Goal: Information Seeking & Learning: Get advice/opinions

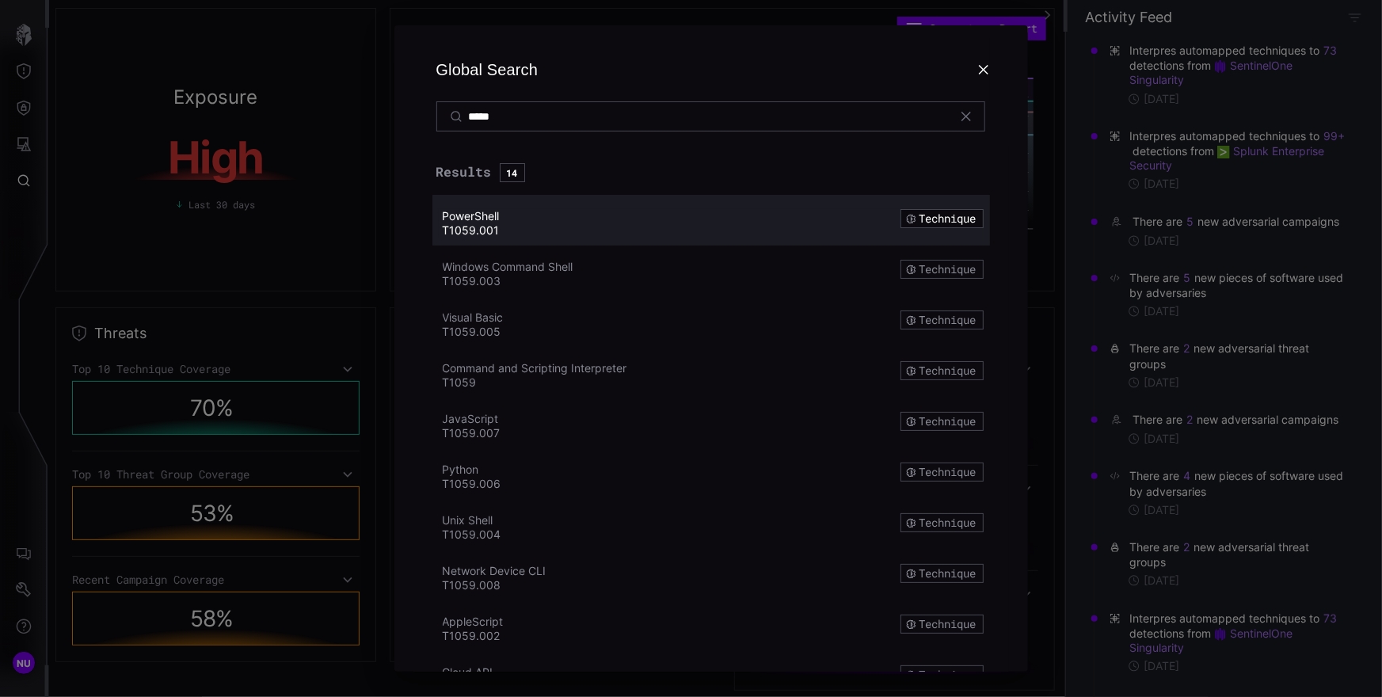
click at [527, 31] on h2 "Global Search *****" at bounding box center [710, 84] width 595 height 119
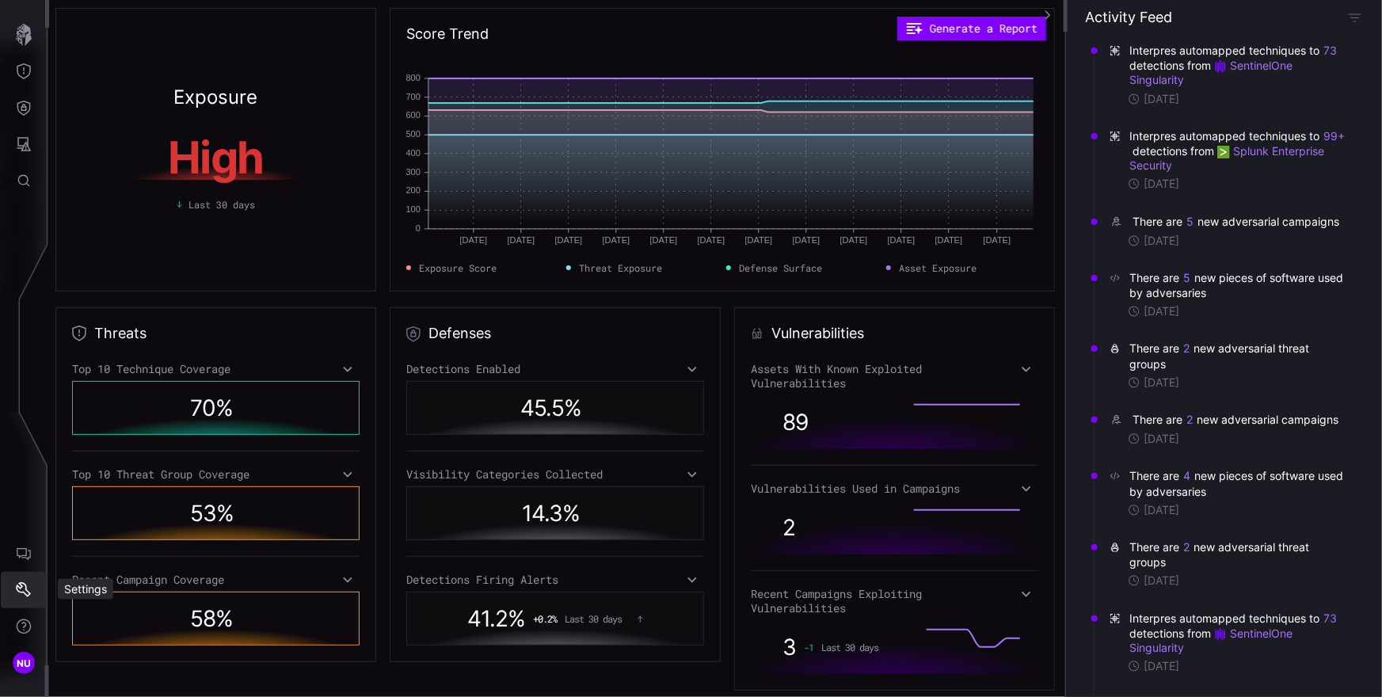
click at [18, 579] on button "Settings" at bounding box center [24, 590] width 46 height 36
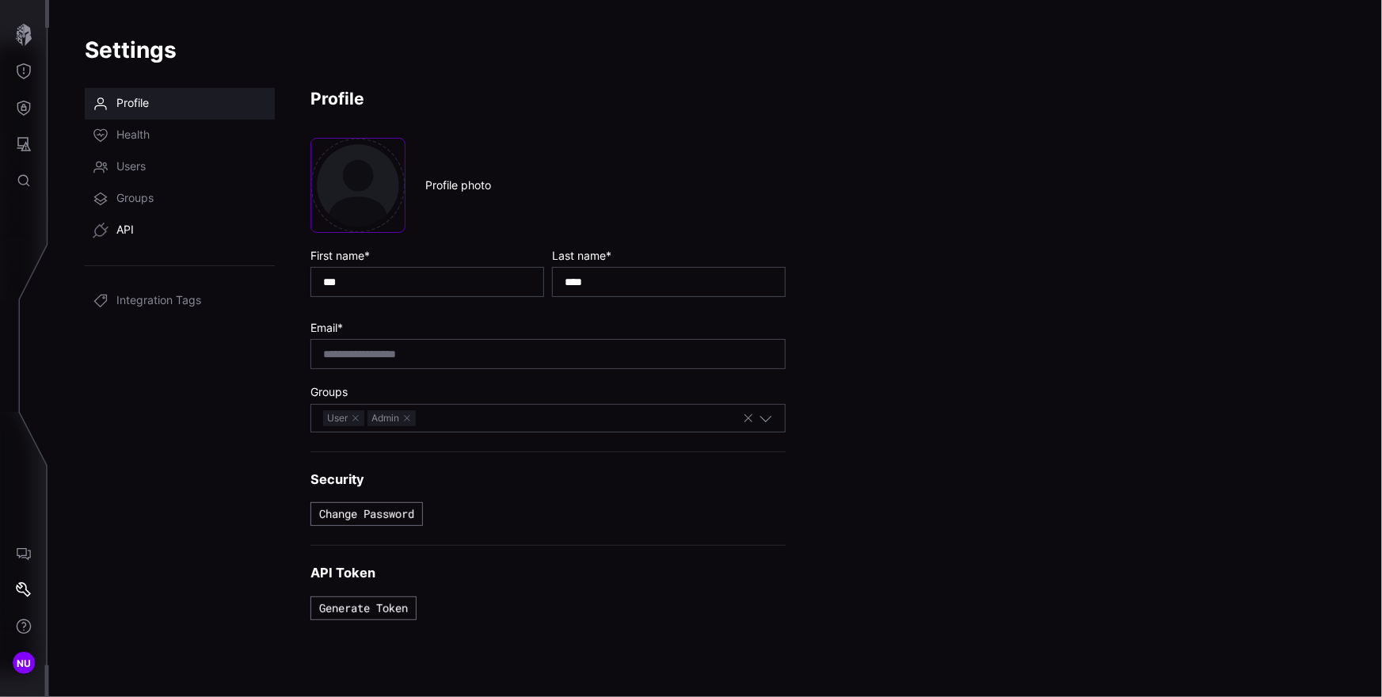
click at [141, 226] on link "API" at bounding box center [180, 231] width 190 height 32
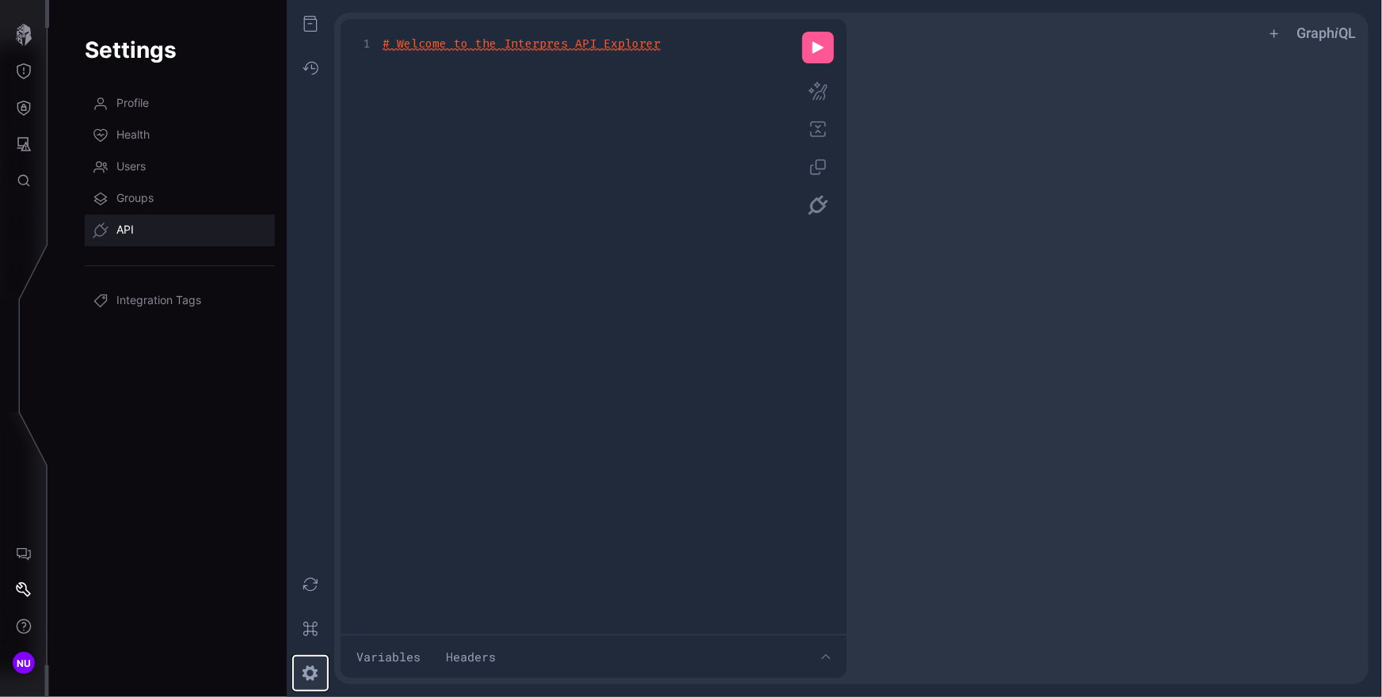
click at [306, 673] on button "z ee icon" at bounding box center [310, 673] width 35 height 35
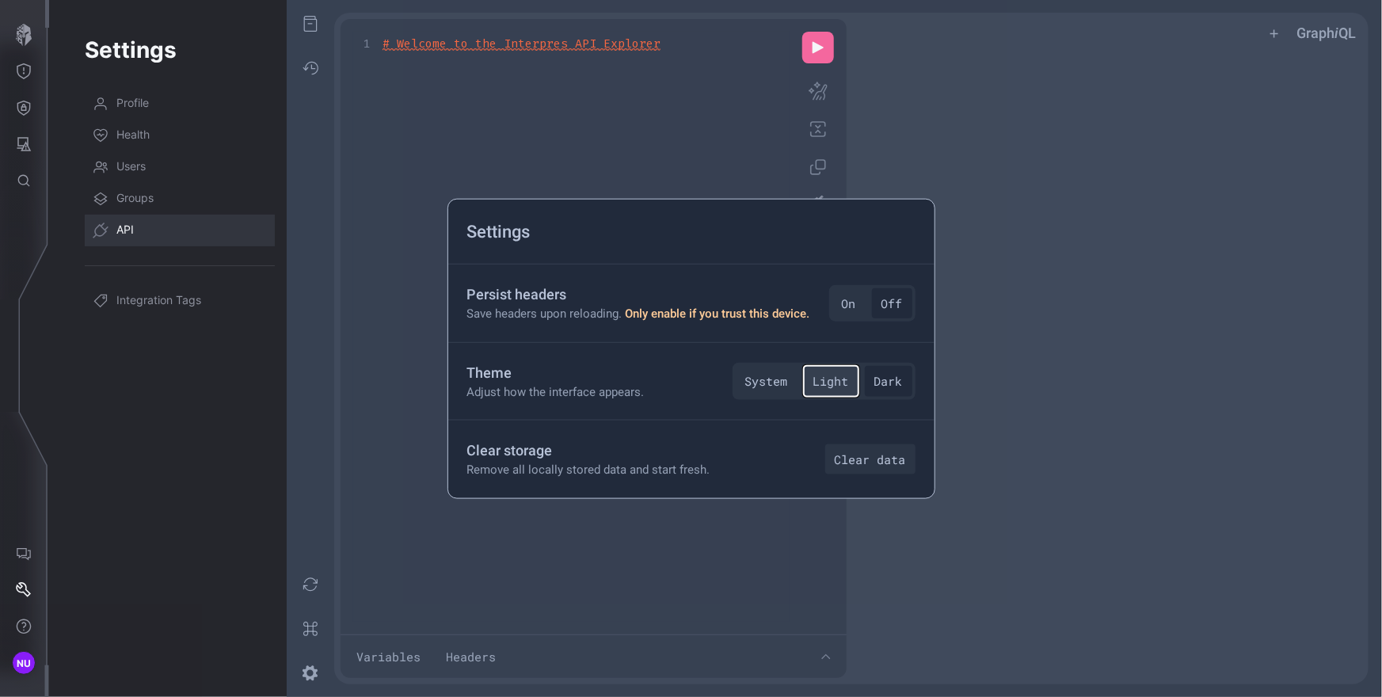
click at [839, 379] on button "Light" at bounding box center [831, 381] width 55 height 31
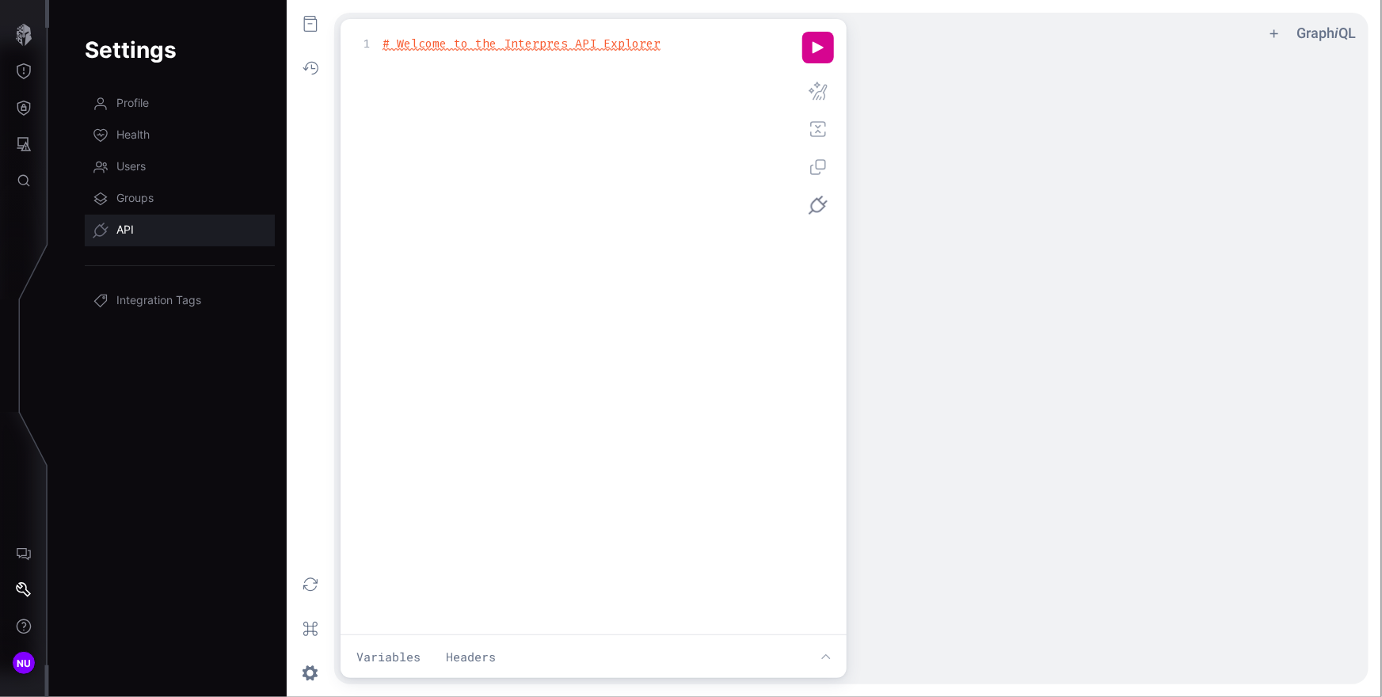
click at [60, 421] on div "Settings Profile Health Users Groups API Integration Tags f ee icon o ee icon g…" at bounding box center [715, 348] width 1333 height 697
click at [27, 109] on icon "Defense Surface" at bounding box center [24, 108] width 16 height 16
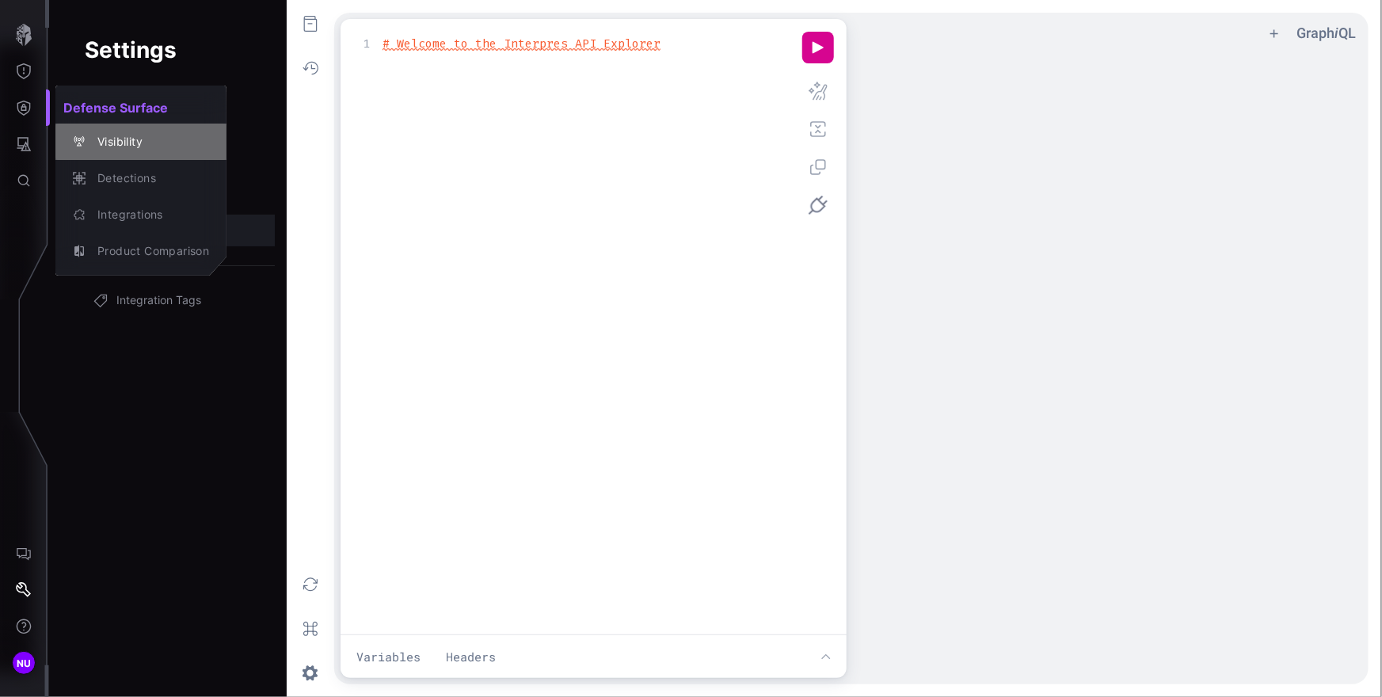
click at [136, 140] on div "Visibility" at bounding box center [149, 142] width 120 height 20
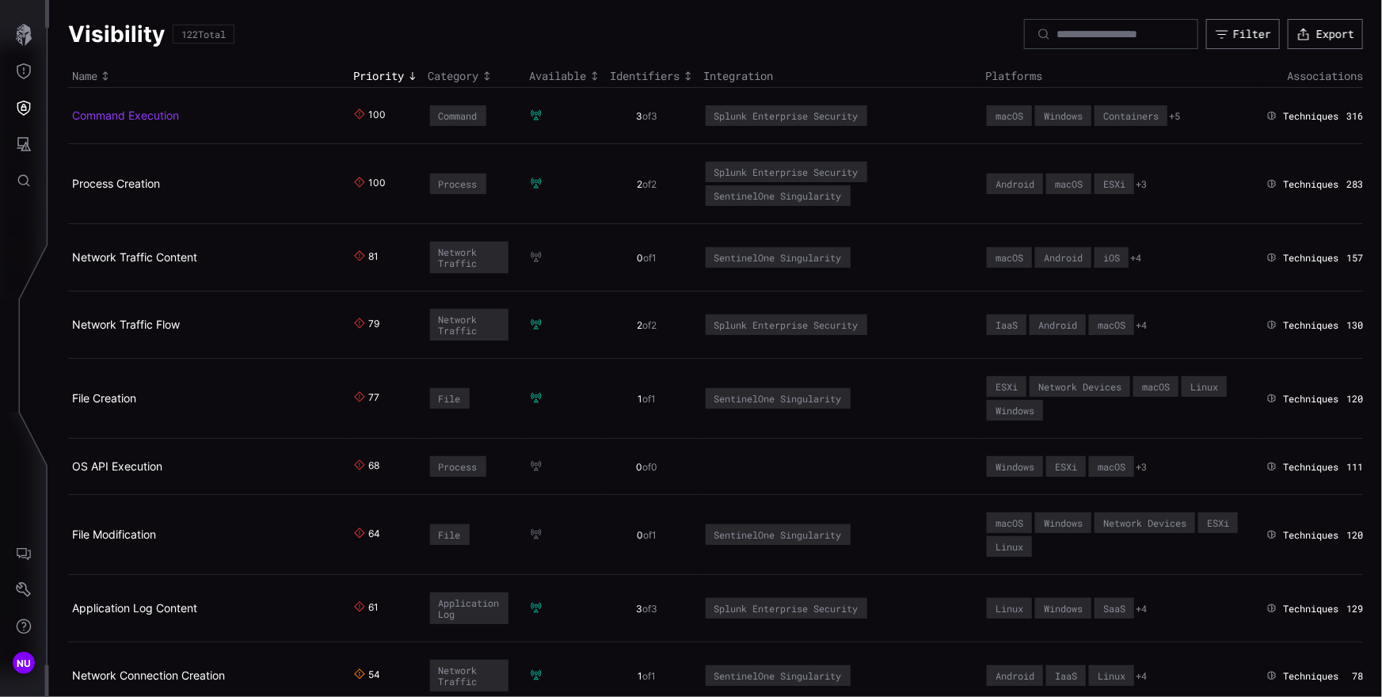
click at [105, 112] on link "Command Execution" at bounding box center [125, 114] width 107 height 13
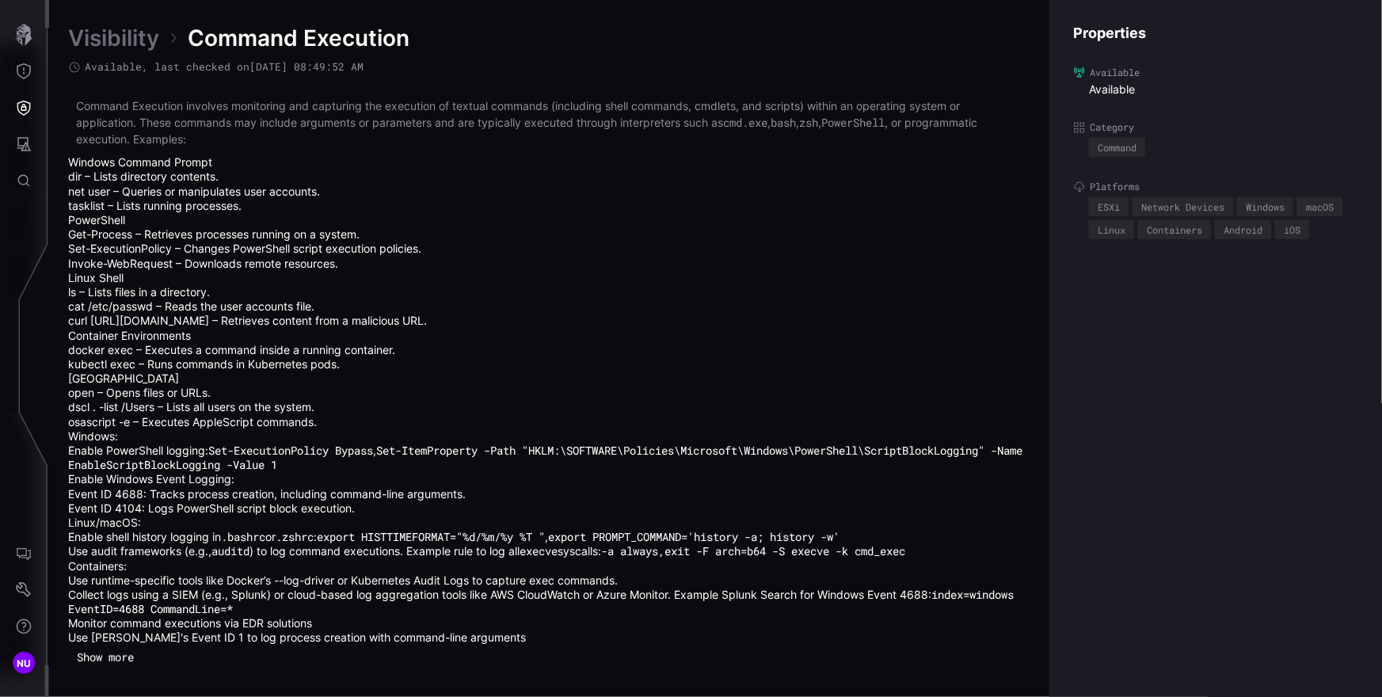
drag, startPoint x: 70, startPoint y: 163, endPoint x: 492, endPoint y: 646, distance: 641.4
click at [493, 648] on div "Command Execution involves monitoring and capturing the execution of textual co…" at bounding box center [549, 383] width 962 height 572
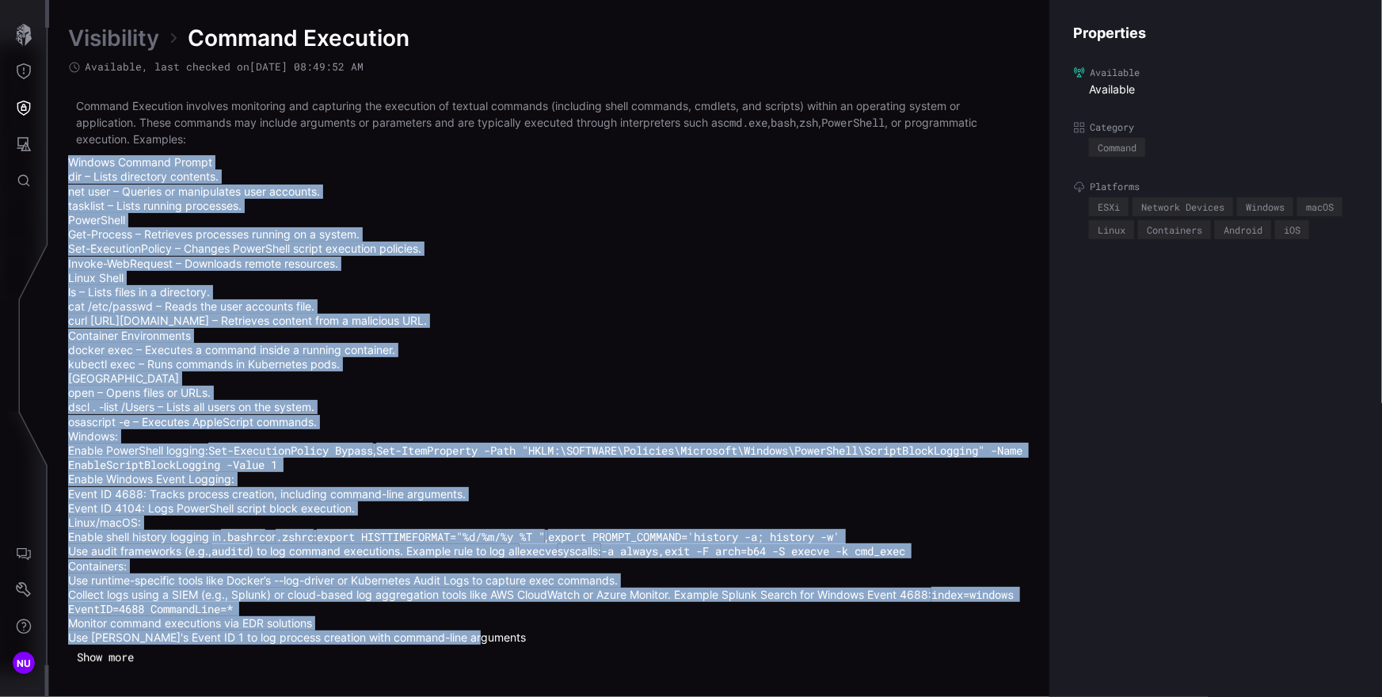
copy div "Loremip Dolorsi Ametco adi – Elits doeiusmod temporin. utl etdo – Magnaal en ad…"
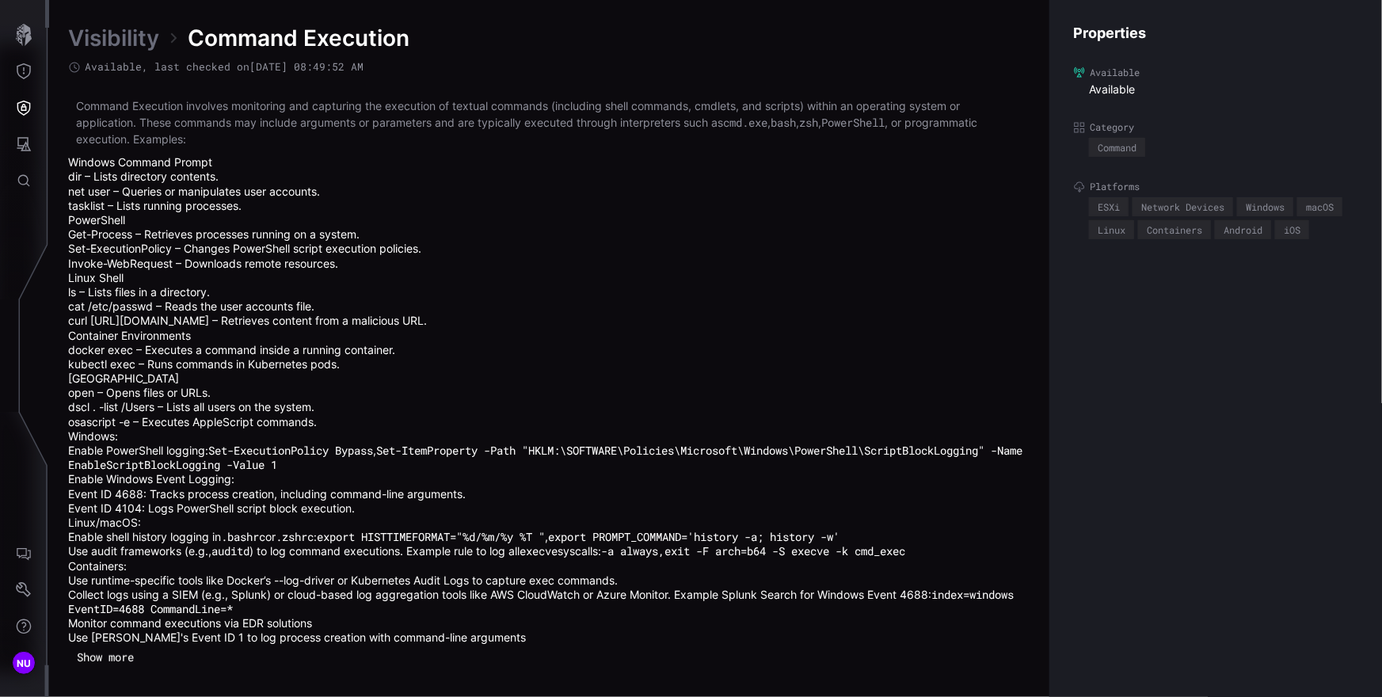
click at [191, 139] on p "Command Execution involves monitoring and capturing the execution of textual co…" at bounding box center [549, 122] width 946 height 50
click at [215, 153] on div "Command Execution involves monitoring and capturing the execution of textual co…" at bounding box center [549, 370] width 962 height 547
click at [164, 133] on p "Command Execution involves monitoring and capturing the execution of textual co…" at bounding box center [549, 122] width 946 height 50
click at [137, 136] on p "Command Execution involves monitoring and capturing the execution of textual co…" at bounding box center [549, 122] width 946 height 50
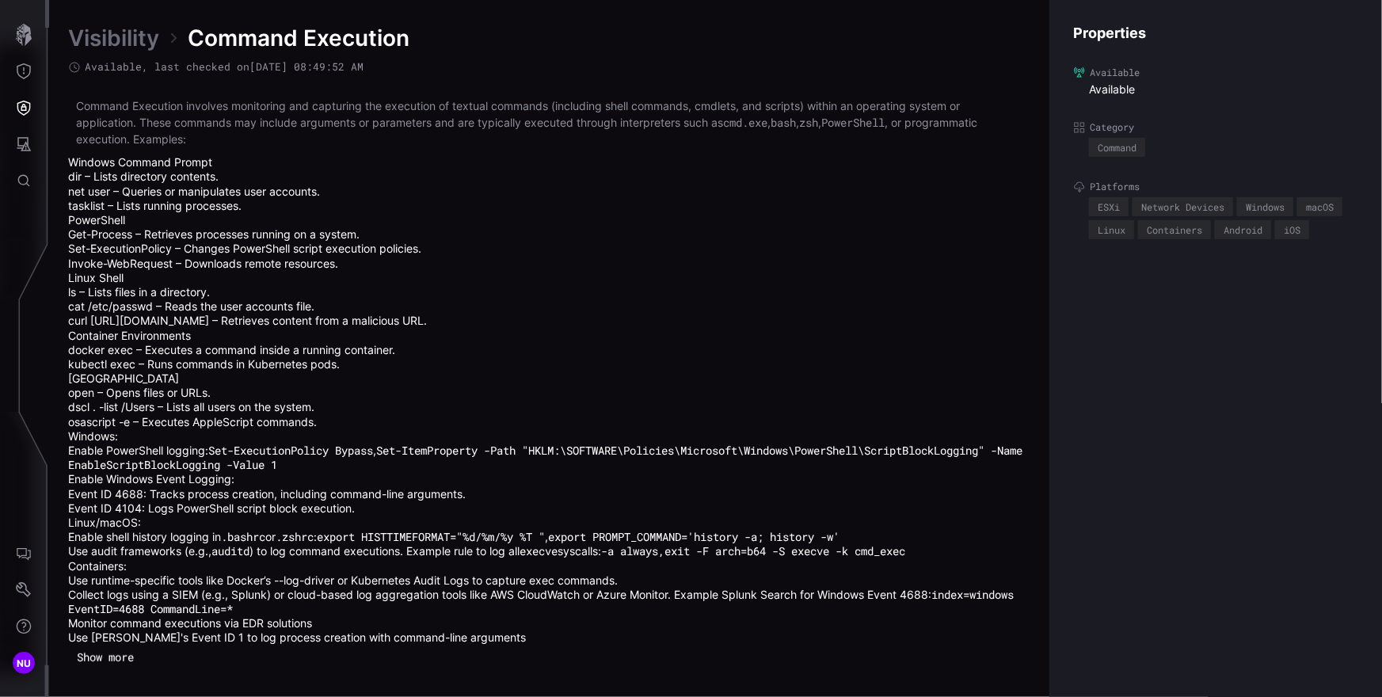
click at [138, 137] on p "Command Execution involves monitoring and capturing the execution of textual co…" at bounding box center [549, 122] width 946 height 50
click at [188, 139] on p "Command Execution involves monitoring and capturing the execution of textual co…" at bounding box center [549, 122] width 946 height 50
drag, startPoint x: 134, startPoint y: 136, endPoint x: 211, endPoint y: 148, distance: 77.7
click at [211, 148] on div "Command Execution involves monitoring and capturing the execution of textual co…" at bounding box center [549, 370] width 962 height 547
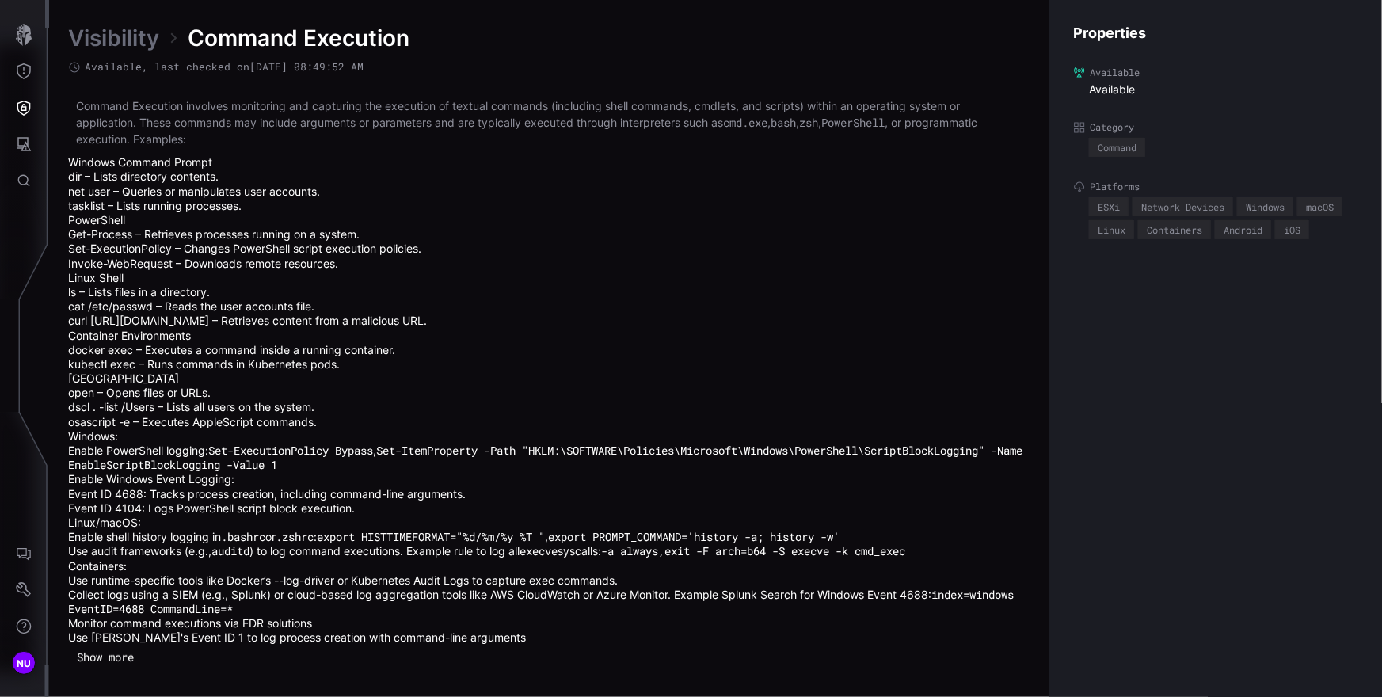
click at [129, 108] on p "Command Execution involves monitoring and capturing the execution of textual co…" at bounding box center [549, 122] width 946 height 50
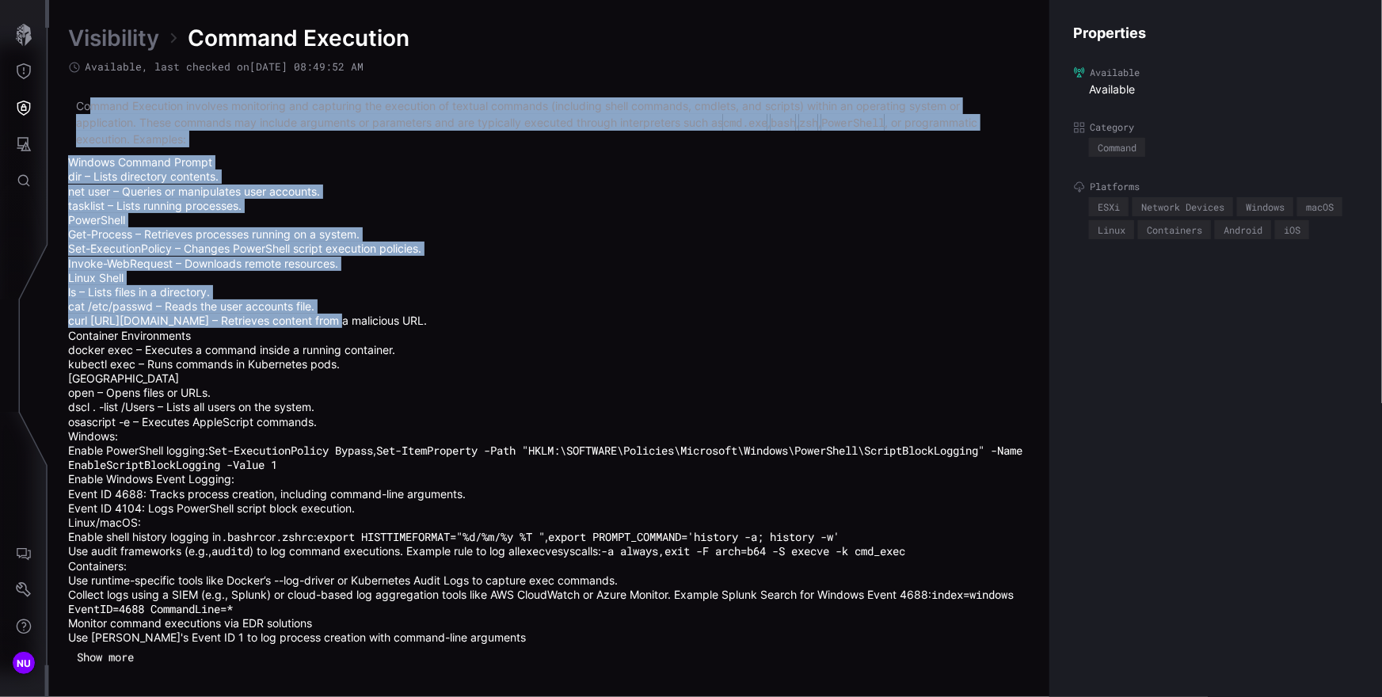
drag, startPoint x: 97, startPoint y: 104, endPoint x: 321, endPoint y: 315, distance: 308.1
click at [320, 315] on div "Command Execution involves monitoring and capturing the execution of textual co…" at bounding box center [549, 370] width 962 height 547
click at [120, 664] on button "Show more" at bounding box center [105, 657] width 74 height 24
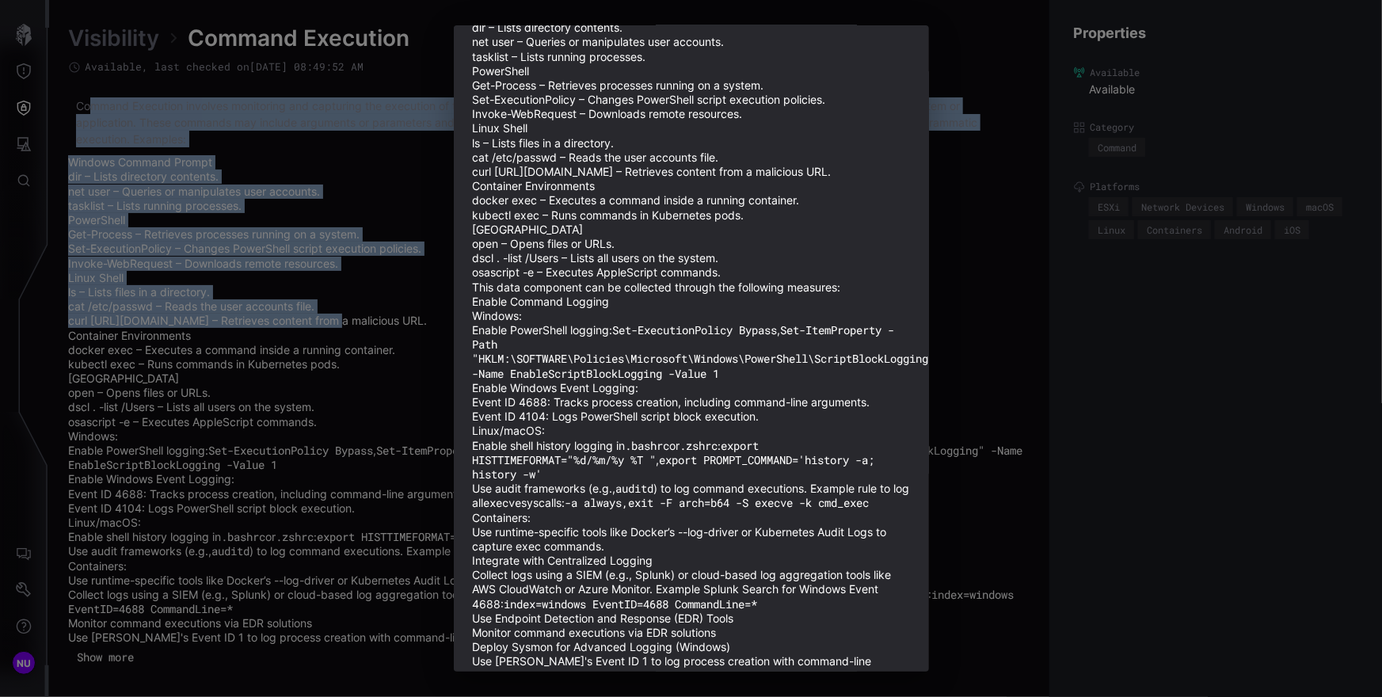
scroll to position [226, 0]
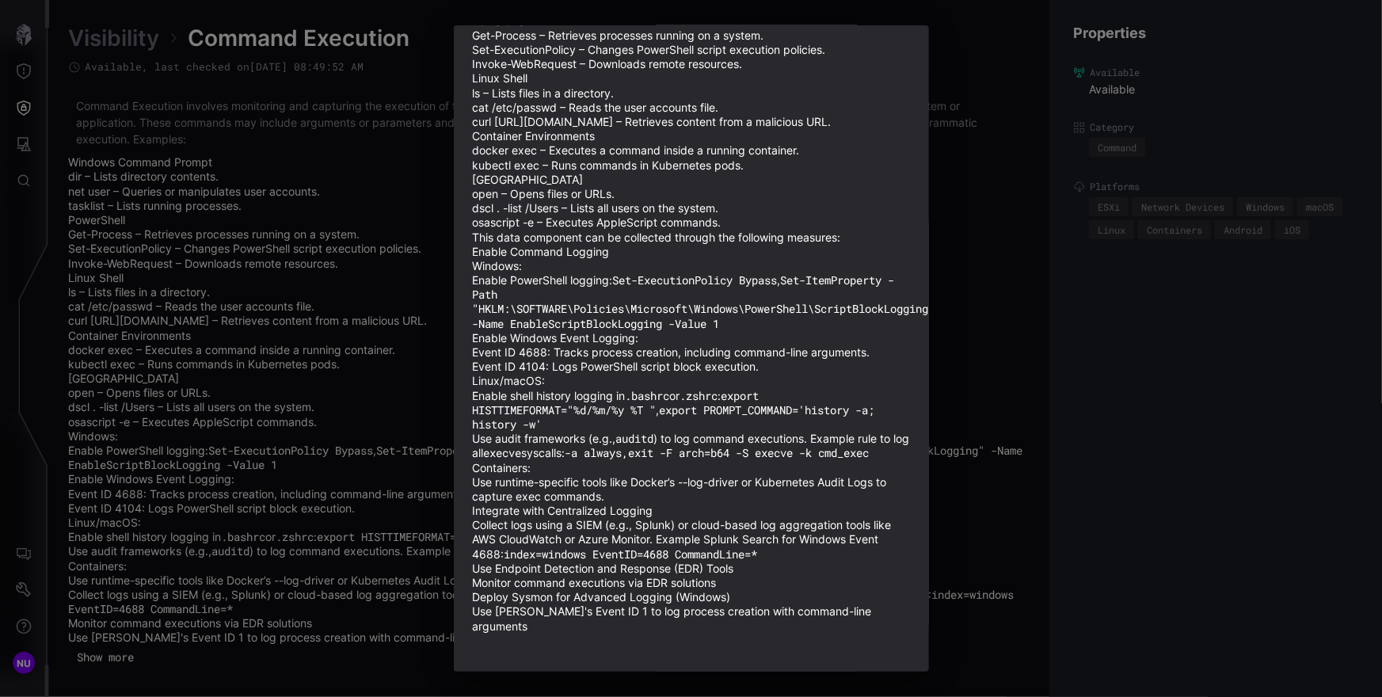
click at [405, 362] on div "Description Command Execution involves monitoring and capturing the execution o…" at bounding box center [691, 348] width 1382 height 697
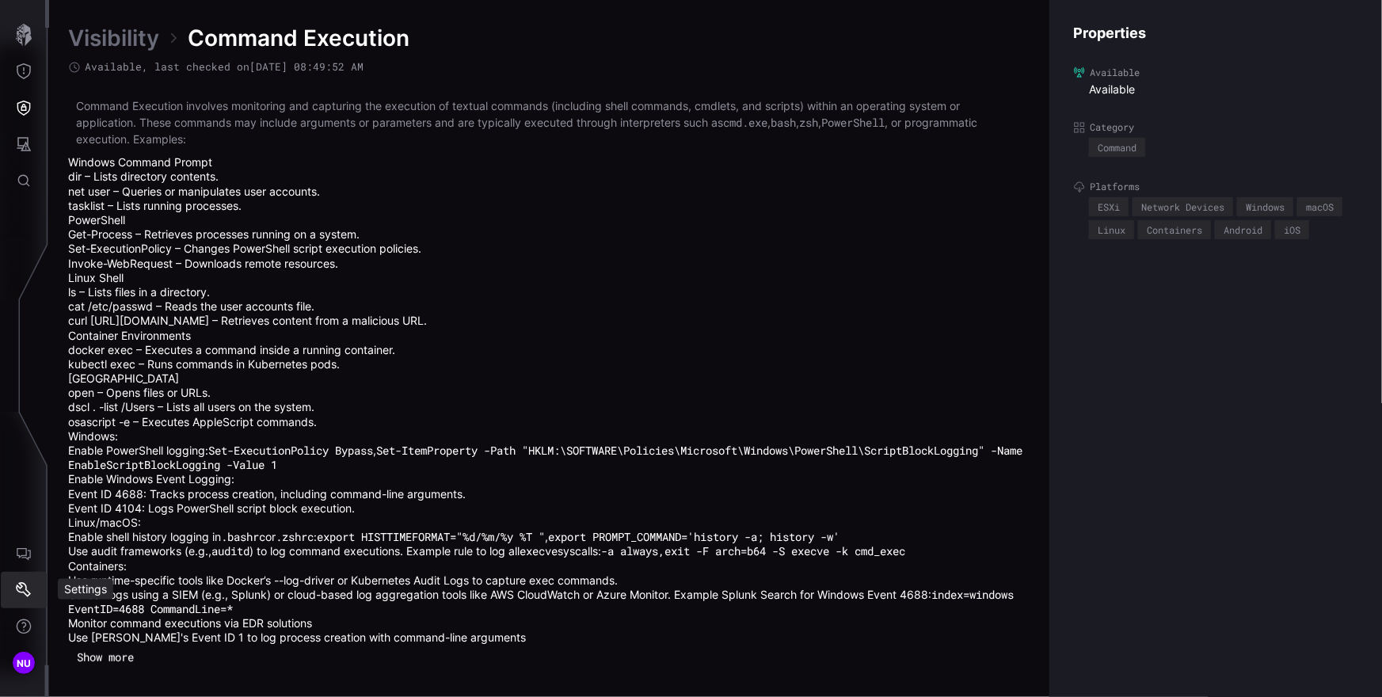
click at [20, 593] on icon "Settings" at bounding box center [24, 590] width 16 height 16
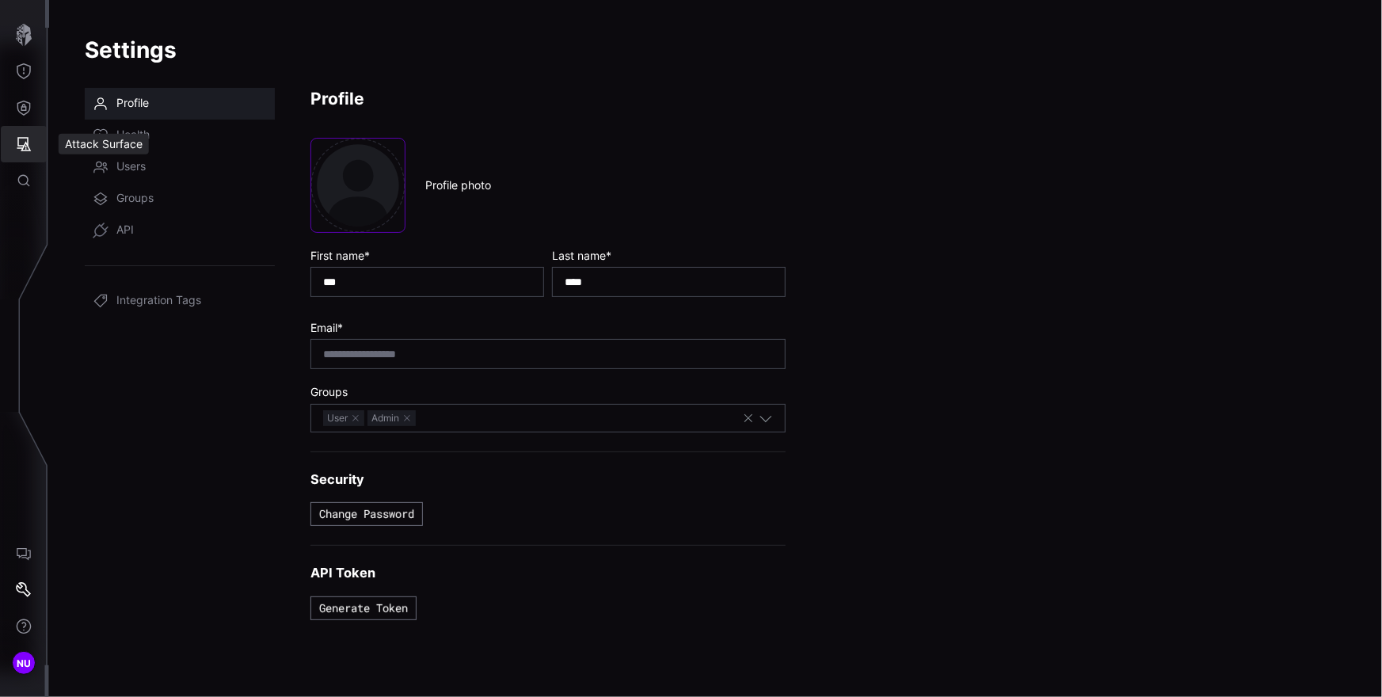
click at [17, 155] on button "Attack Surface" at bounding box center [24, 144] width 46 height 36
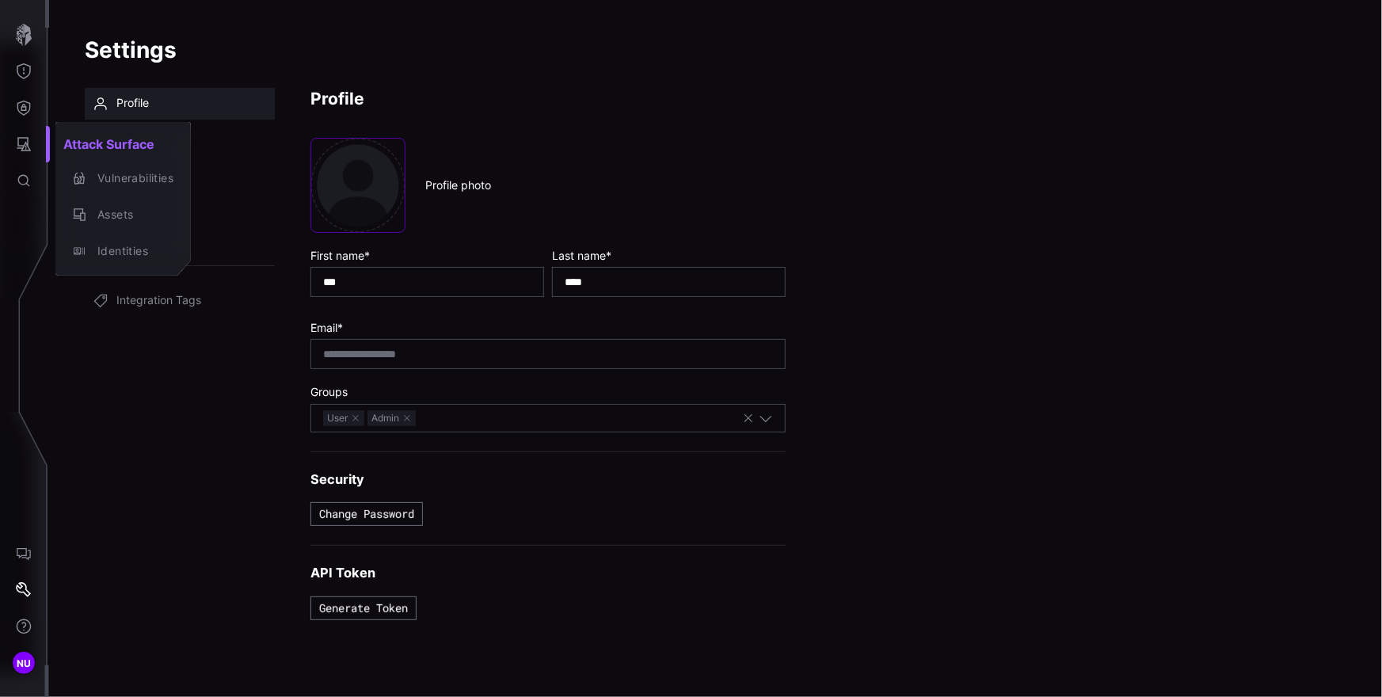
click at [17, 115] on div at bounding box center [691, 348] width 1382 height 697
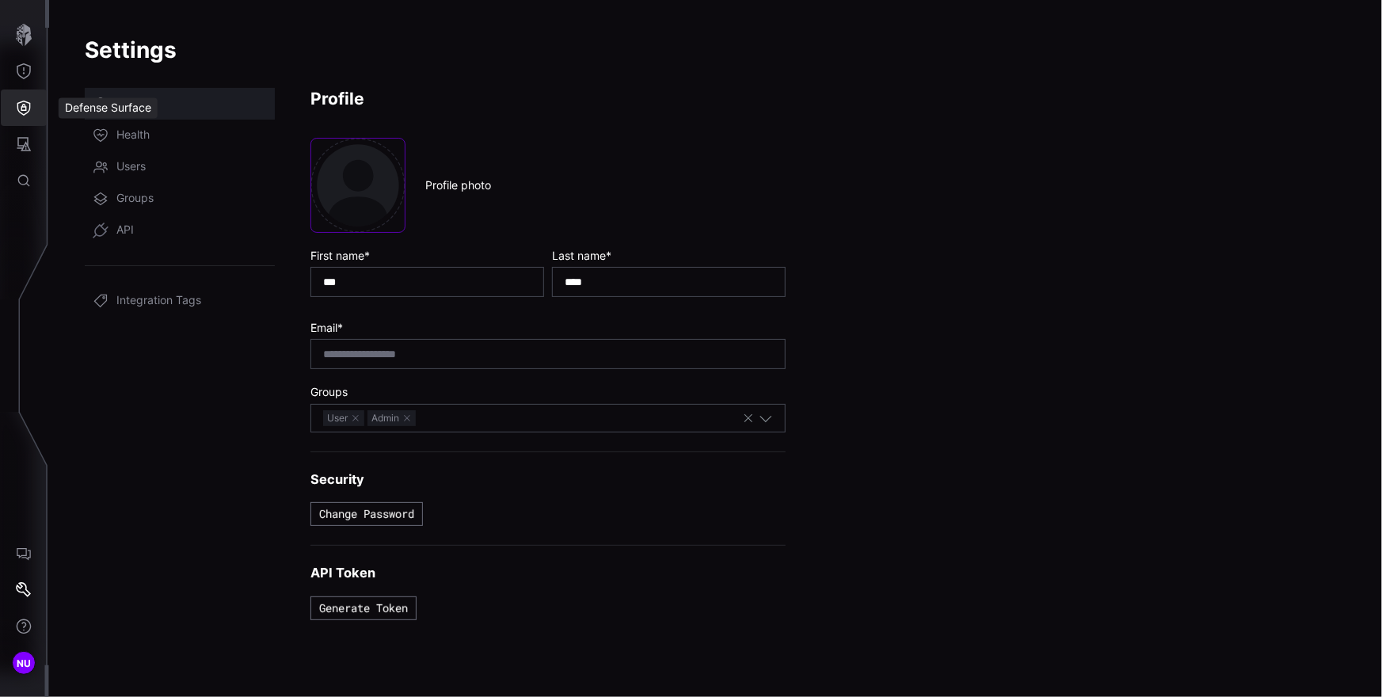
click at [20, 112] on icon "Defense Surface" at bounding box center [23, 108] width 13 height 15
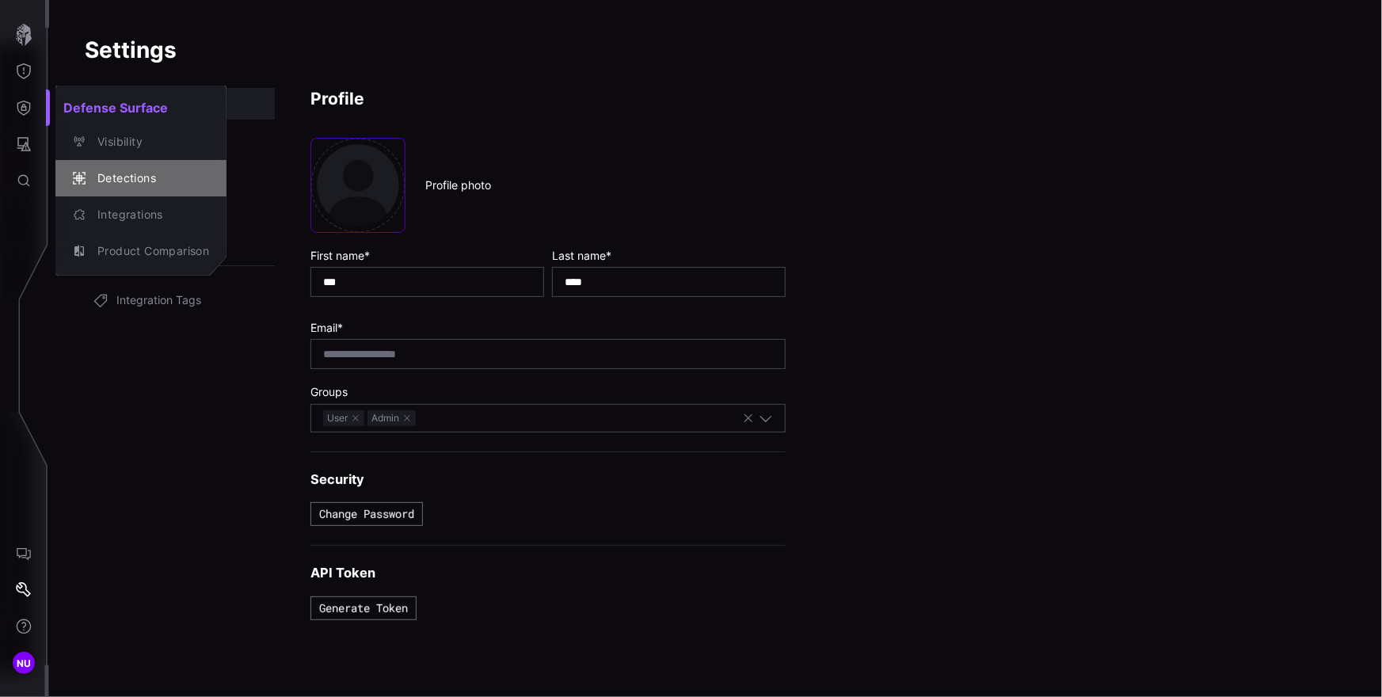
click at [122, 174] on div "Detections" at bounding box center [149, 179] width 120 height 20
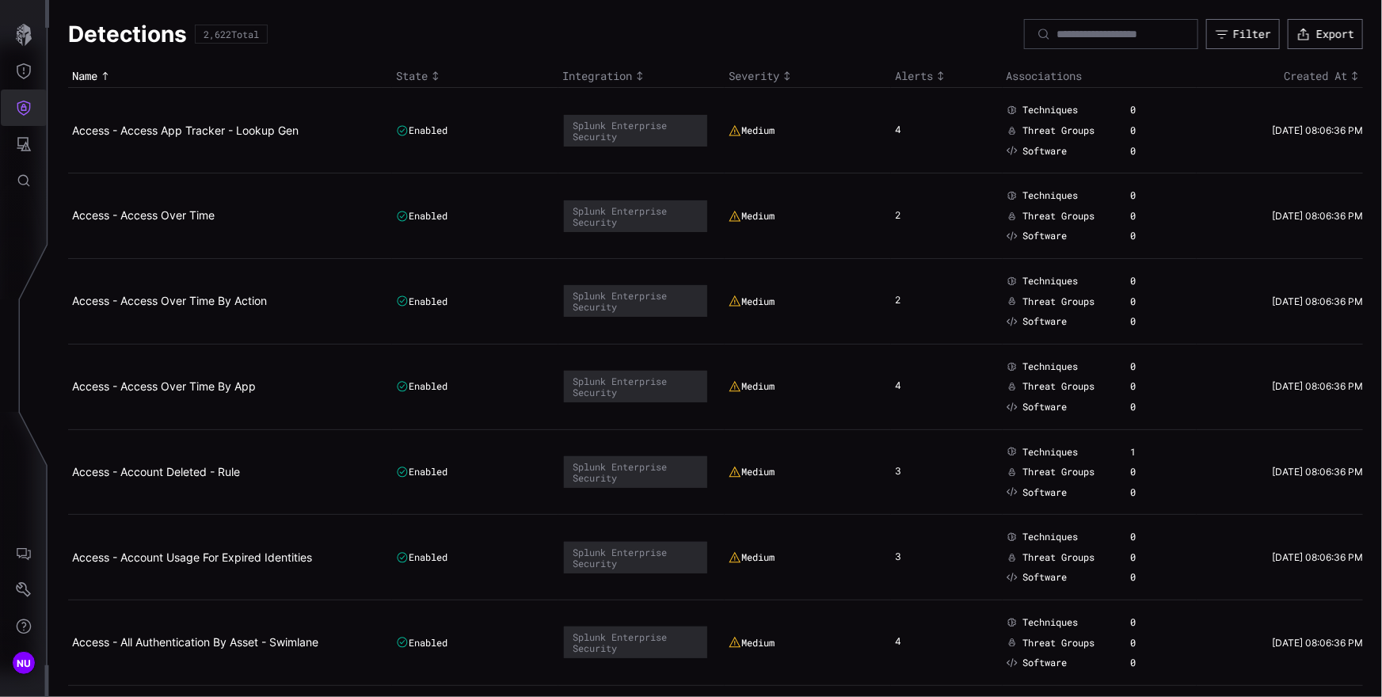
click at [4, 115] on button "Defense Surface" at bounding box center [24, 107] width 46 height 36
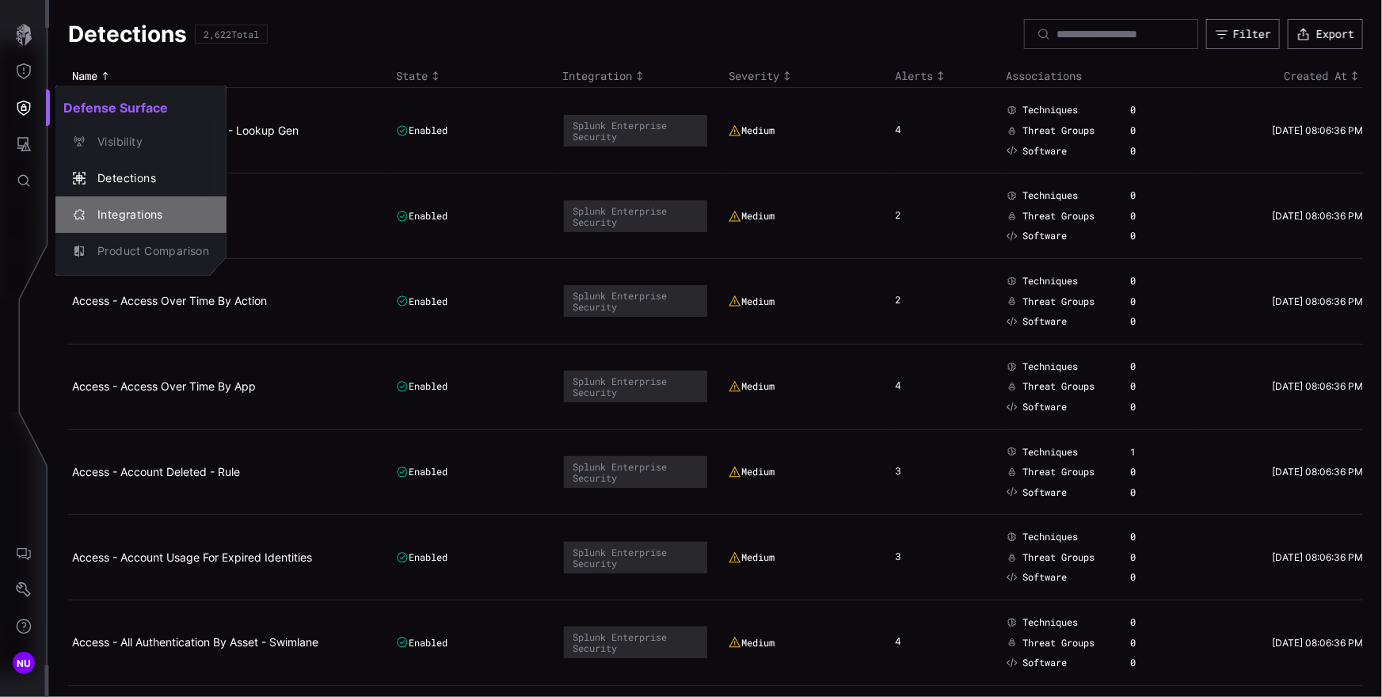
click at [129, 211] on div "Integrations" at bounding box center [149, 215] width 120 height 20
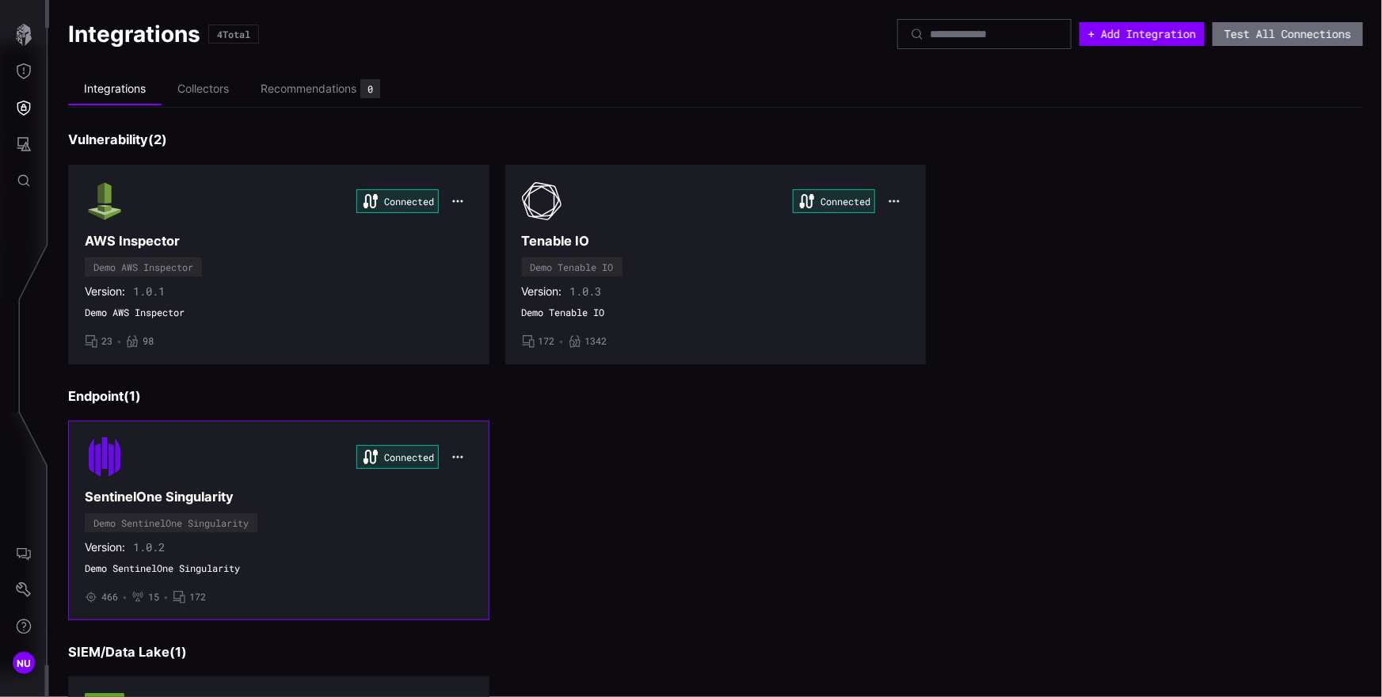
scroll to position [221, 0]
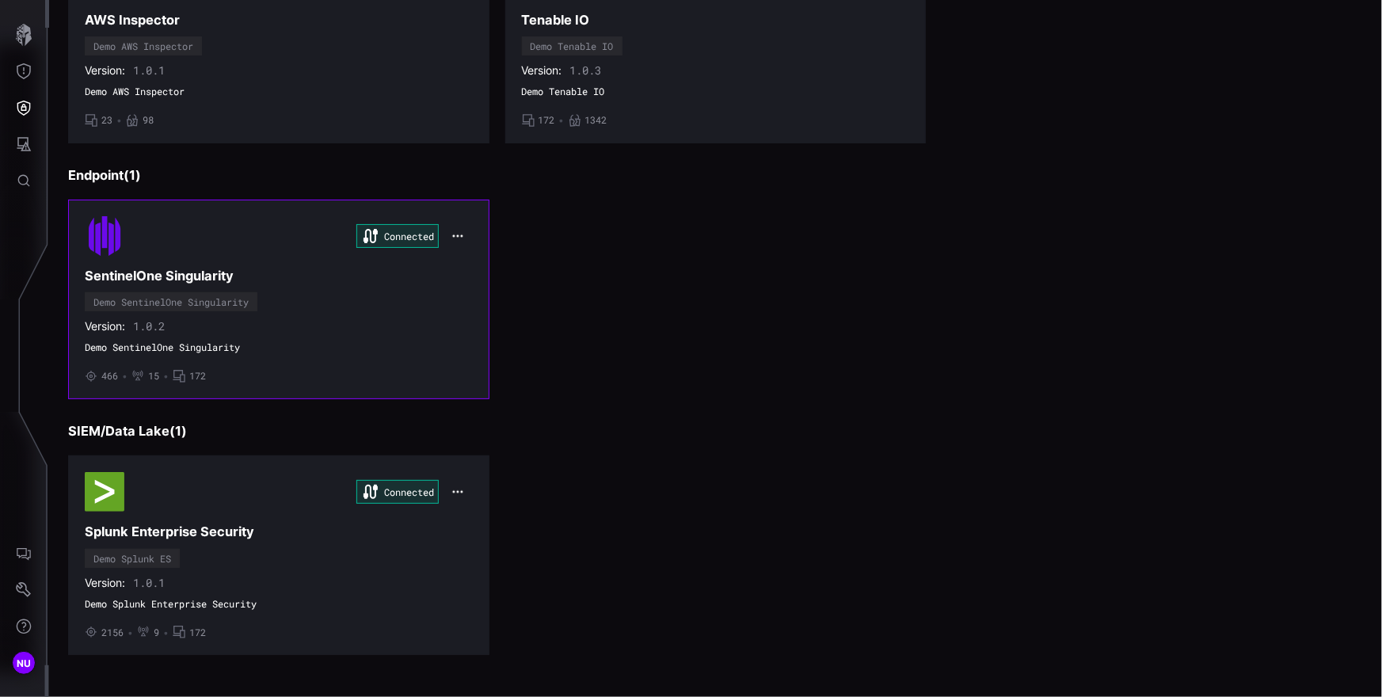
click at [333, 361] on div "Connected SentinelOne Singularity Demo SentinelOne Singularity Version: 1.0.2 D…" at bounding box center [279, 299] width 388 height 166
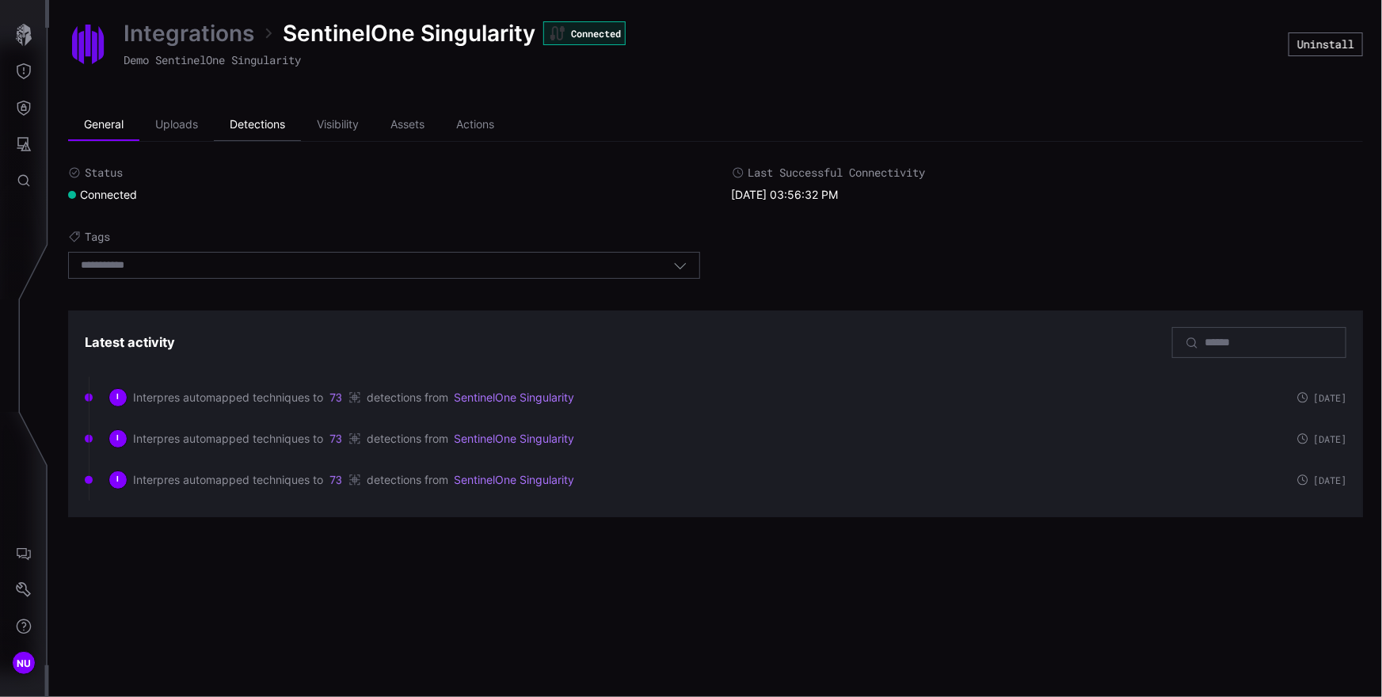
click at [257, 129] on li "Detections" at bounding box center [257, 125] width 87 height 32
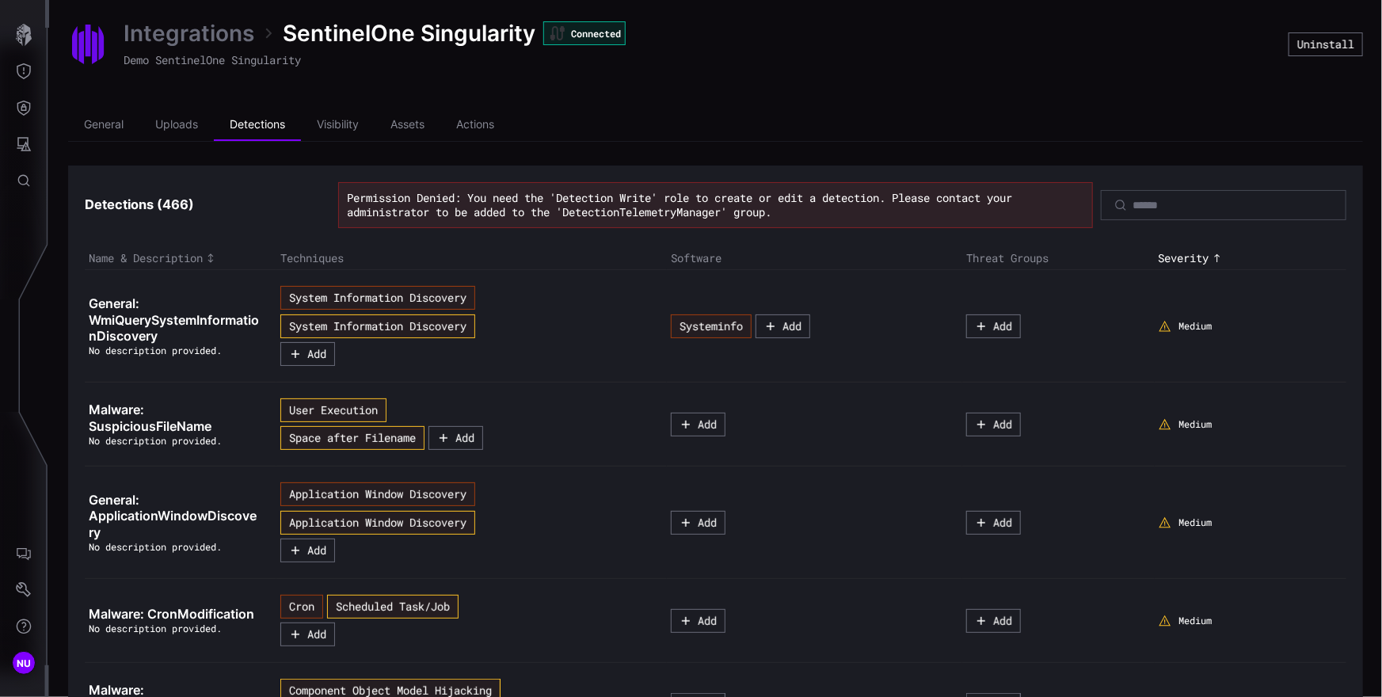
click at [1040, 110] on ul "General Uploads Detections Visibility Assets Actions" at bounding box center [715, 125] width 1295 height 32
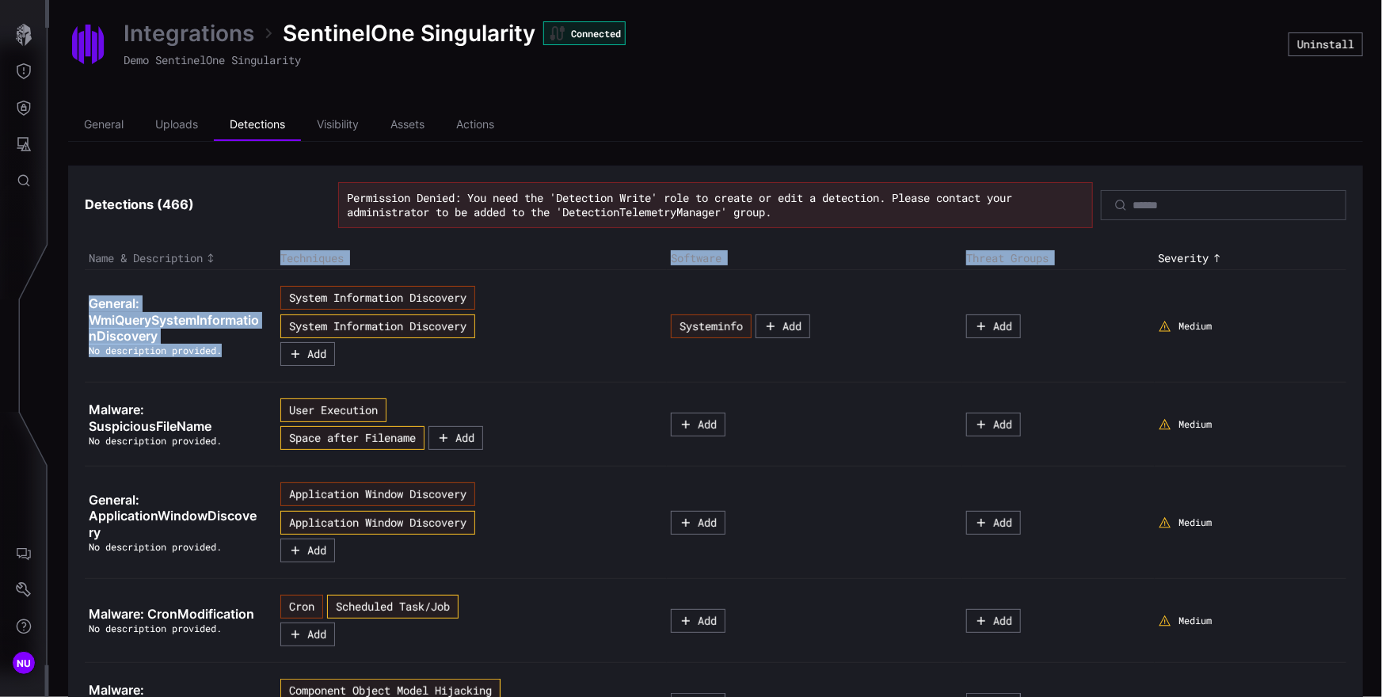
drag, startPoint x: 74, startPoint y: 405, endPoint x: 131, endPoint y: 373, distance: 65.6
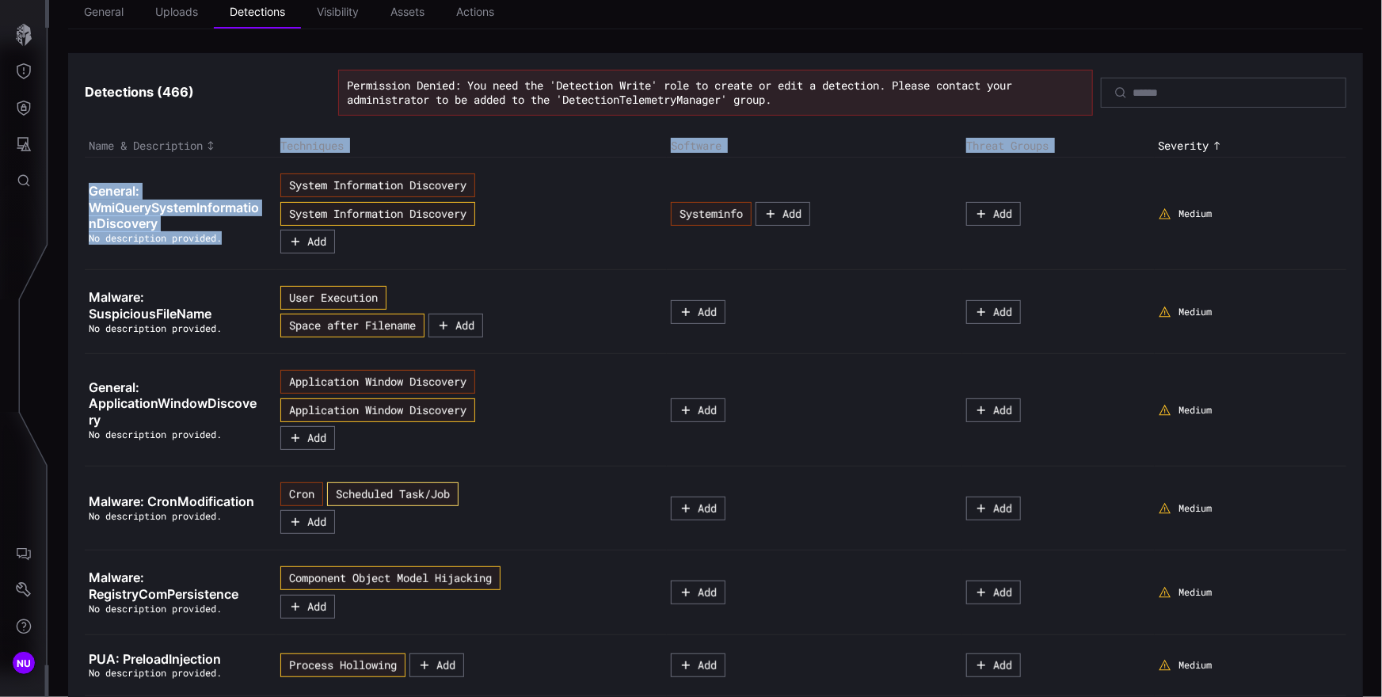
scroll to position [173, 0]
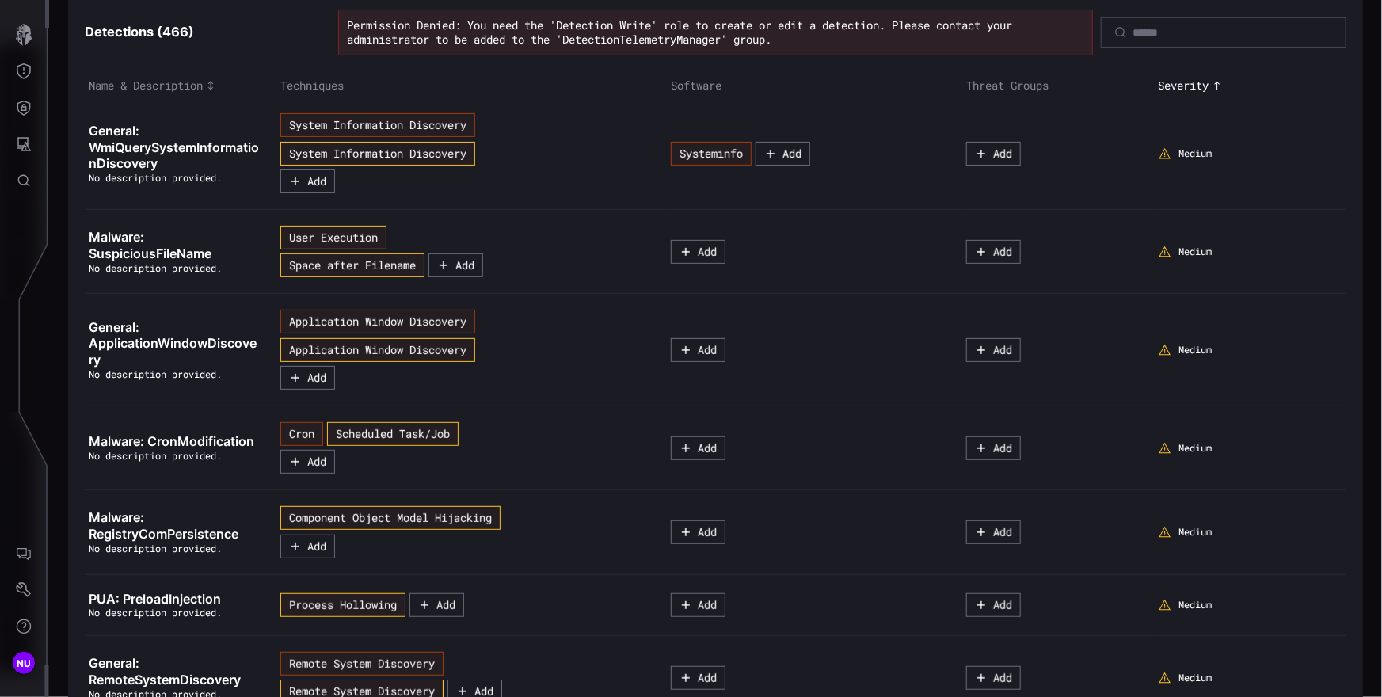
click at [674, 319] on td "Add" at bounding box center [814, 350] width 295 height 112
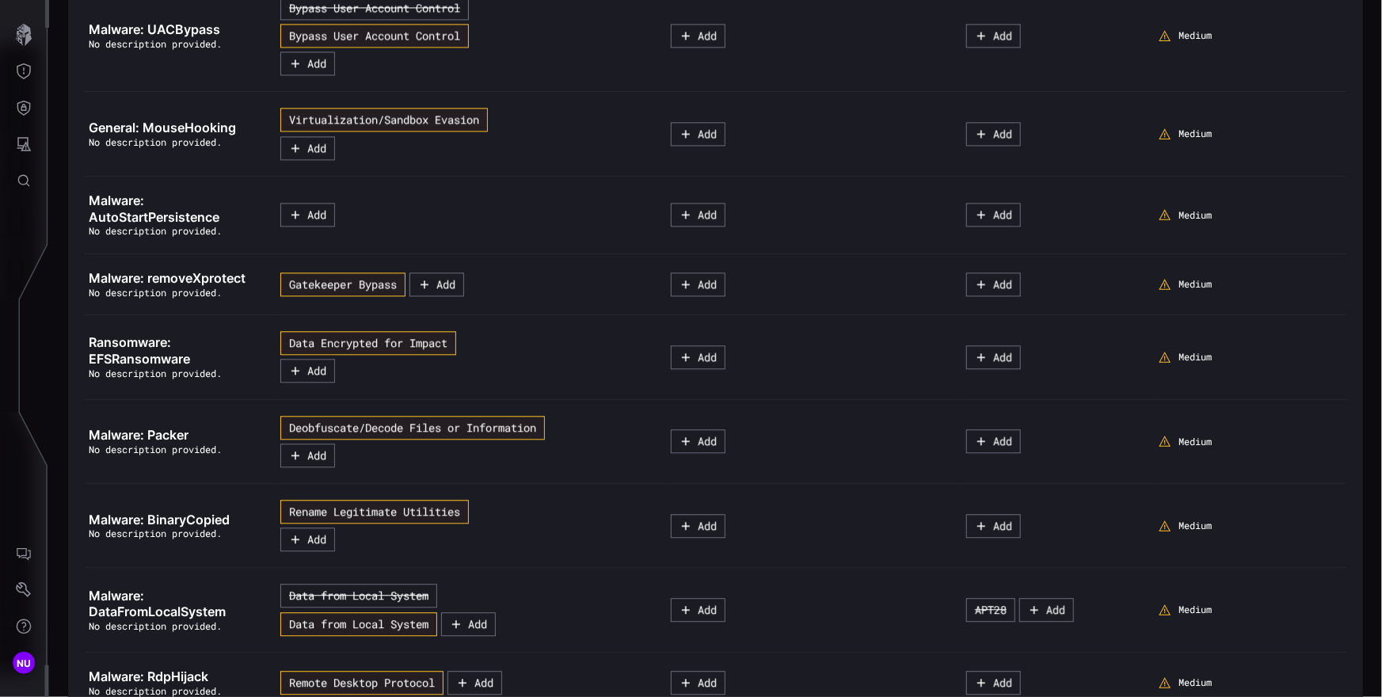
scroll to position [7783, 0]
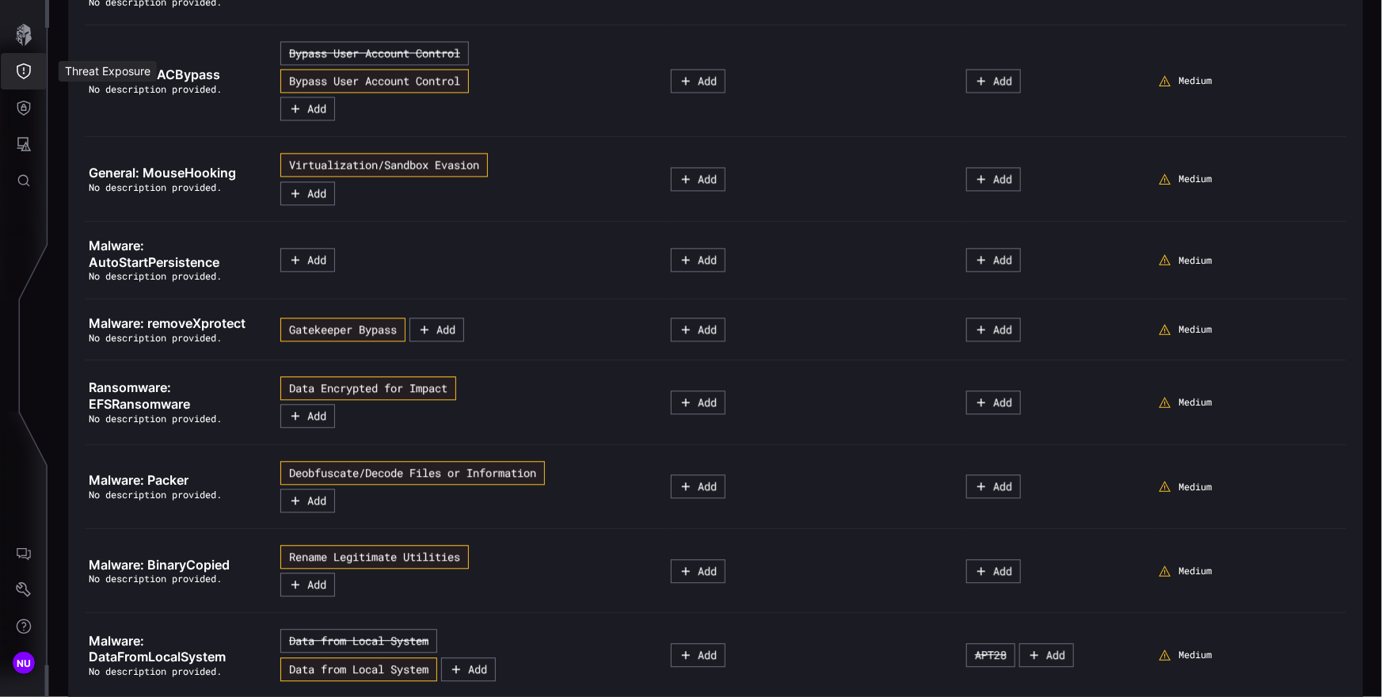
click at [17, 74] on icon "Threat Exposure" at bounding box center [24, 71] width 14 height 16
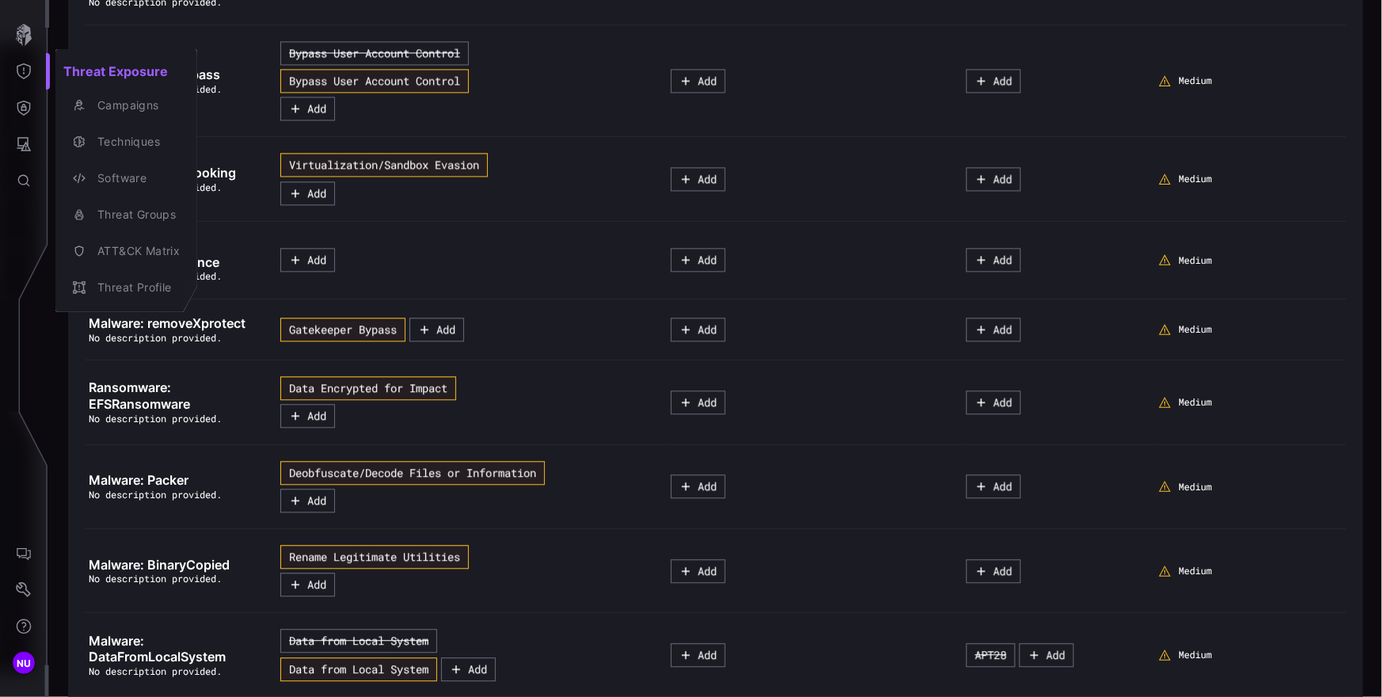
click at [18, 101] on div at bounding box center [691, 348] width 1382 height 697
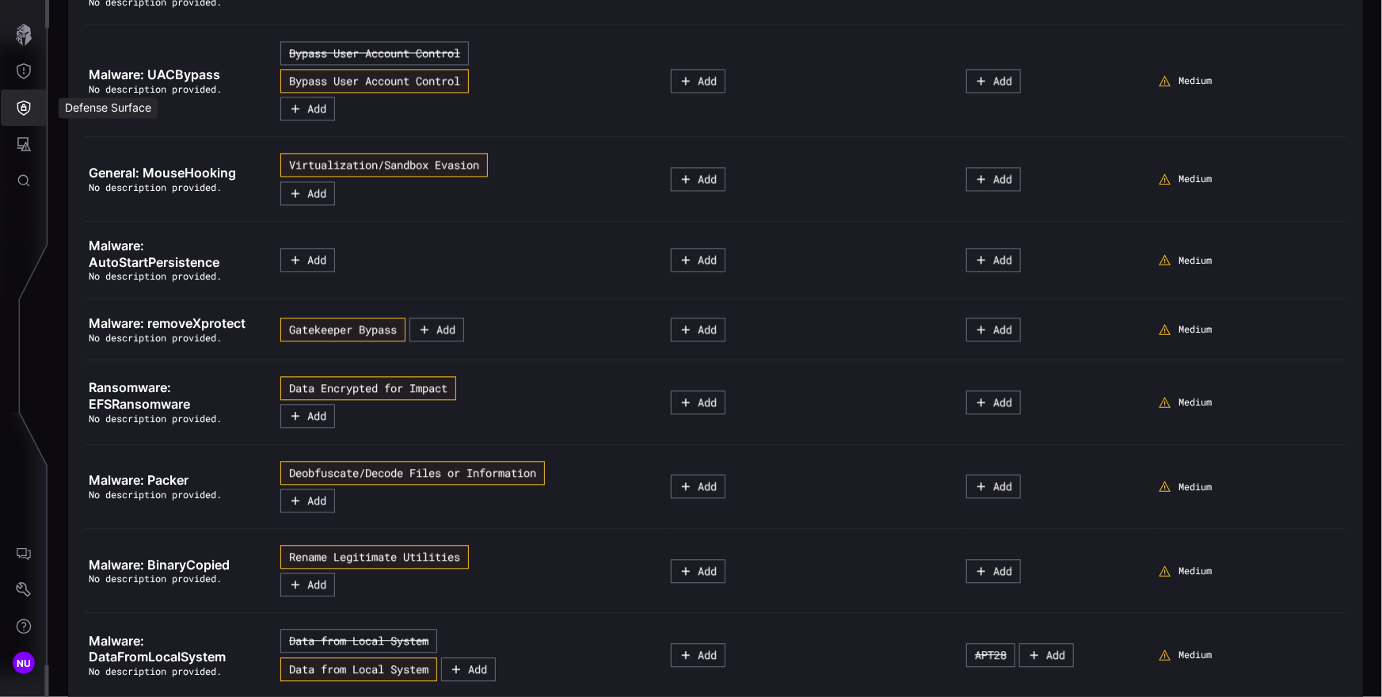
click at [21, 108] on icon "Defense Surface" at bounding box center [23, 108] width 13 height 15
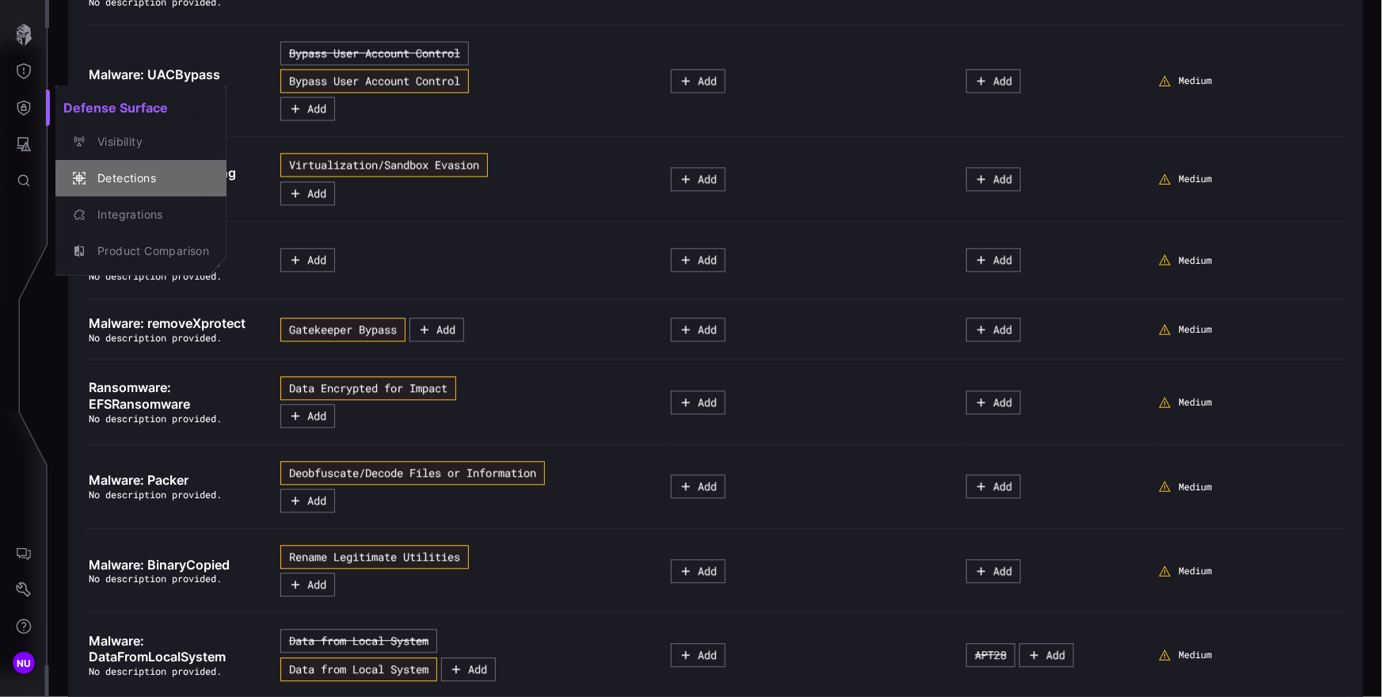
click at [95, 180] on div "Detections" at bounding box center [149, 179] width 120 height 20
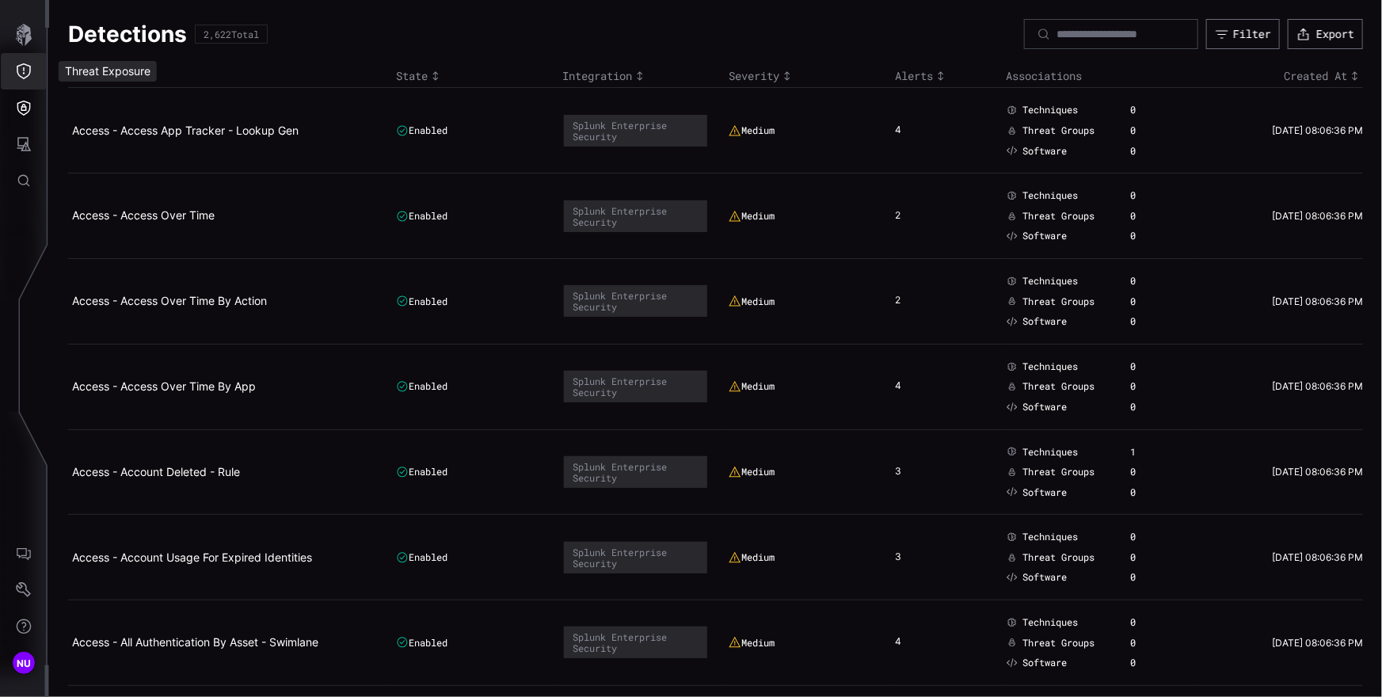
click at [12, 70] on button "Threat Exposure" at bounding box center [24, 71] width 46 height 36
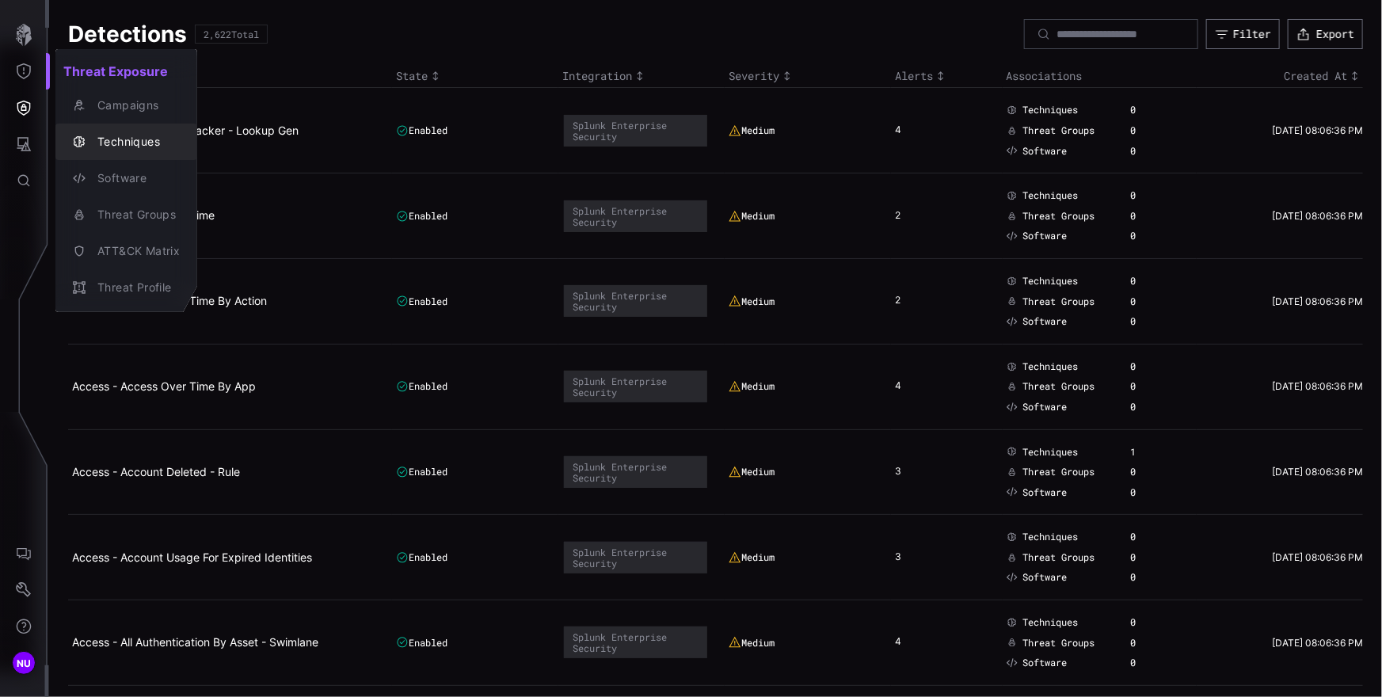
click at [135, 133] on div "Techniques" at bounding box center [134, 142] width 90 height 20
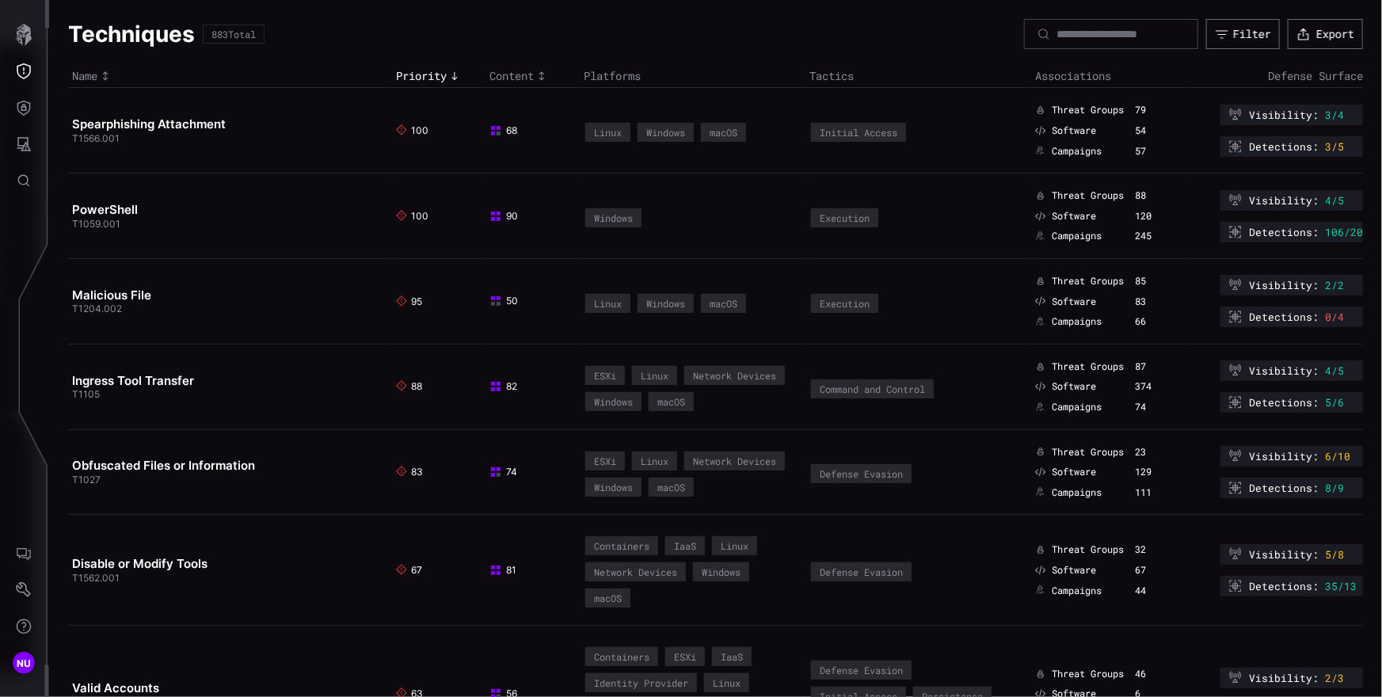
click at [1325, 149] on span "3/5" at bounding box center [1334, 146] width 19 height 13
click at [1280, 148] on span "Detections :" at bounding box center [1284, 146] width 70 height 13
click at [1337, 145] on div "Detections : 3/5" at bounding box center [1291, 146] width 143 height 21
click at [1325, 314] on span "0/4" at bounding box center [1334, 316] width 19 height 13
click at [1269, 314] on span "Detections :" at bounding box center [1284, 316] width 70 height 13
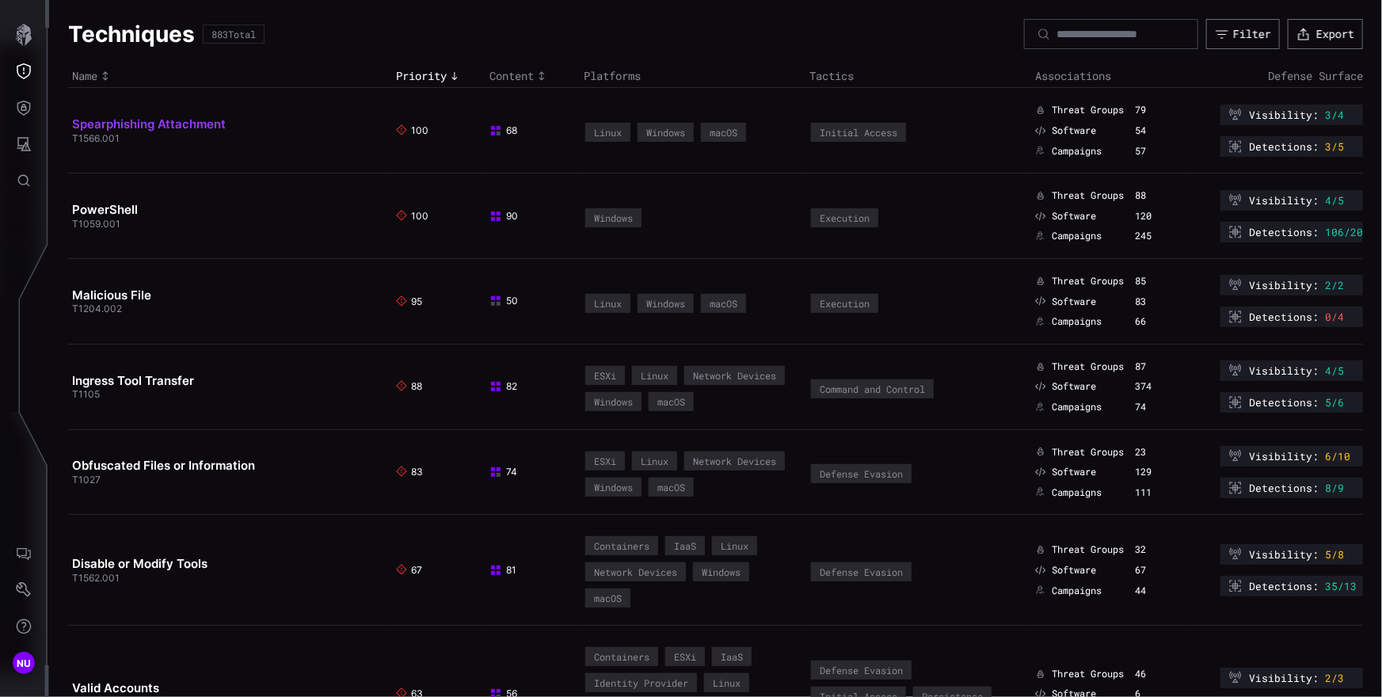
click at [203, 126] on link "Spearphishing Attachment" at bounding box center [149, 123] width 154 height 15
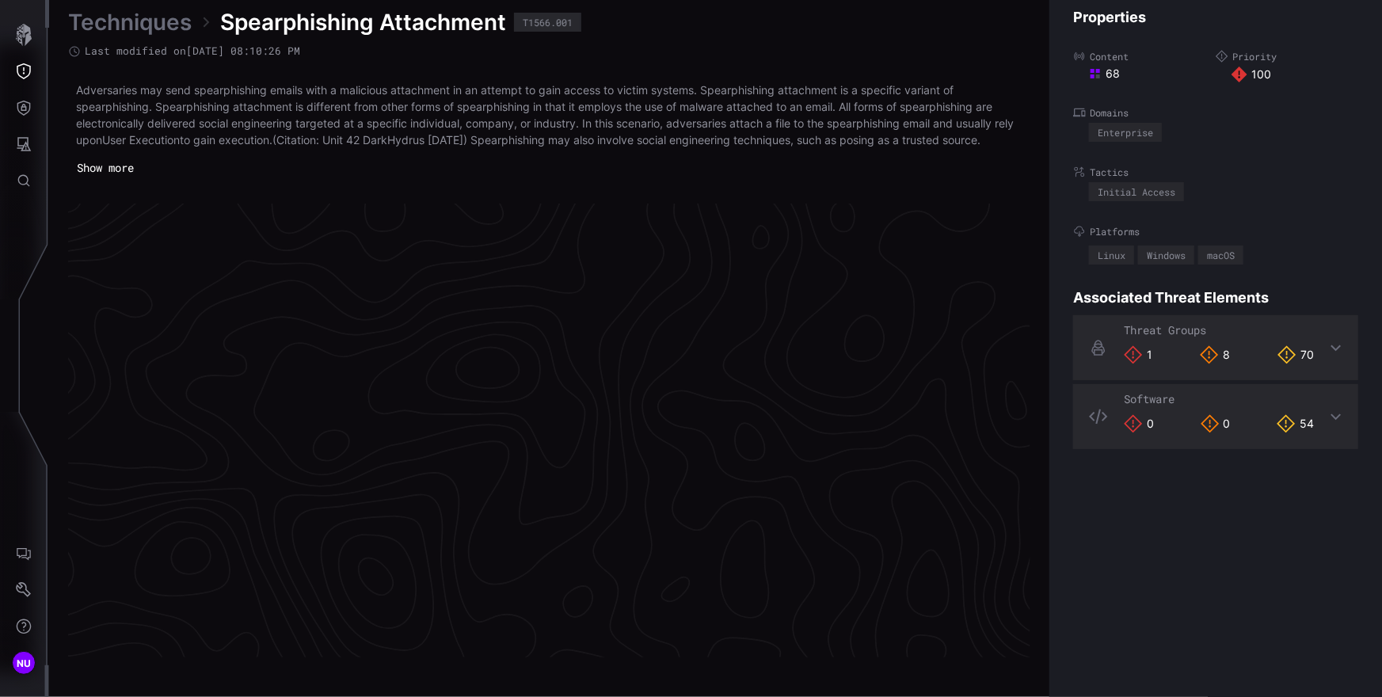
scroll to position [3341, 712]
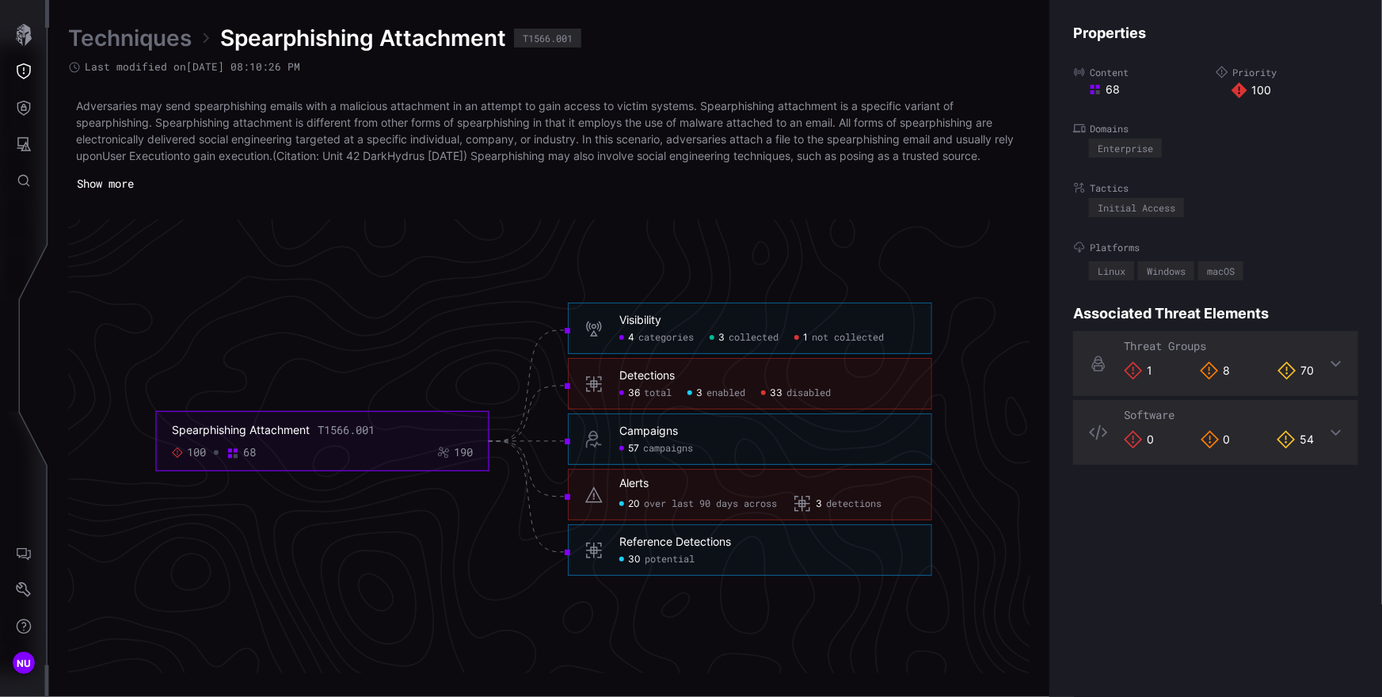
click at [650, 378] on div "Detections" at bounding box center [646, 376] width 55 height 14
click at [656, 392] on span "total" at bounding box center [658, 393] width 28 height 13
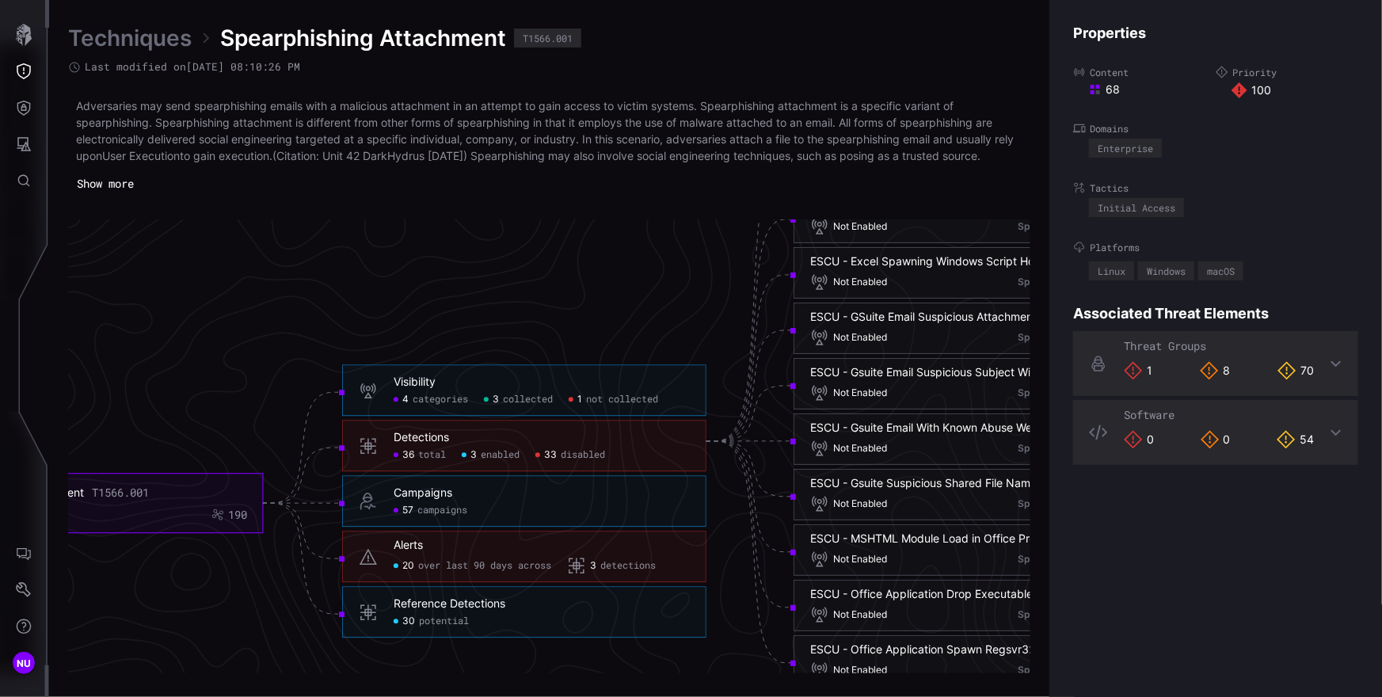
click at [504, 607] on div "Reference Detections" at bounding box center [450, 604] width 112 height 14
click at [419, 622] on span "potential" at bounding box center [444, 621] width 50 height 13
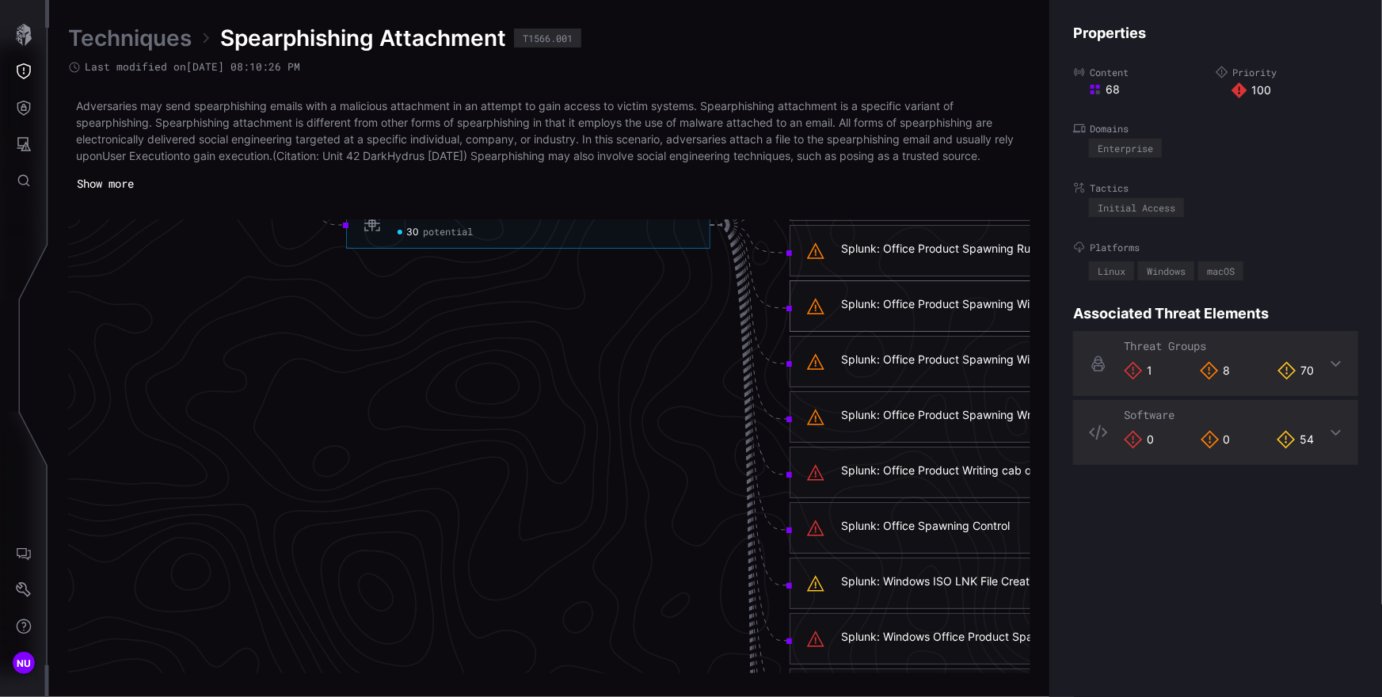
scroll to position [4046, 712]
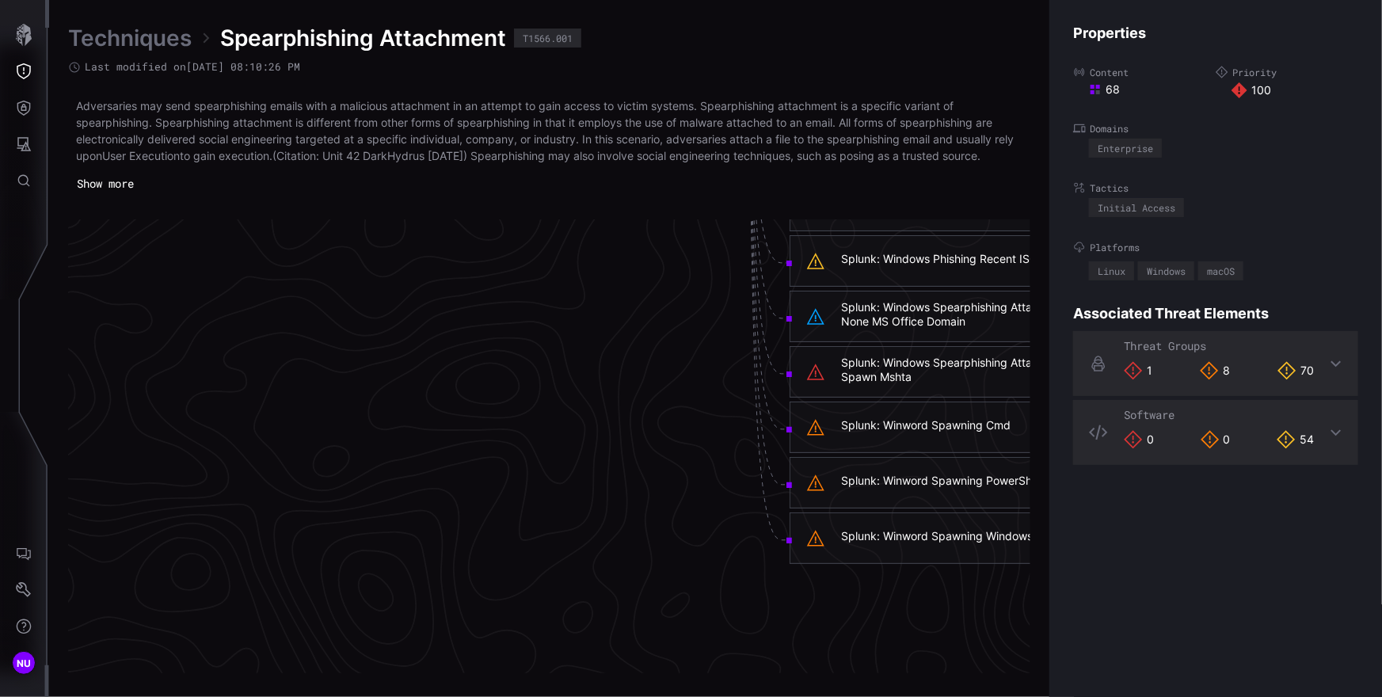
click at [818, 316] on icon at bounding box center [815, 316] width 19 height 19
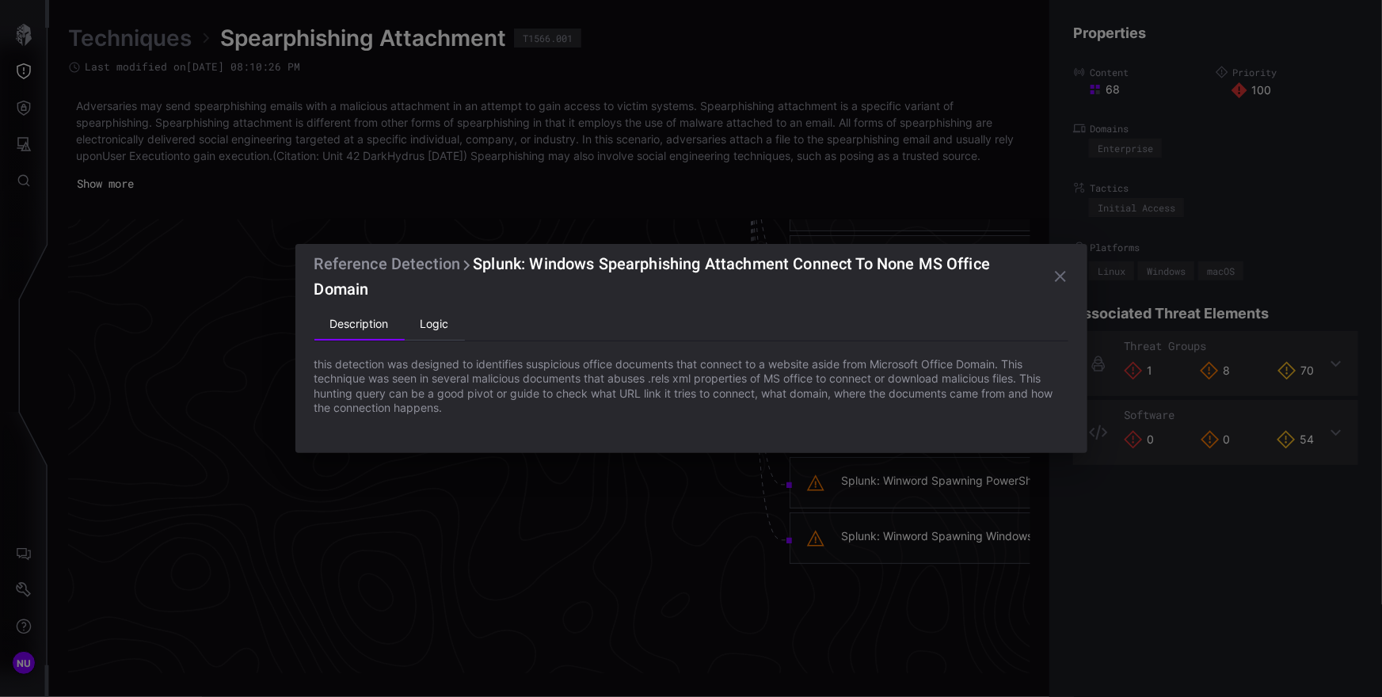
click at [452, 323] on li "Logic" at bounding box center [435, 325] width 60 height 32
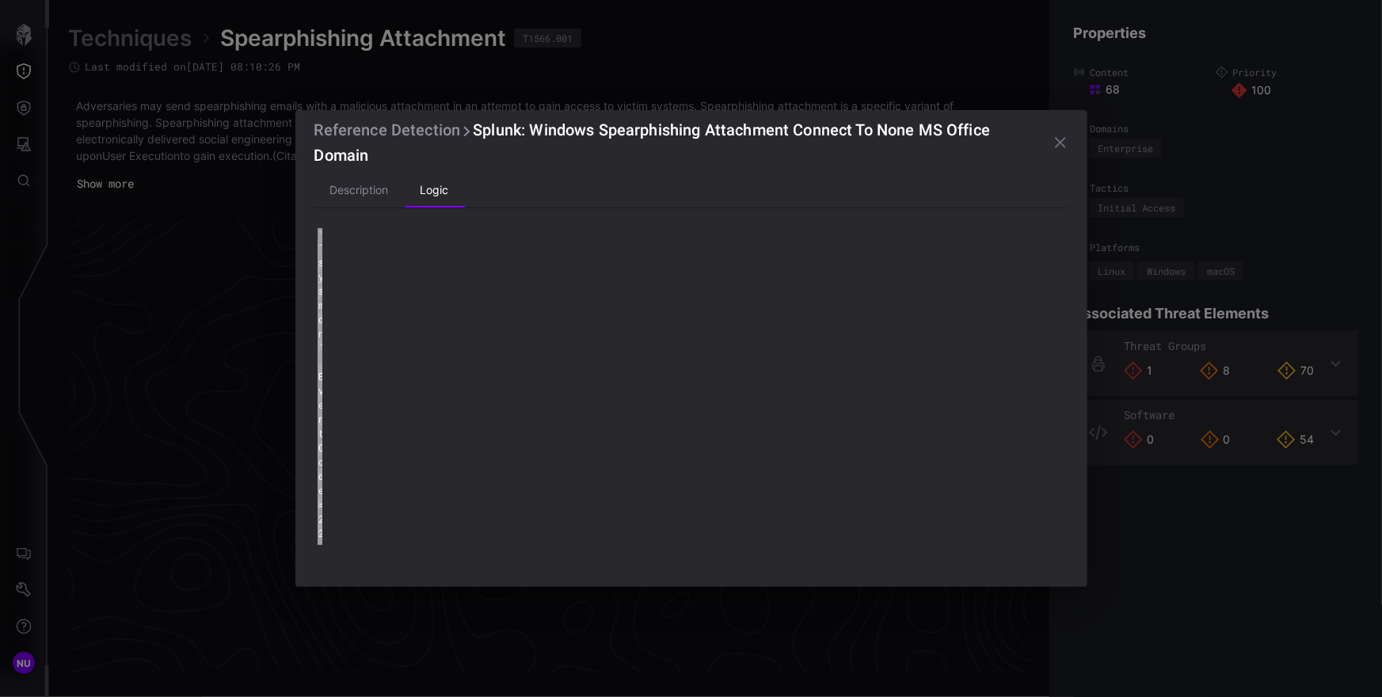
type textarea "**********"
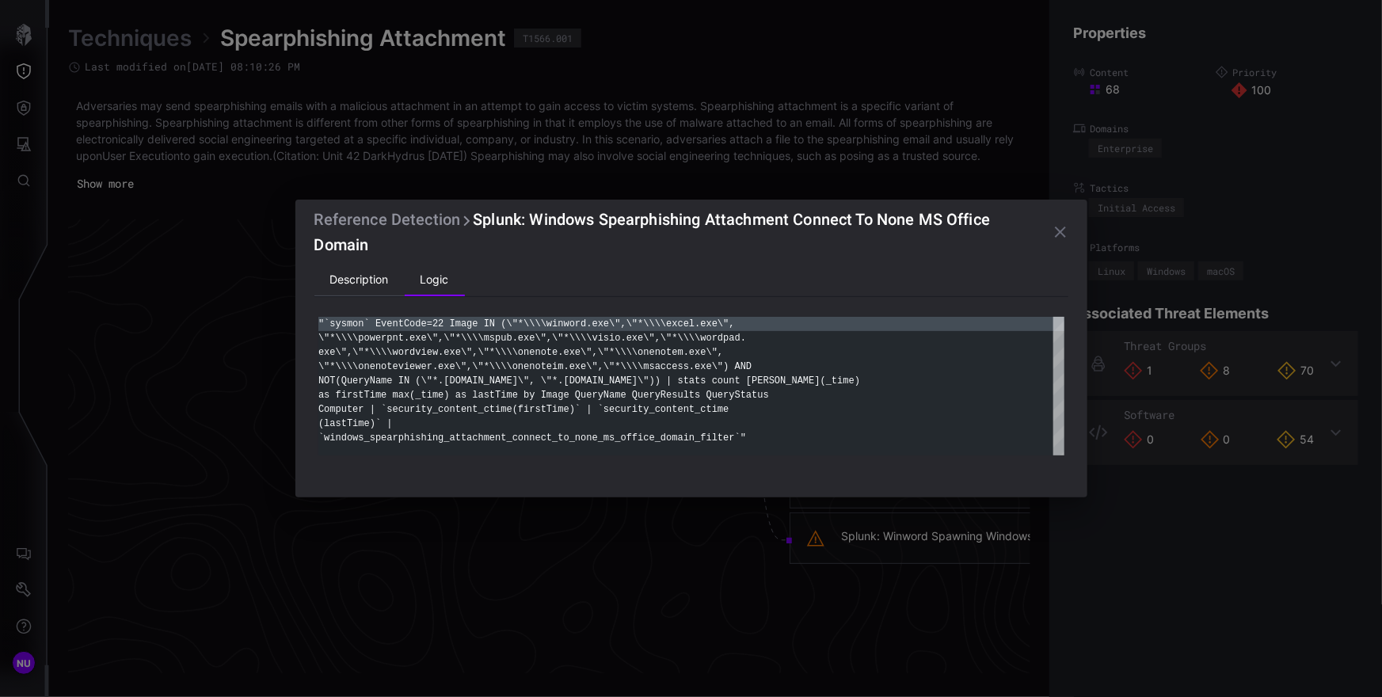
click at [363, 272] on li "Description" at bounding box center [359, 280] width 90 height 32
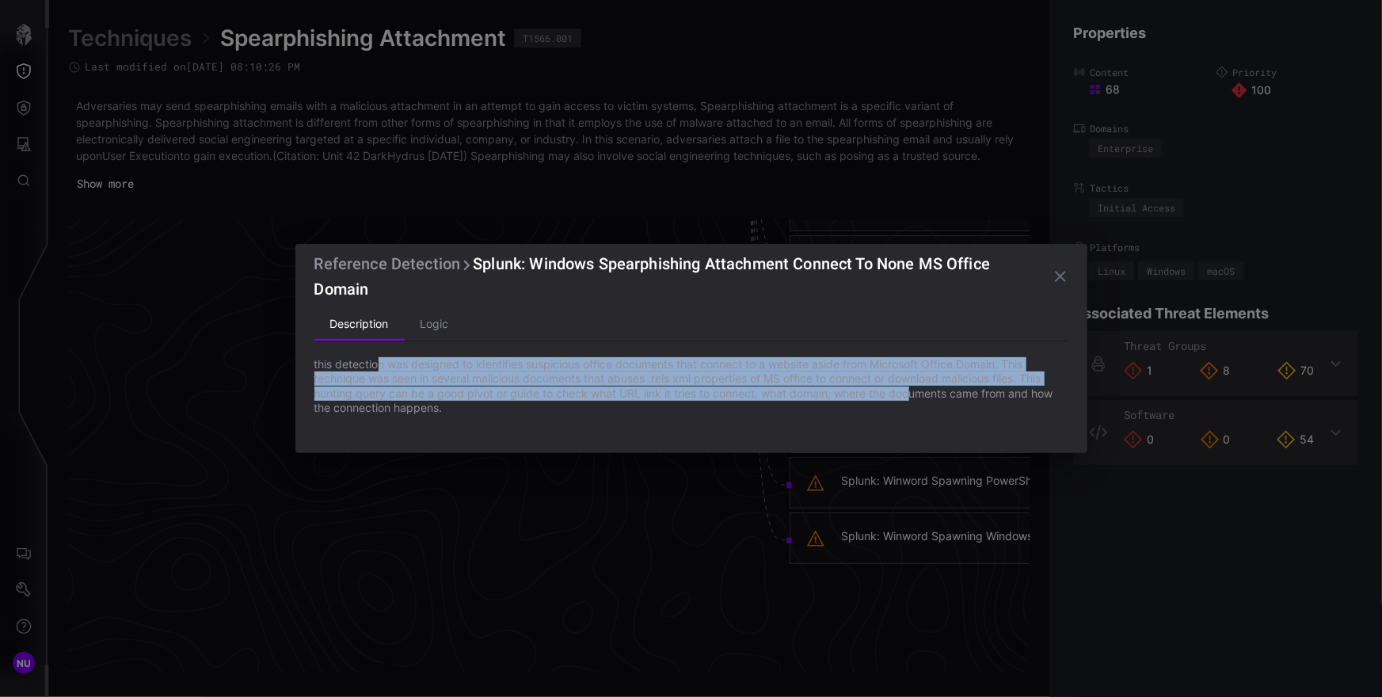
drag, startPoint x: 914, startPoint y: 396, endPoint x: 378, endPoint y: 369, distance: 535.9
click at [378, 369] on p "this detection was designed to identifies suspicious office documents that conn…" at bounding box center [691, 386] width 754 height 58
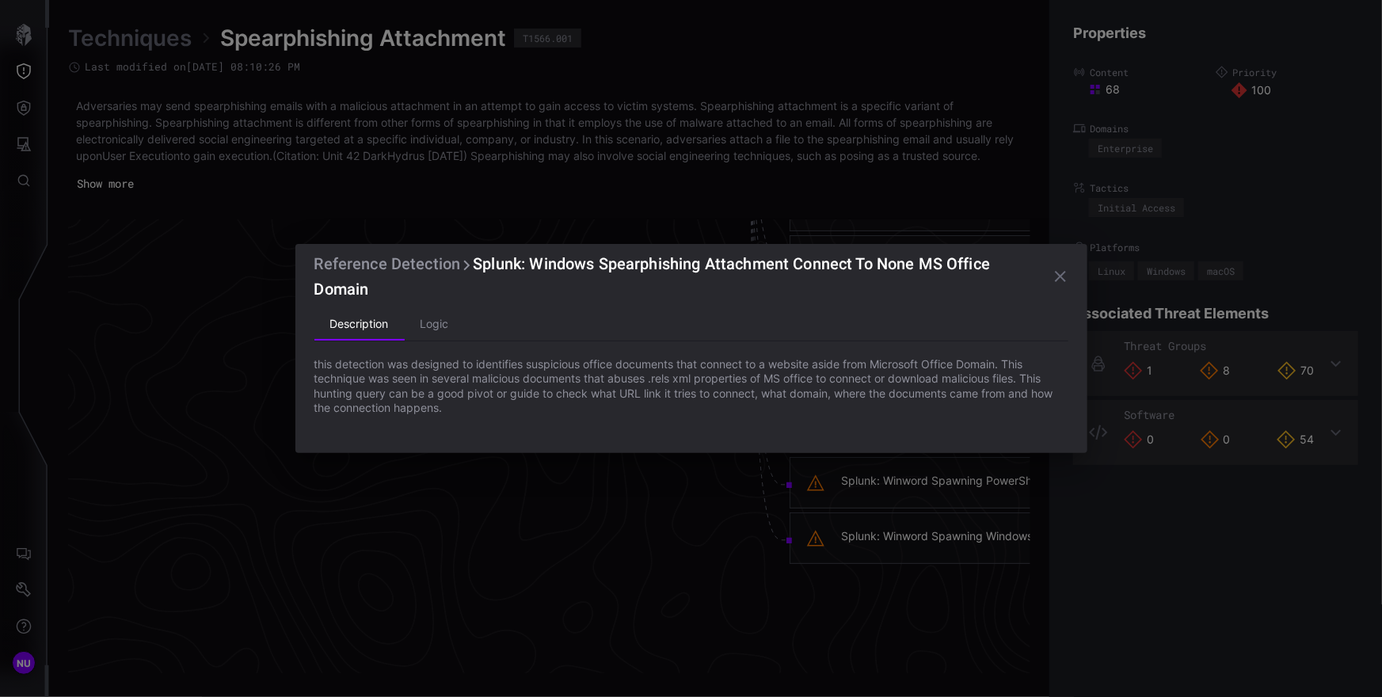
click at [482, 403] on p "this detection was designed to identifies suspicious office documents that conn…" at bounding box center [691, 386] width 754 height 58
click at [1057, 276] on icon "button" at bounding box center [1060, 276] width 19 height 19
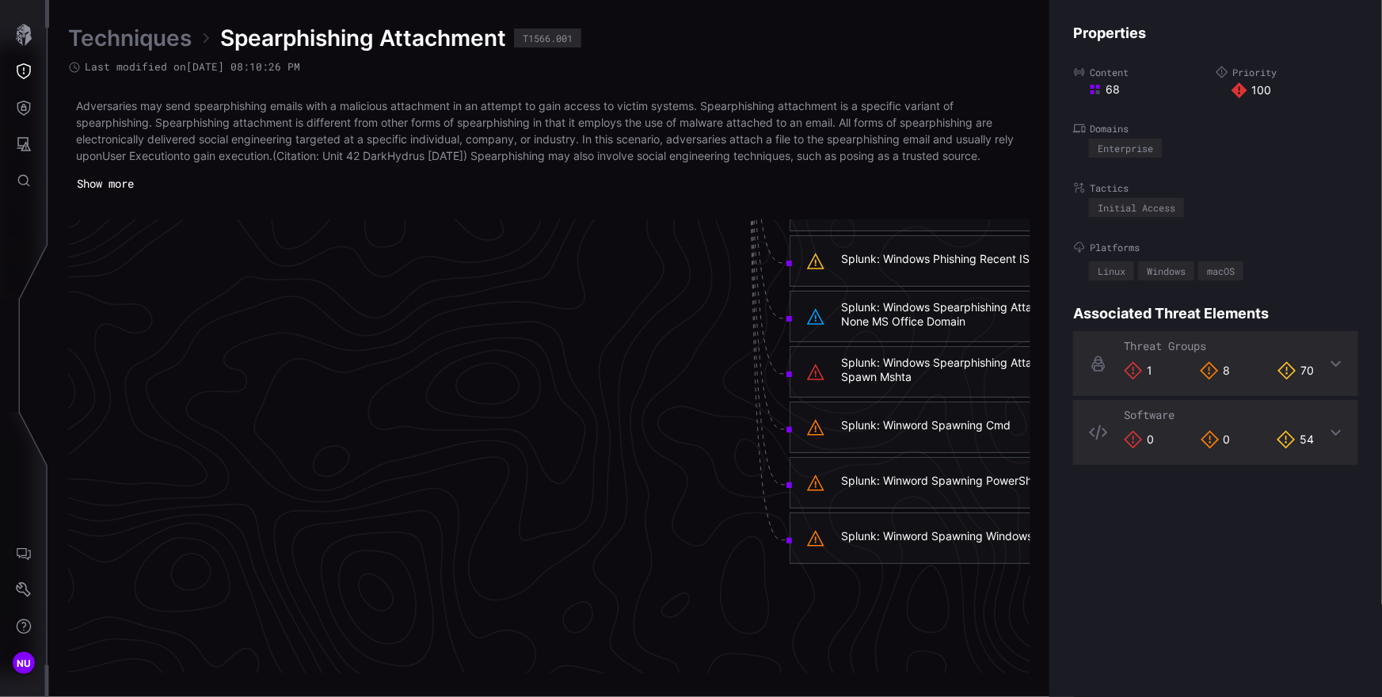
click at [812, 314] on icon at bounding box center [815, 316] width 19 height 19
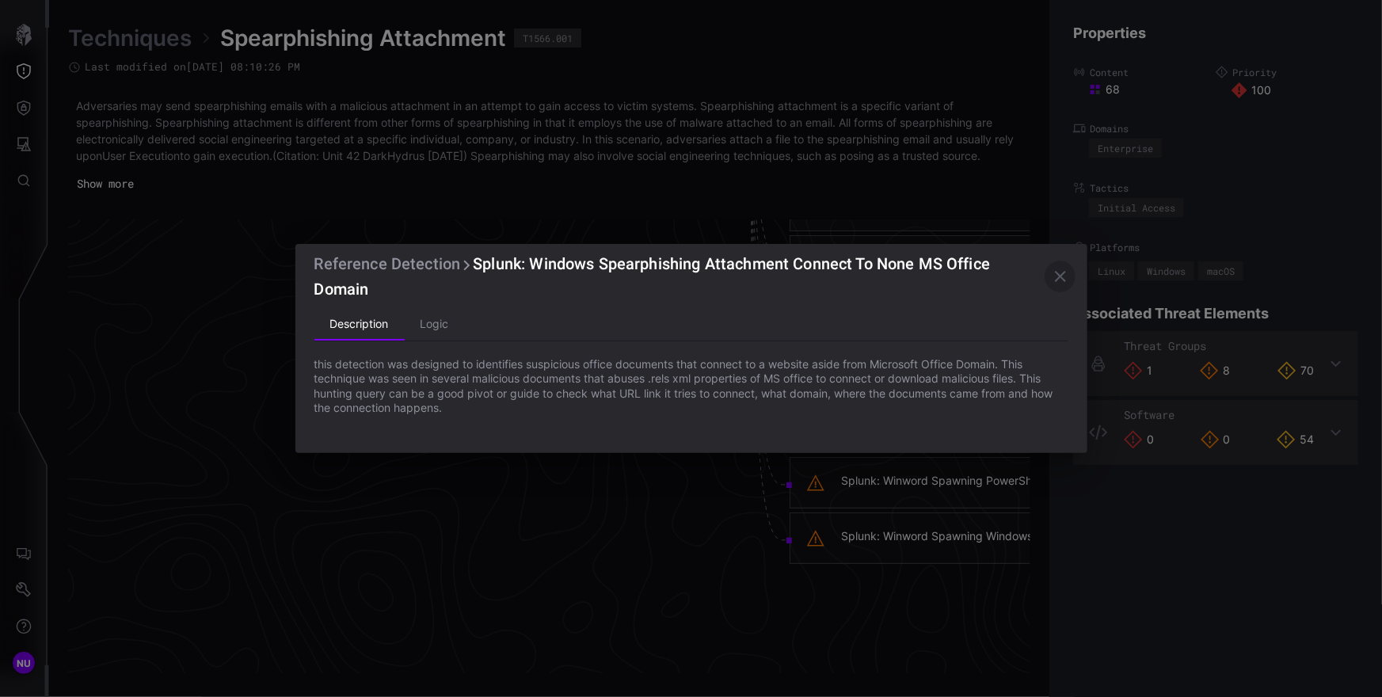
click at [1067, 276] on icon "button" at bounding box center [1060, 276] width 19 height 19
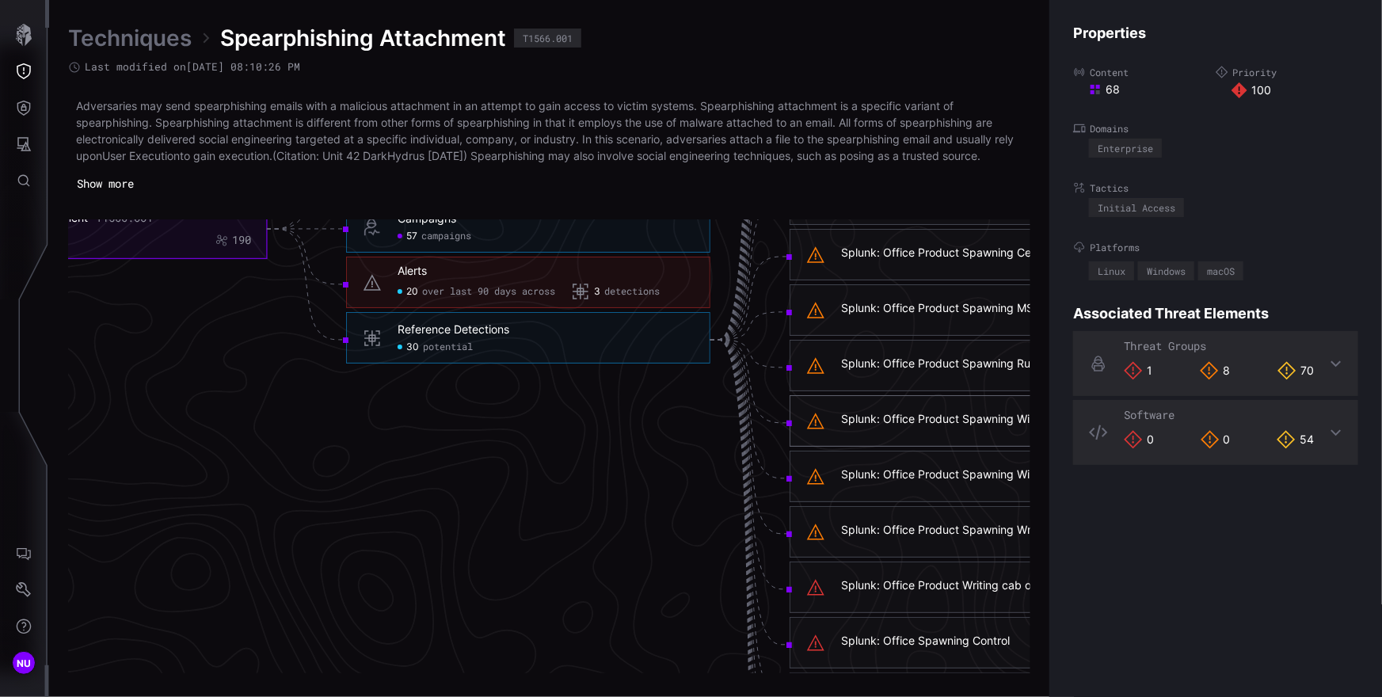
scroll to position [3280, 712]
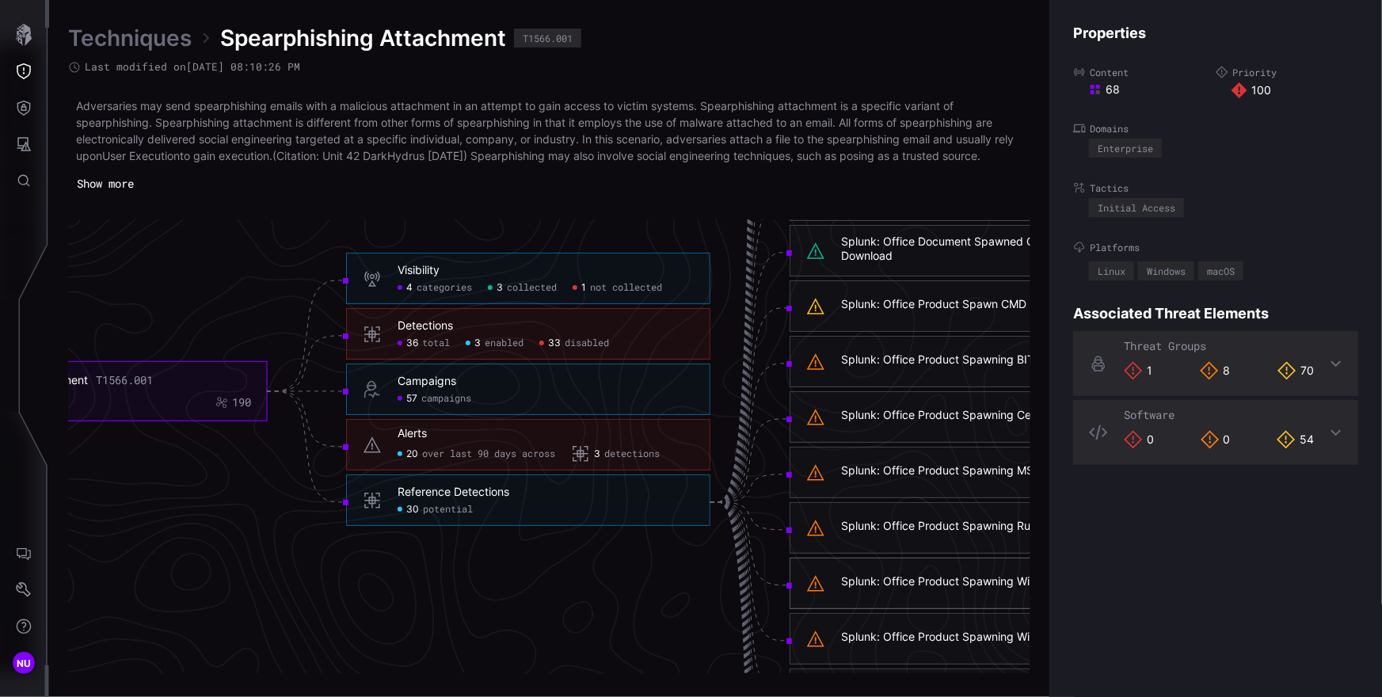
click at [138, 371] on foreignobject "Spearphishing Attachment T1566.001 100 68 190" at bounding box center [100, 391] width 333 height 59
click at [139, 382] on div "T1566.001" at bounding box center [124, 381] width 57 height 14
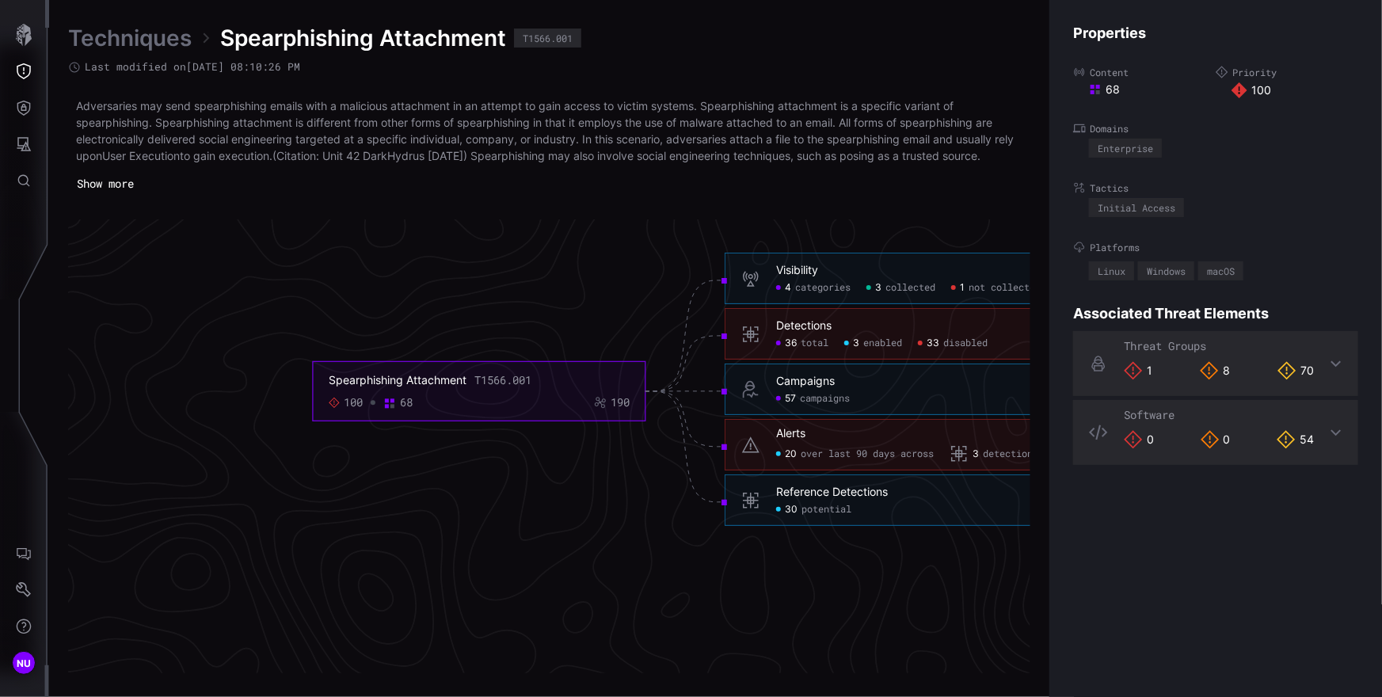
scroll to position [3280, 321]
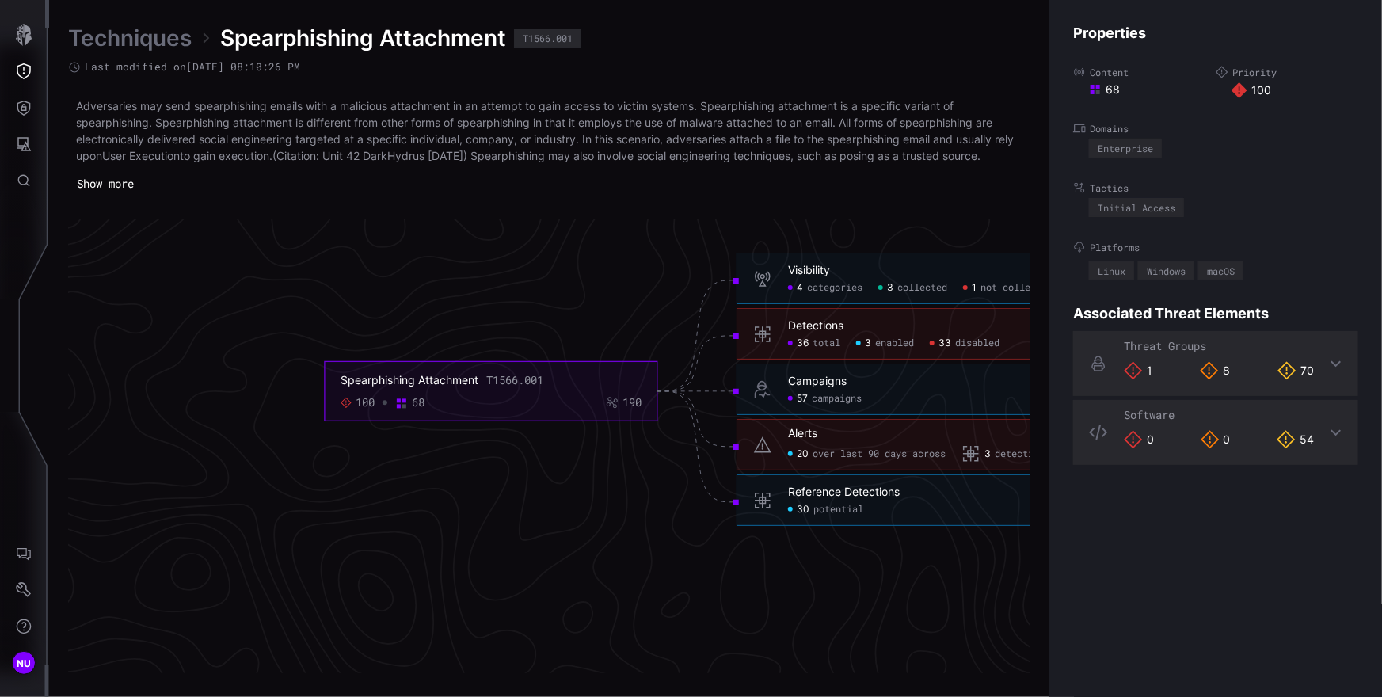
click at [360, 42] on span "Spearphishing Attachment" at bounding box center [363, 38] width 286 height 29
click at [169, 45] on link "Techniques" at bounding box center [130, 38] width 124 height 29
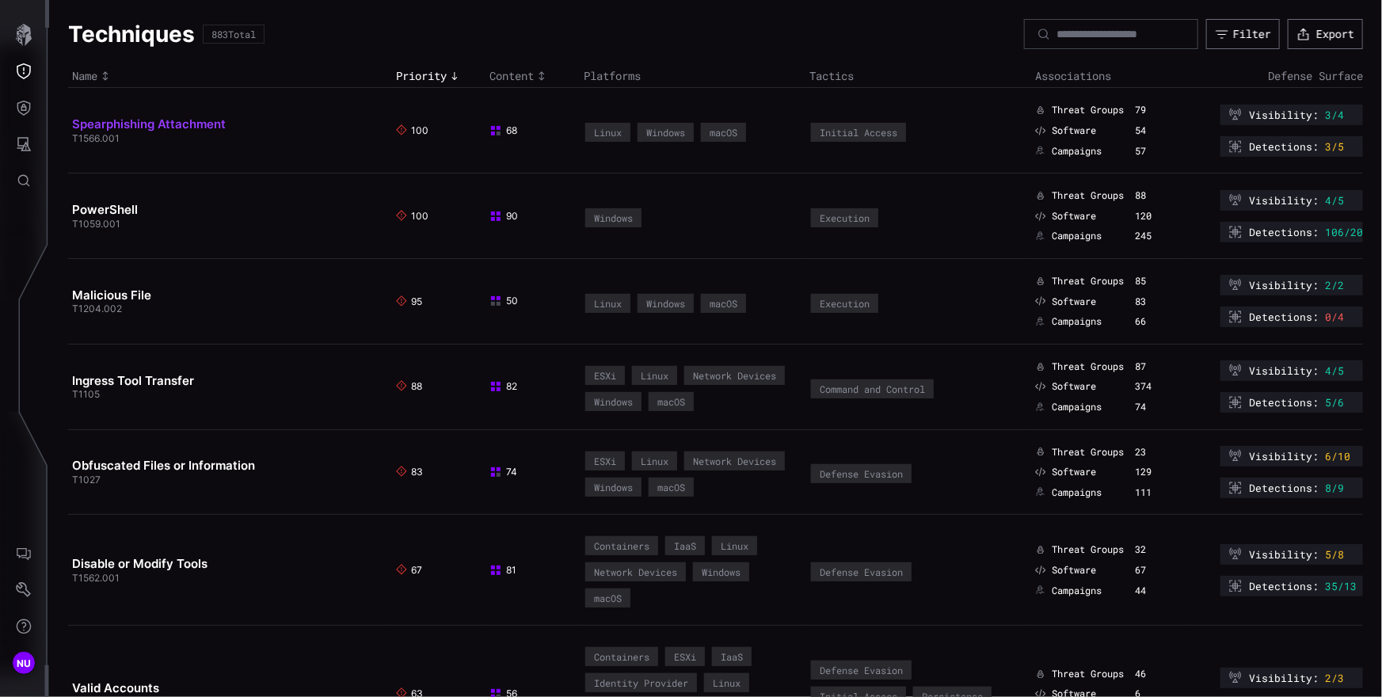
click at [158, 129] on link "Spearphishing Attachment" at bounding box center [149, 123] width 154 height 15
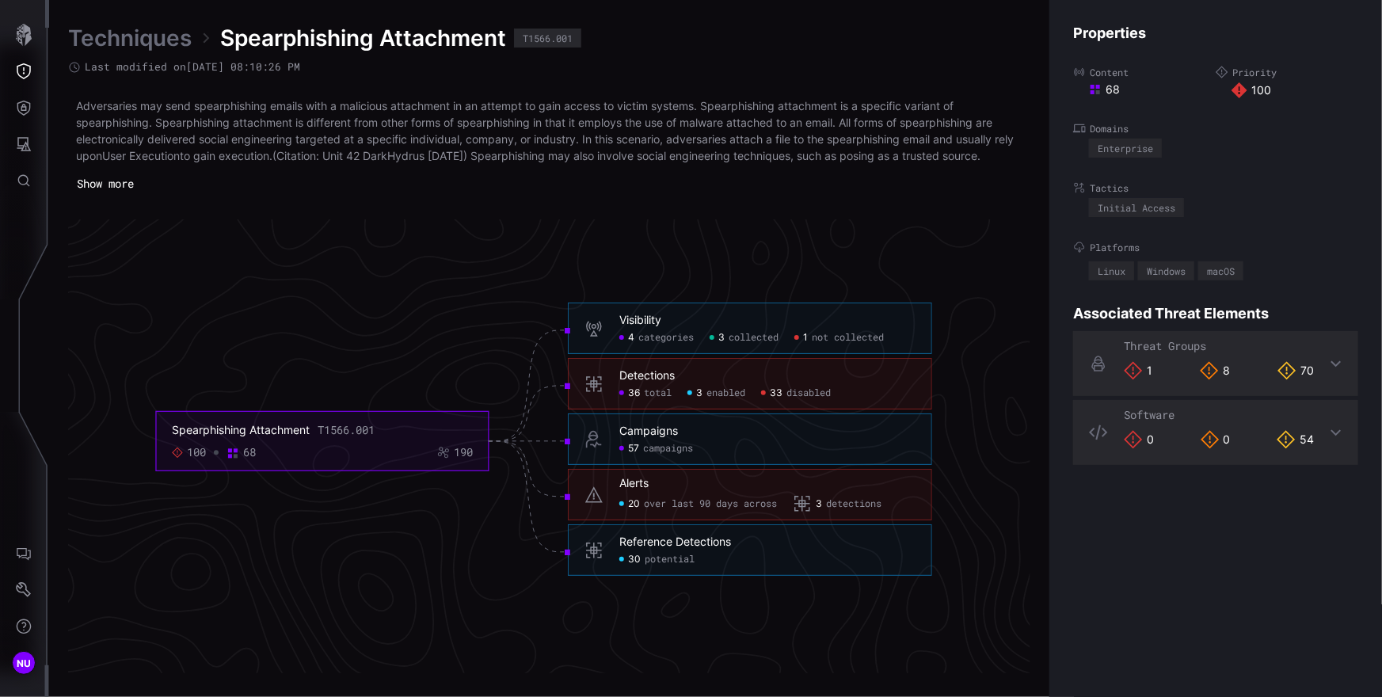
scroll to position [3339, 712]
click at [240, 314] on icon "Spearphishing Attachment T1566.001 100 68 190 Visibility 4 categories 3 collect…" at bounding box center [543, 443] width 2375 height 7126
click at [23, 73] on icon "Threat Exposure" at bounding box center [24, 71] width 14 height 16
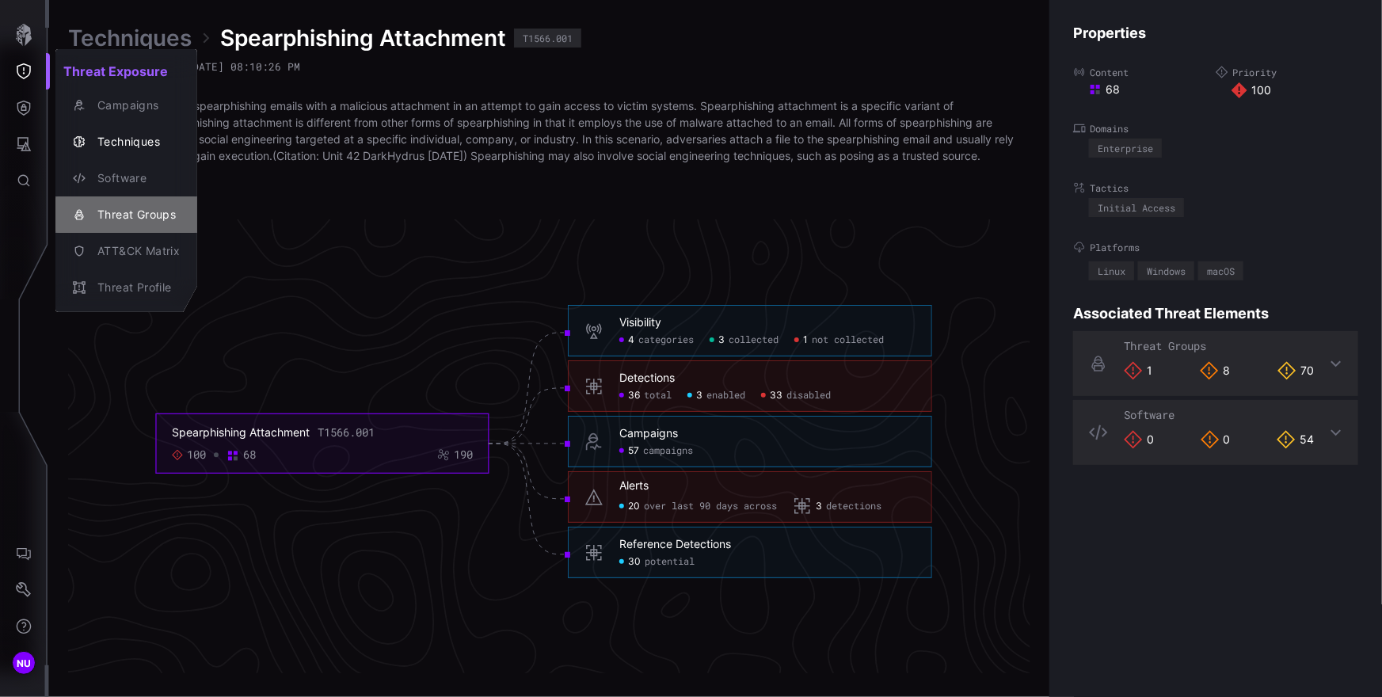
click at [149, 208] on div "Threat Groups" at bounding box center [134, 215] width 90 height 20
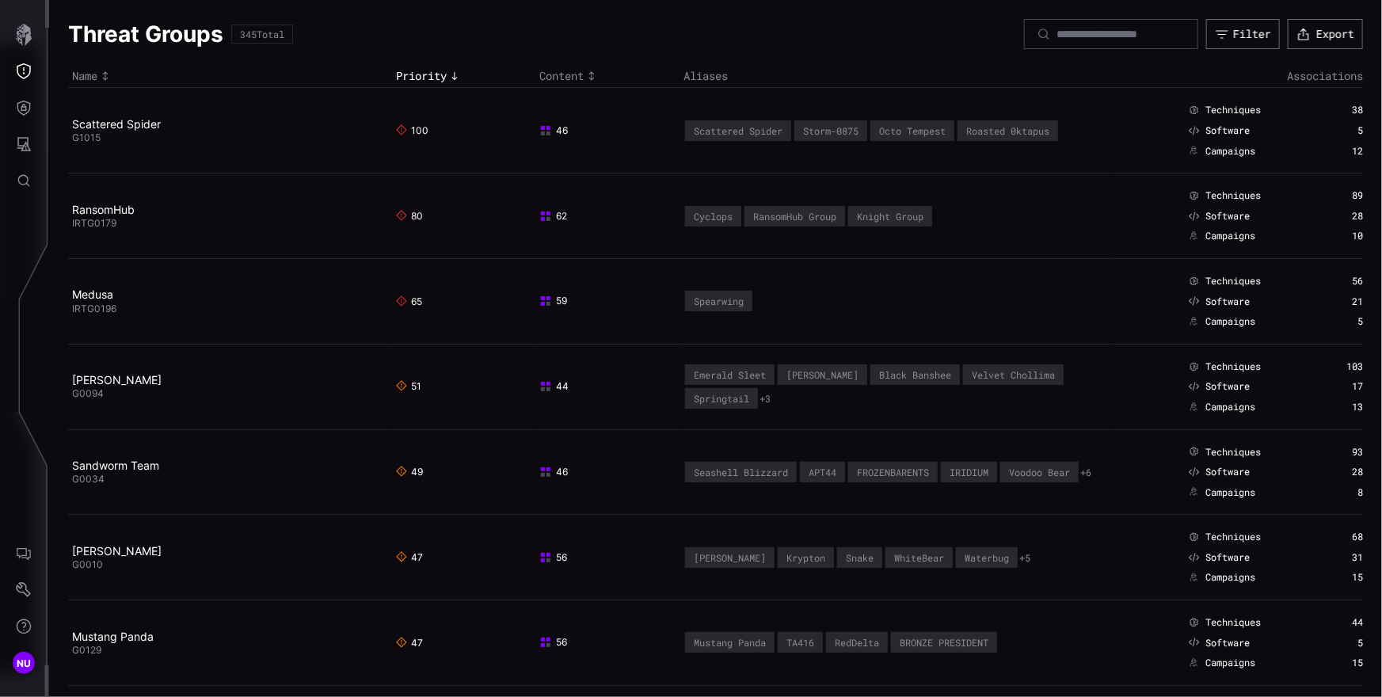
click at [131, 116] on td "Scattered Spider G1015" at bounding box center [230, 131] width 324 height 86
click at [130, 124] on link "Scattered Spider" at bounding box center [116, 123] width 89 height 13
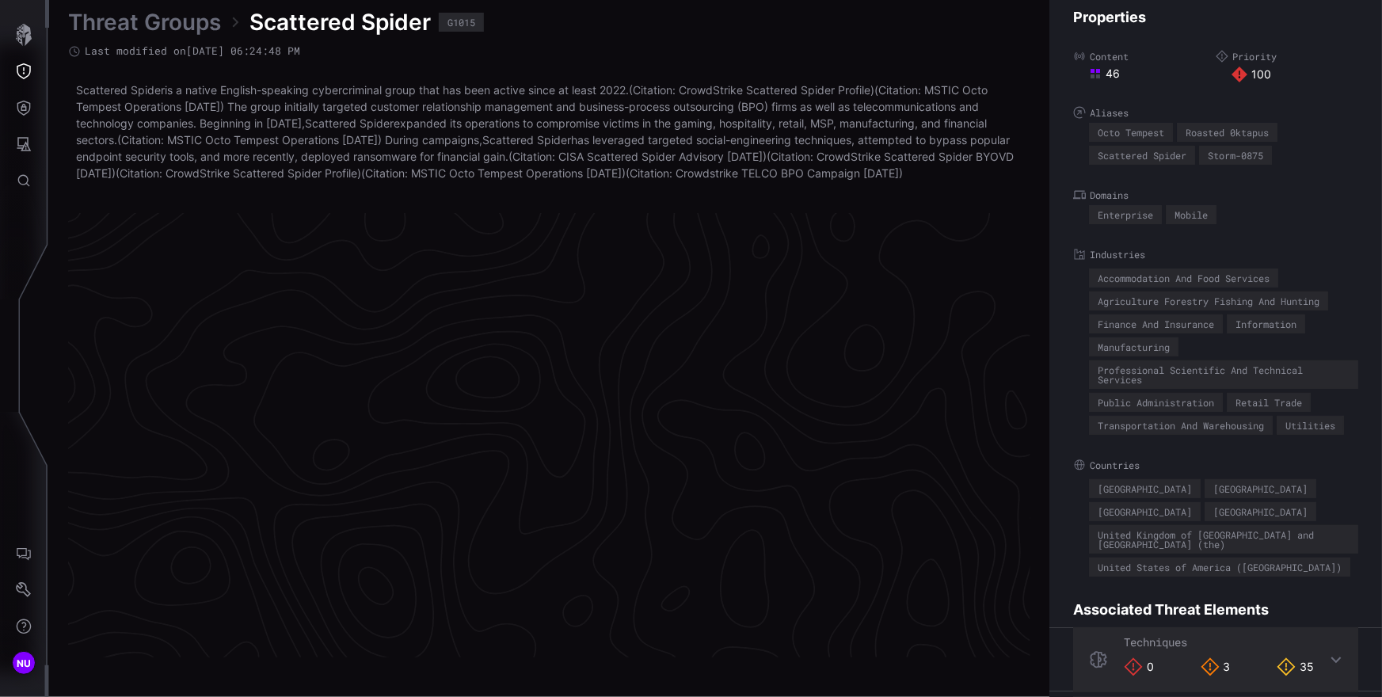
scroll to position [3355, 712]
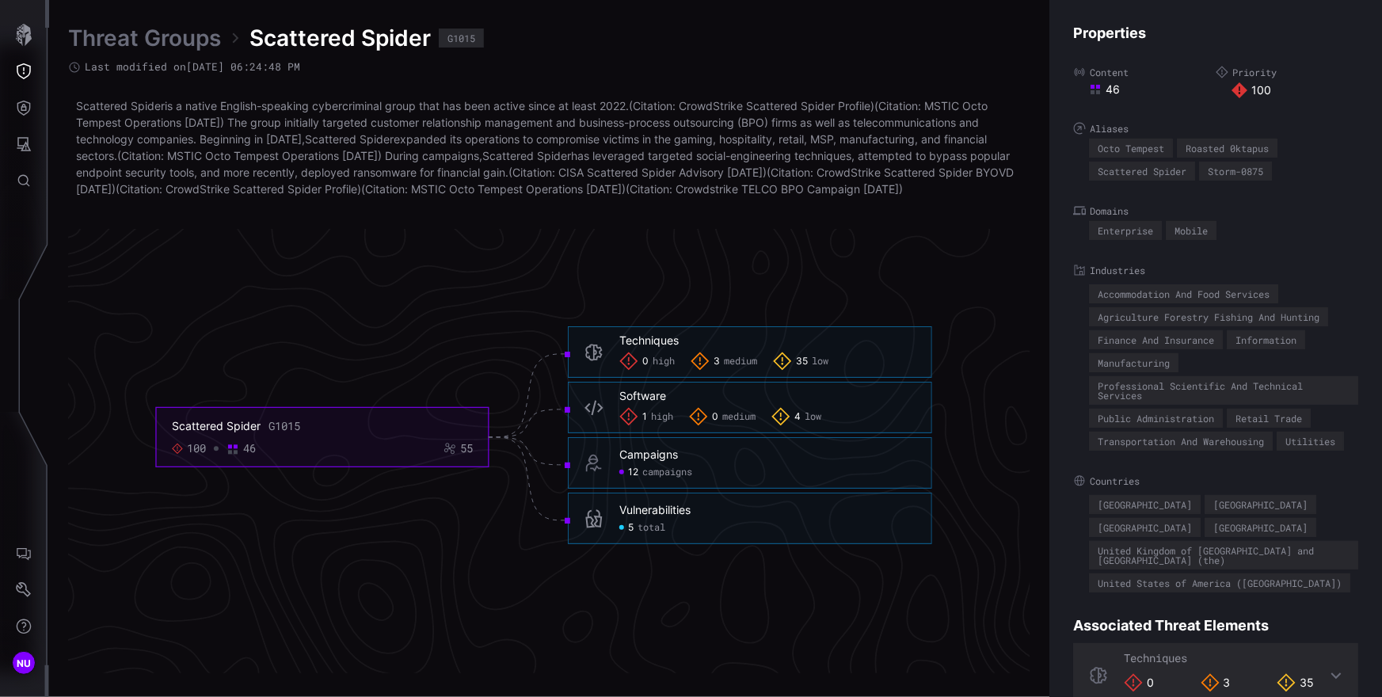
click at [648, 534] on span "total" at bounding box center [651, 528] width 28 height 13
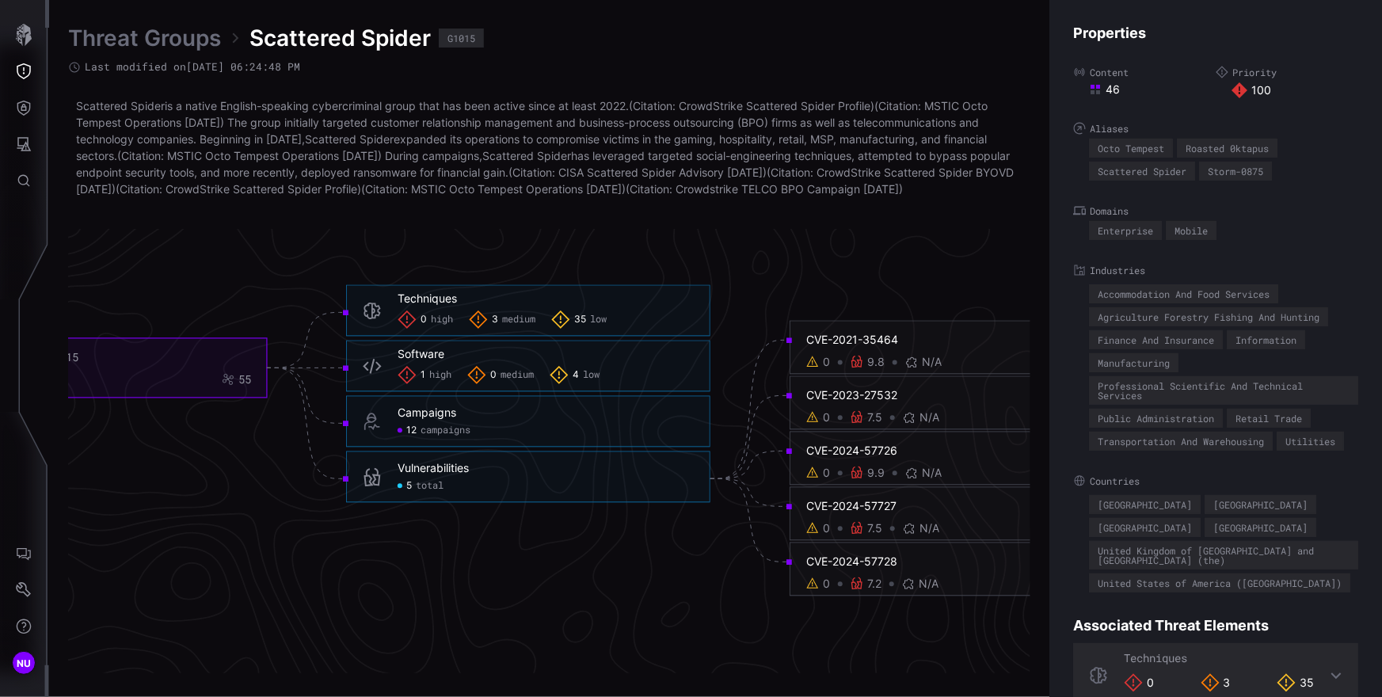
click at [846, 348] on div "CVE-2021-35464" at bounding box center [955, 340] width 299 height 14
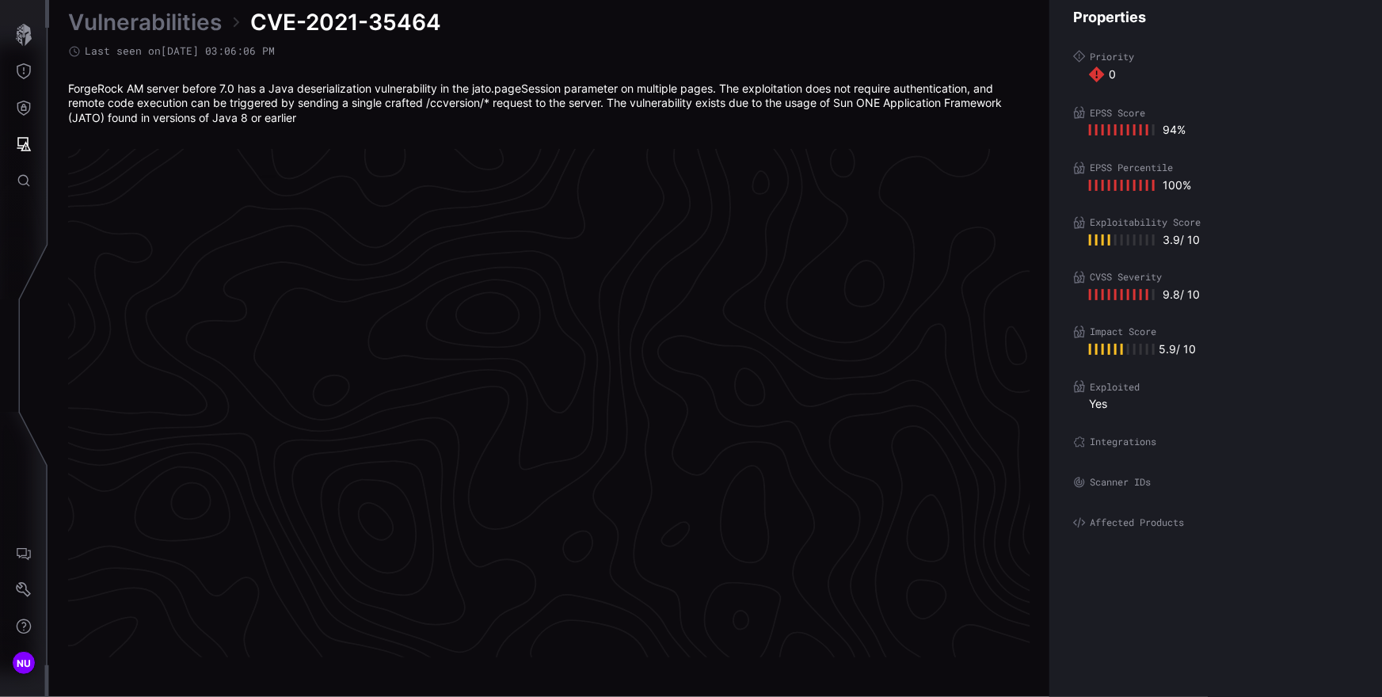
scroll to position [3314, 712]
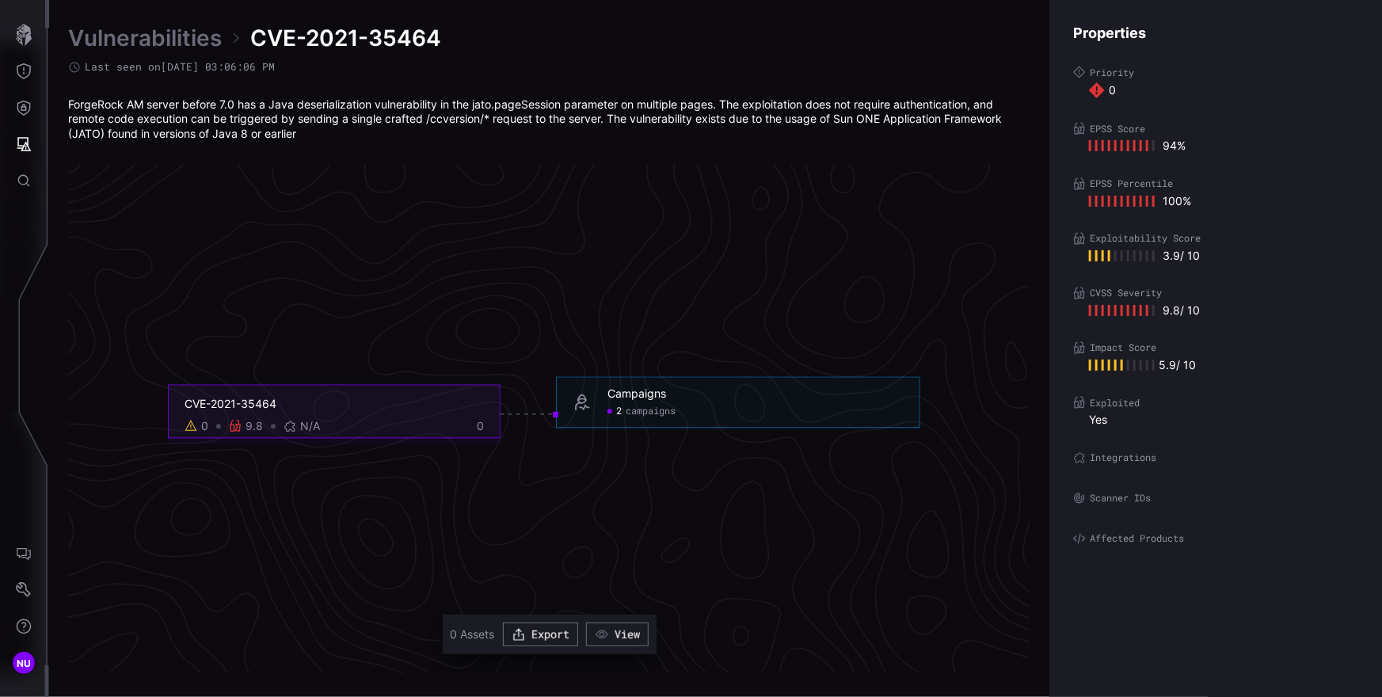
click at [1219, 534] on label "Affected Products" at bounding box center [1215, 538] width 285 height 13
click at [861, 522] on icon "CVE-2021-35464 0 9.8 N/A 0 Campaigns 2 campaigns Campaigns - 2 campaigns" at bounding box center [543, 414] width 2375 height 7126
click at [827, 605] on icon "CVE-2021-35464 0 9.8 N/A 0 Campaigns 2 campaigns Campaigns - 2 campaigns" at bounding box center [543, 414] width 2375 height 7126
click at [974, 484] on icon "CVE-2021-35464 0 9.8 N/A 0 Campaigns 2 campaigns Campaigns - 2 campaigns" at bounding box center [543, 414] width 2375 height 7126
drag, startPoint x: 1101, startPoint y: 237, endPoint x: 1135, endPoint y: 238, distance: 34.1
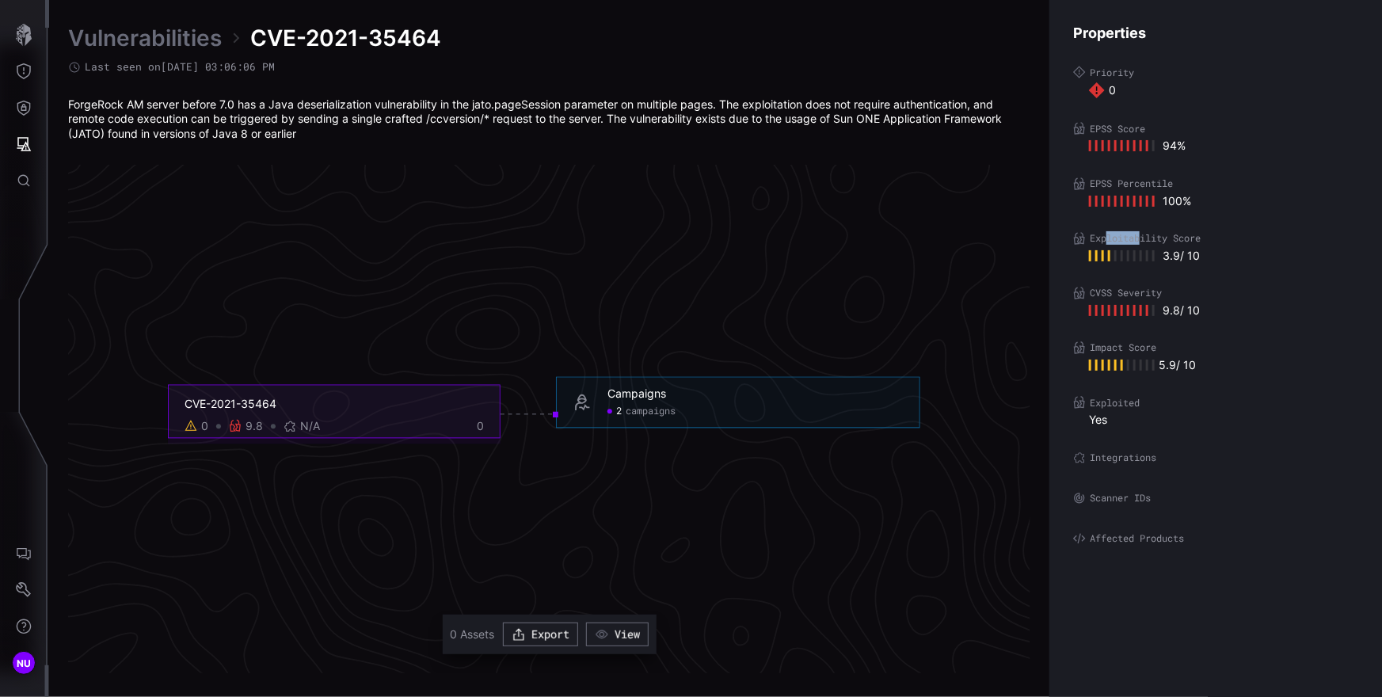
click at [1135, 238] on label "Exploitability Score" at bounding box center [1215, 238] width 285 height 13
drag, startPoint x: 1171, startPoint y: 238, endPoint x: 1091, endPoint y: 243, distance: 80.1
click at [1091, 243] on label "Exploitability Score" at bounding box center [1215, 238] width 285 height 13
copy label "Exploitability"
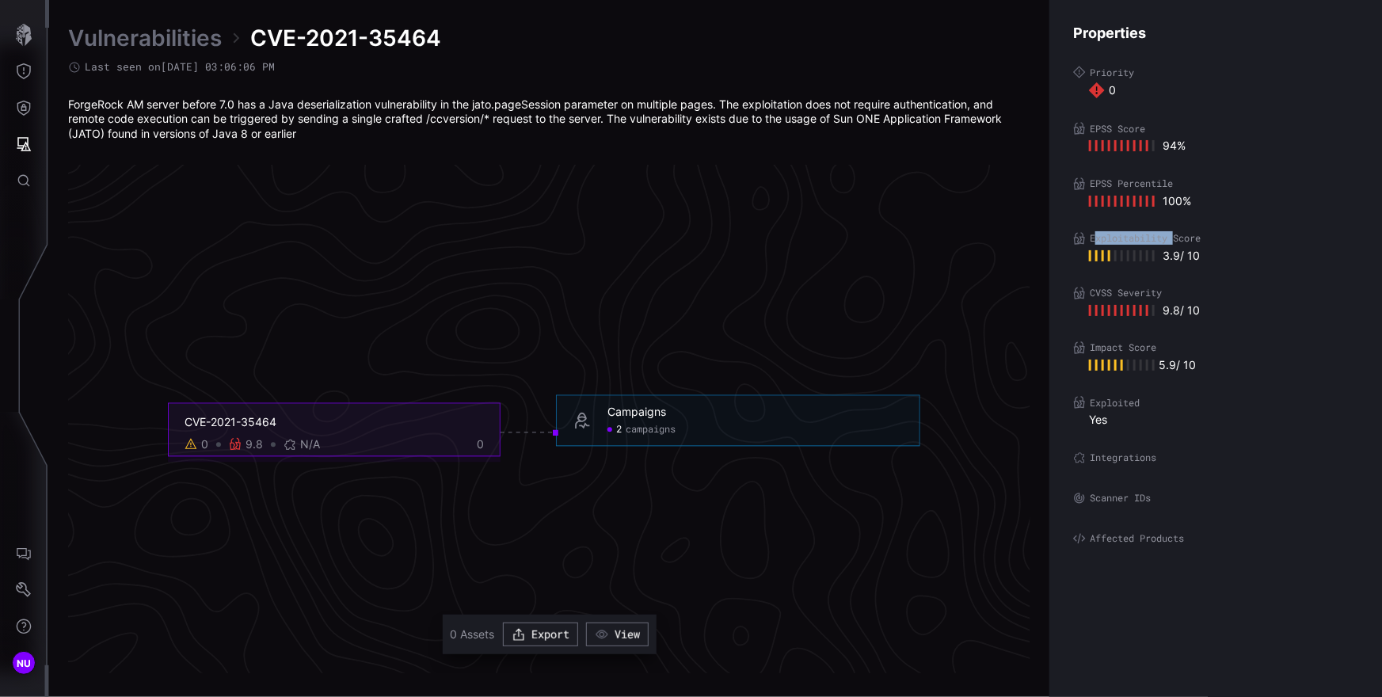
scroll to position [3284, 712]
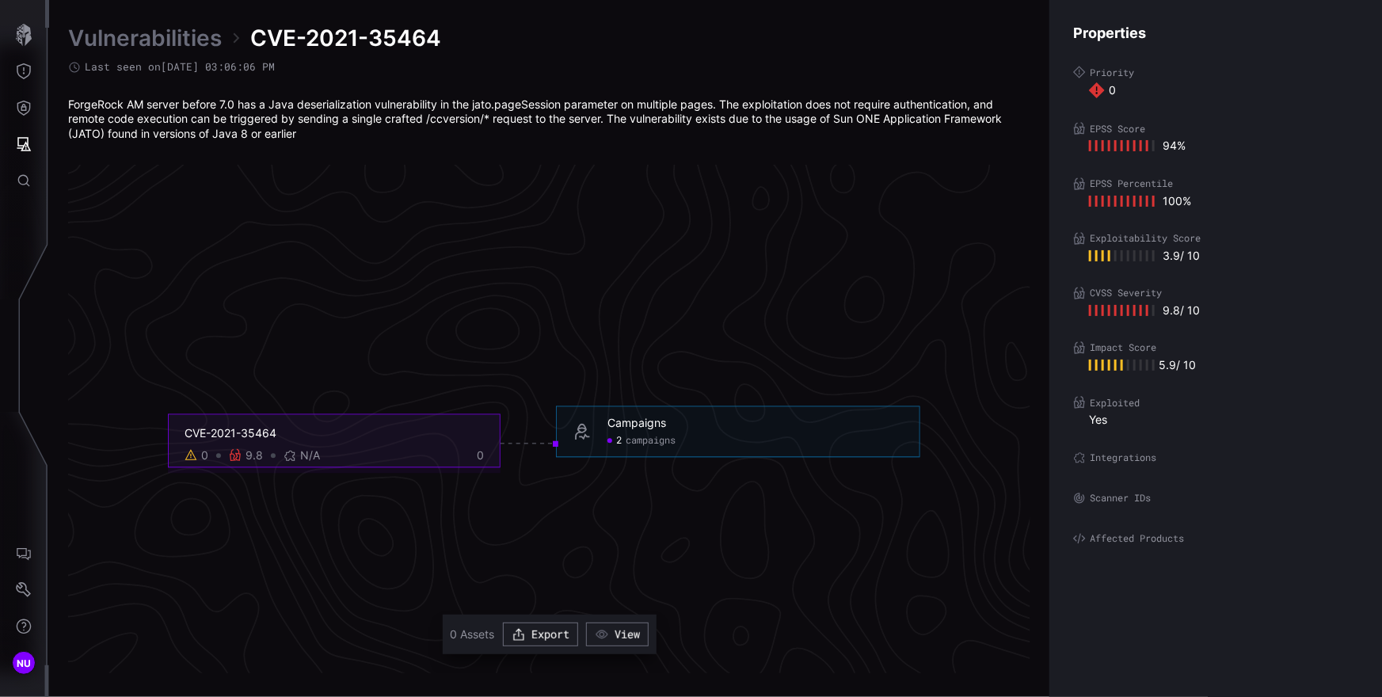
drag, startPoint x: 451, startPoint y: 154, endPoint x: 390, endPoint y: 151, distance: 61.1
click at [428, 154] on div "Vulnerabilities CVE-2021-35464 Last seen on [DATE] 03:06:06 PM ForgeRock AM ser…" at bounding box center [549, 348] width 962 height 649
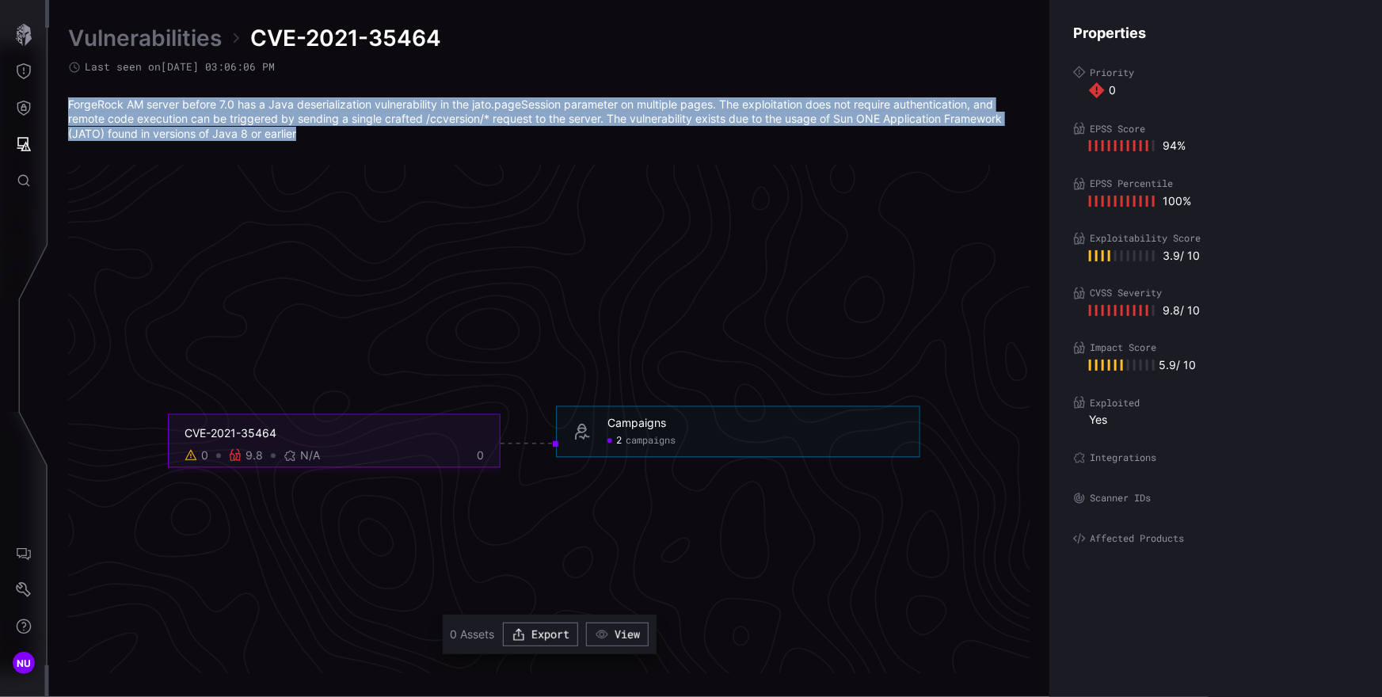
drag, startPoint x: 321, startPoint y: 139, endPoint x: 66, endPoint y: 105, distance: 258.0
click at [66, 105] on div "Vulnerabilities CVE-2021-35464 Last seen on [DATE] 03:06:06 PM ForgeRock AM ser…" at bounding box center [715, 348] width 1333 height 697
copy div "ForgeRock AM server before 7.0 has a Java deserialization vulnerability in the …"
click at [197, 36] on link "Vulnerabilities" at bounding box center [145, 38] width 154 height 29
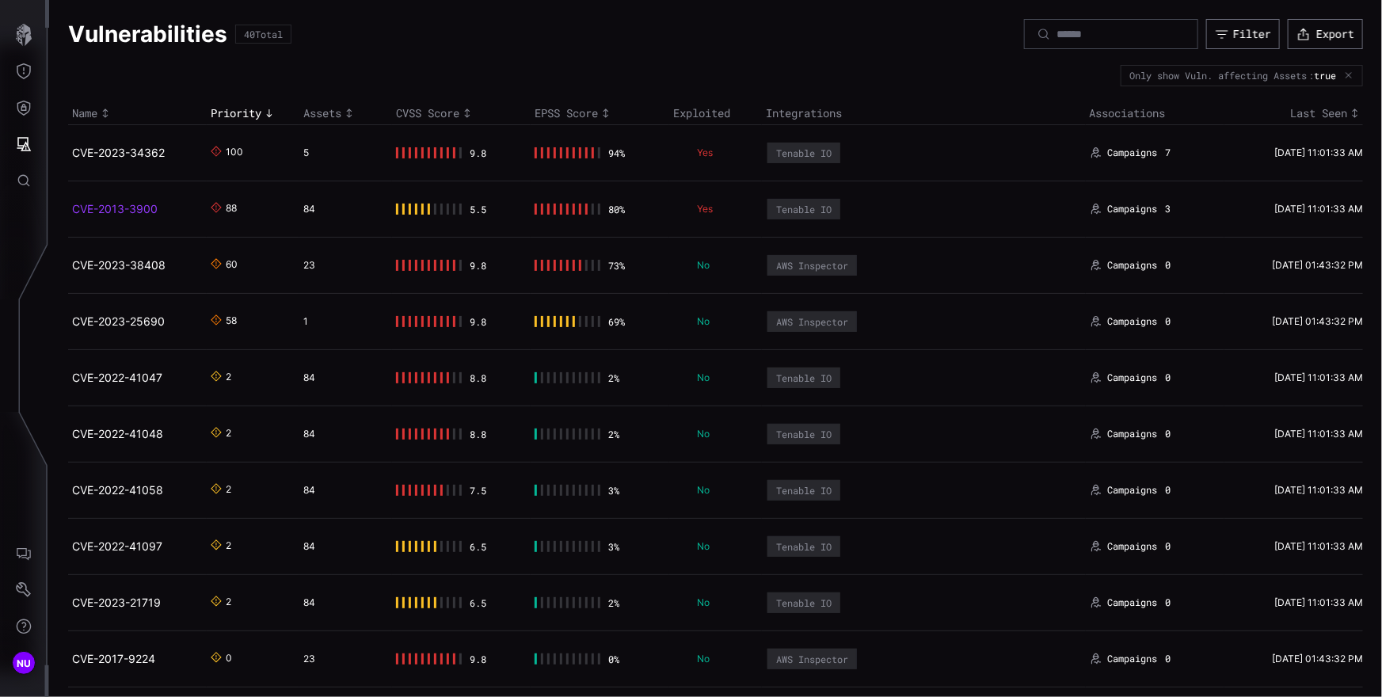
click at [103, 211] on link "CVE-2013-3900" at bounding box center [115, 208] width 86 height 13
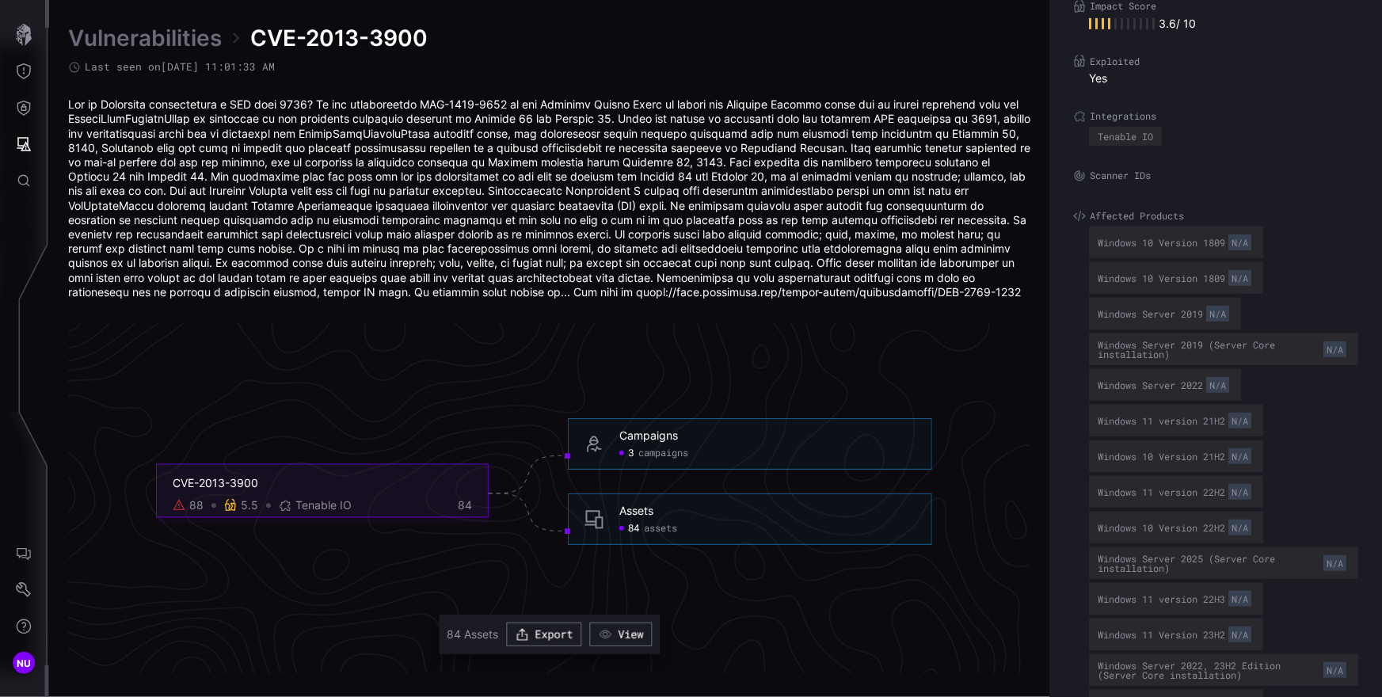
scroll to position [416, 0]
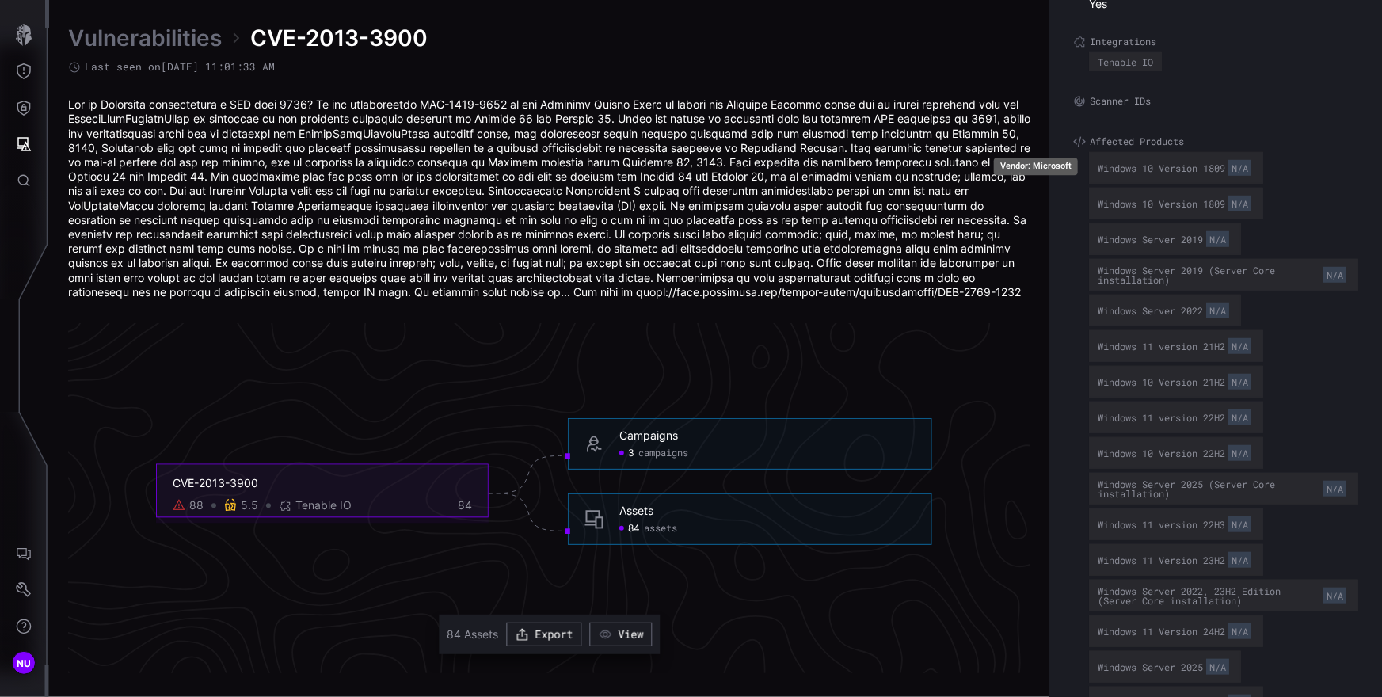
click at [1249, 169] on div "N/A" at bounding box center [1239, 168] width 23 height 16
click at [1094, 167] on div "Windows 10 Version 1809 N/A" at bounding box center [1176, 168] width 174 height 32
click at [1109, 138] on label "Affected Products" at bounding box center [1215, 141] width 285 height 13
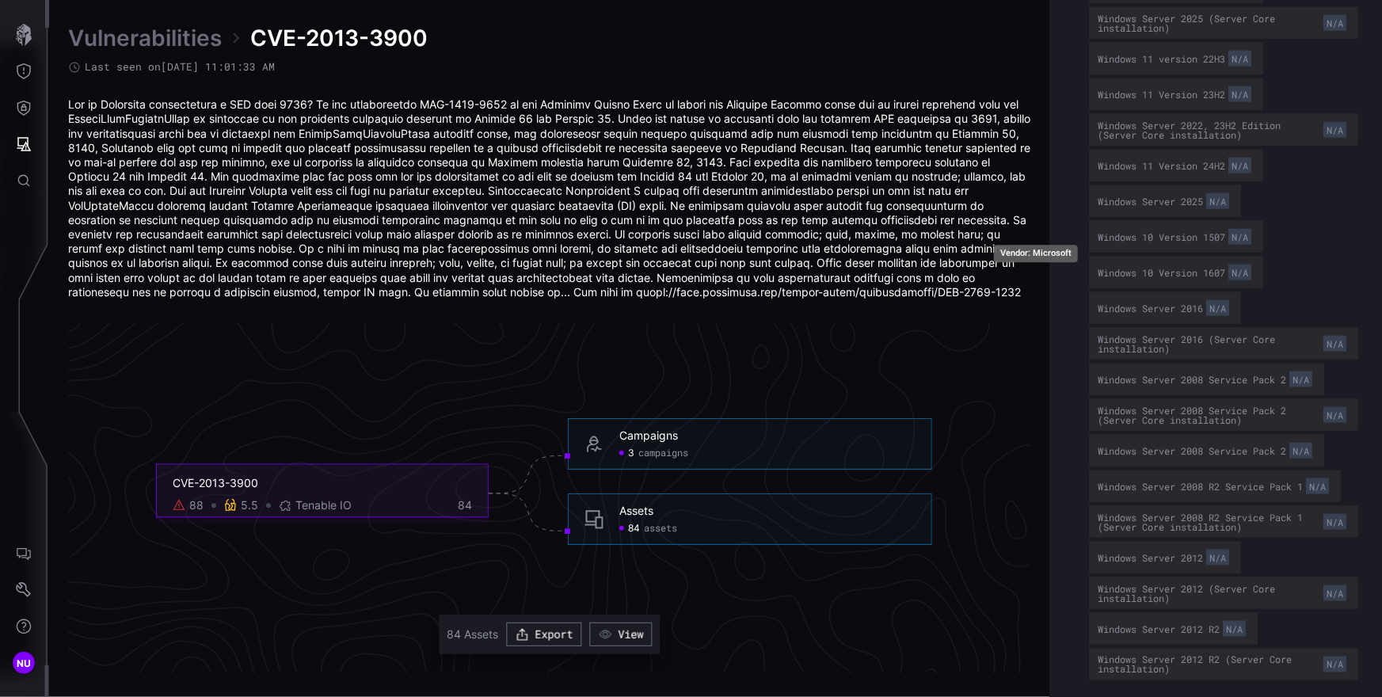
scroll to position [883, 0]
click at [1323, 406] on div "N/A" at bounding box center [1334, 413] width 23 height 16
click at [1215, 371] on div "Windows Server 2008 Service Pack 2 N/A" at bounding box center [1206, 378] width 218 height 22
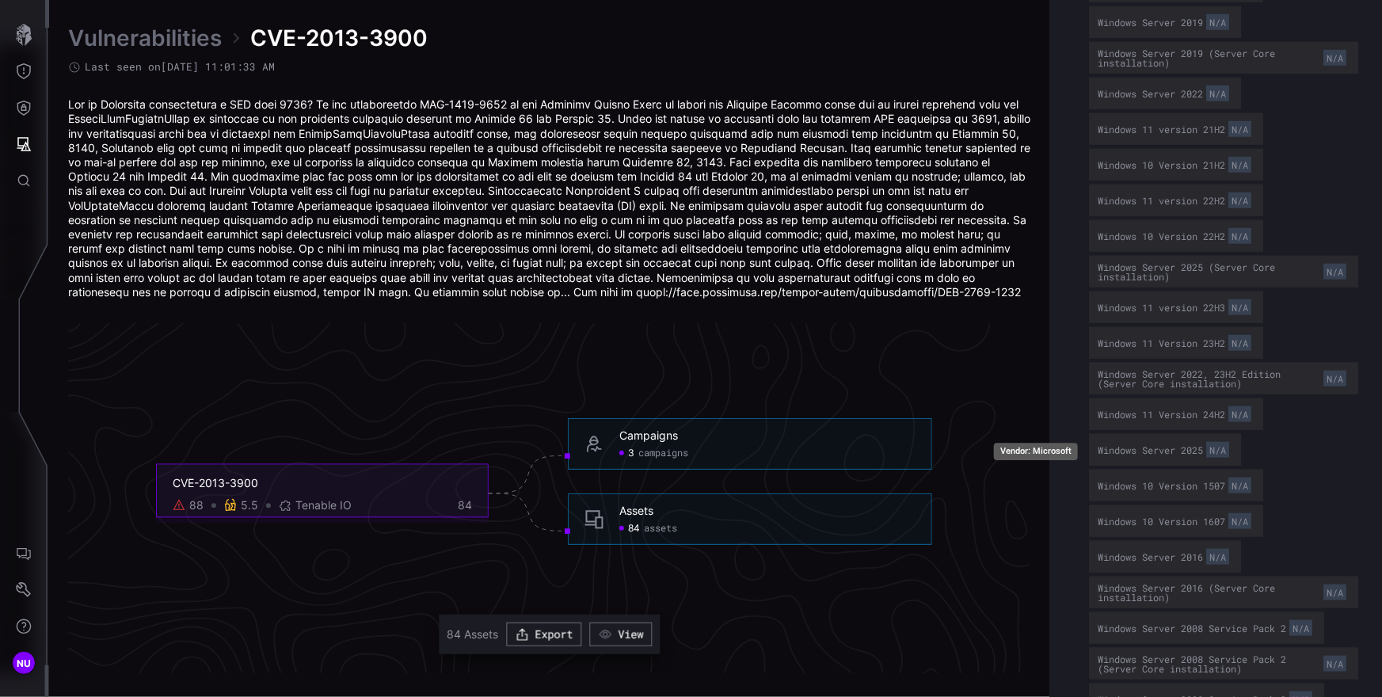
scroll to position [626, 0]
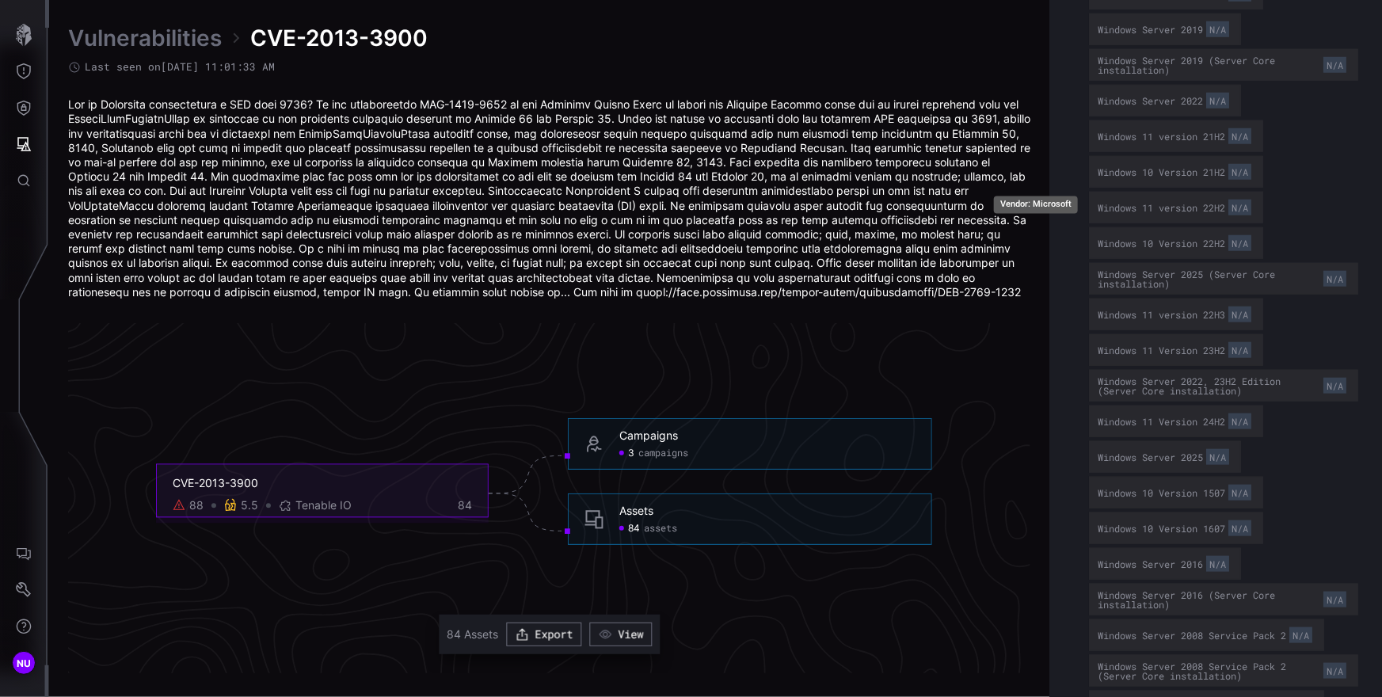
click at [1242, 200] on div "N/A" at bounding box center [1239, 208] width 23 height 16
click at [1221, 201] on div "Windows 11 version 22H2 N/A" at bounding box center [1175, 207] width 157 height 22
click at [1221, 202] on div "Windows 11 version 22H2 N/A" at bounding box center [1175, 207] width 157 height 22
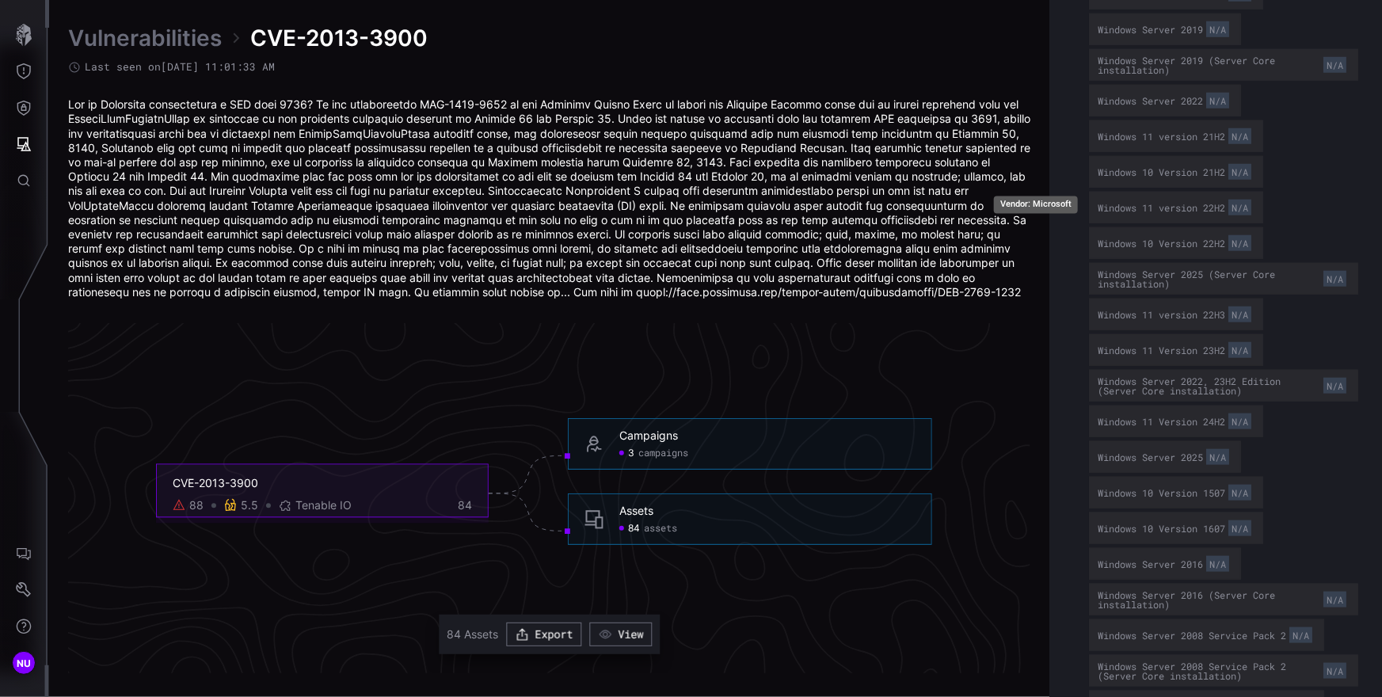
click at [1242, 201] on div "N/A" at bounding box center [1239, 208] width 23 height 16
click at [1243, 202] on div "N/A" at bounding box center [1239, 208] width 23 height 16
click at [1244, 203] on div "N/A" at bounding box center [1239, 208] width 23 height 16
click at [1211, 203] on div "Windows 11 version 22H2 N/A" at bounding box center [1175, 207] width 157 height 22
click at [1251, 203] on div "N/A" at bounding box center [1239, 208] width 23 height 16
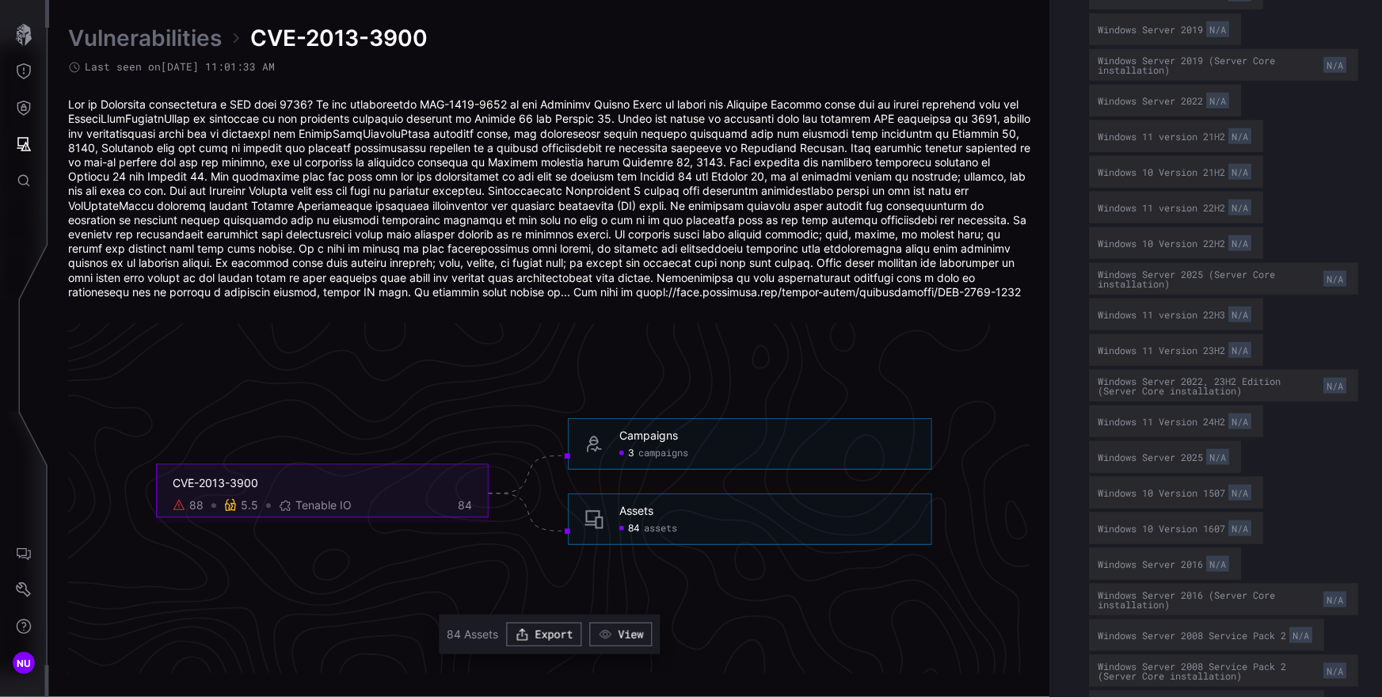
click at [1279, 209] on div "Windows 10 Version 1809 N/A Windows 10 Version 1809 N/A Windows Server 2019 N/A…" at bounding box center [1223, 439] width 269 height 994
click at [1235, 204] on div "N/A" at bounding box center [1239, 208] width 23 height 16
click at [1245, 205] on div "N/A" at bounding box center [1239, 208] width 23 height 16
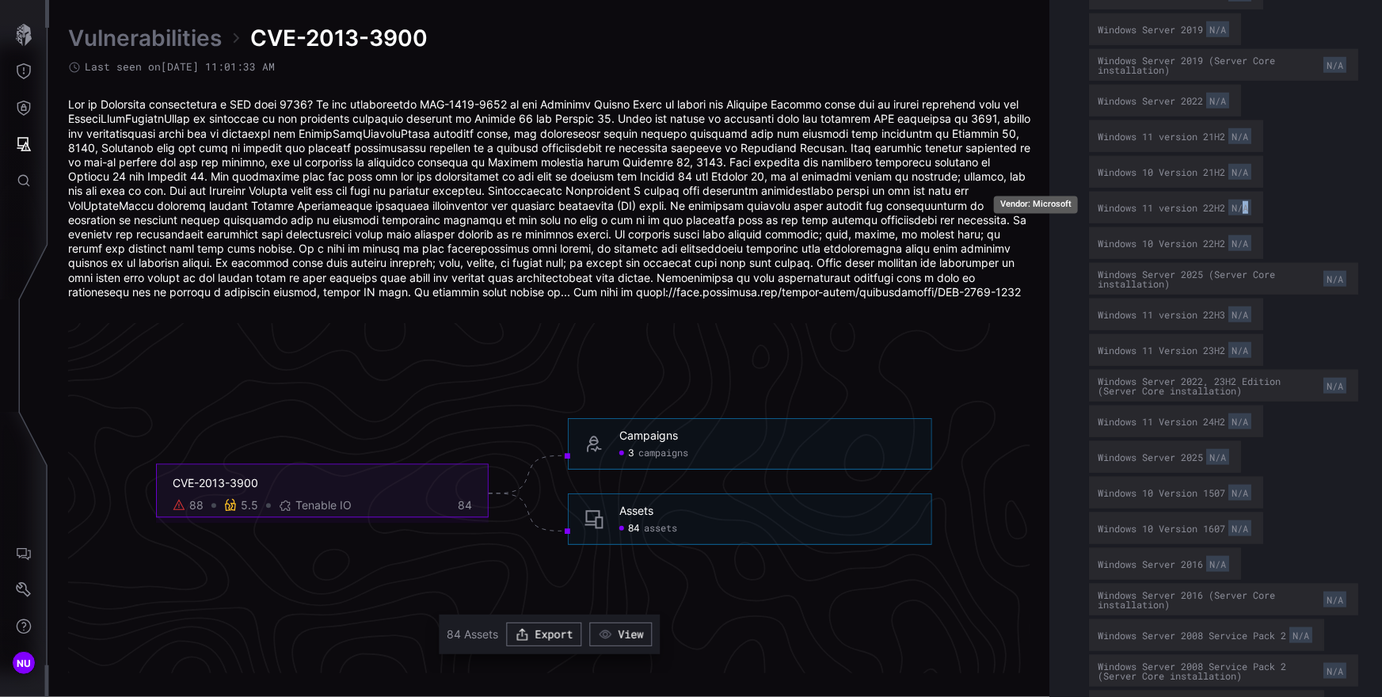
click at [1245, 205] on div "N/A" at bounding box center [1239, 208] width 23 height 16
click at [1181, 222] on div "Windows 10 Version 1809 N/A Windows 10 Version 1809 N/A Windows Server 2019 N/A…" at bounding box center [1223, 439] width 269 height 994
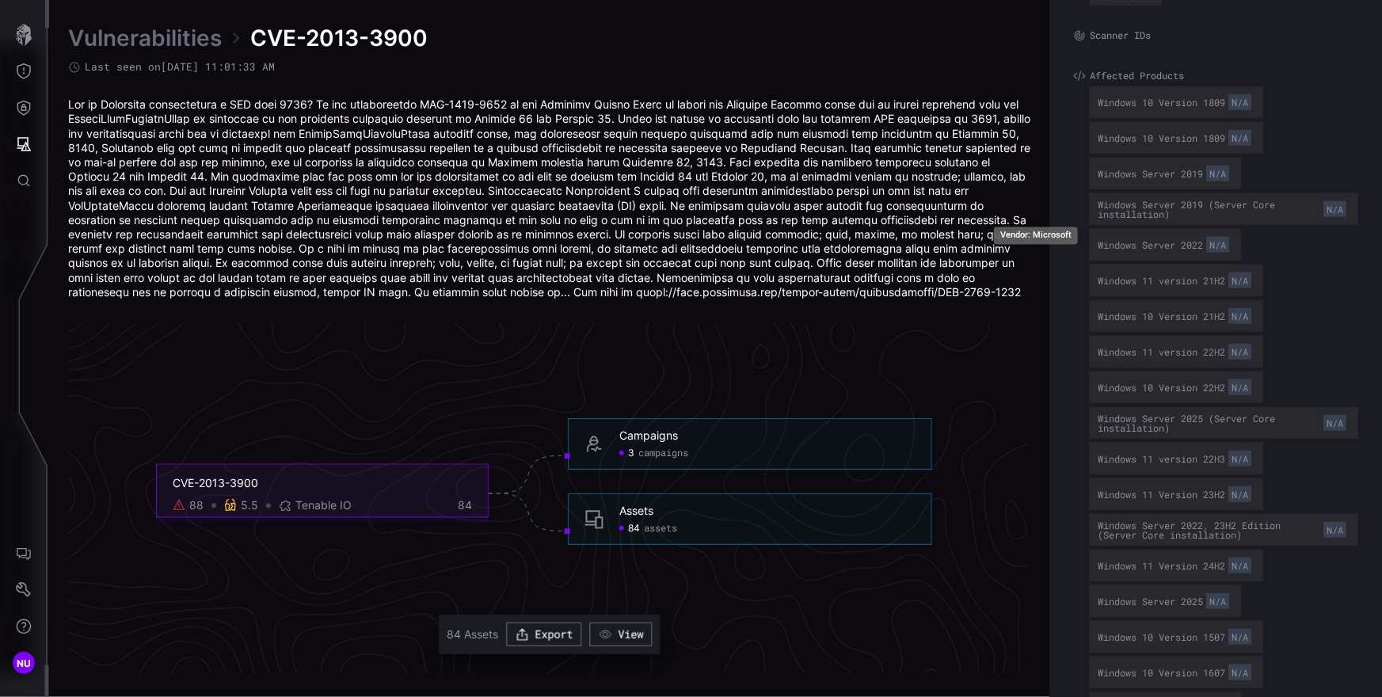
scroll to position [323, 0]
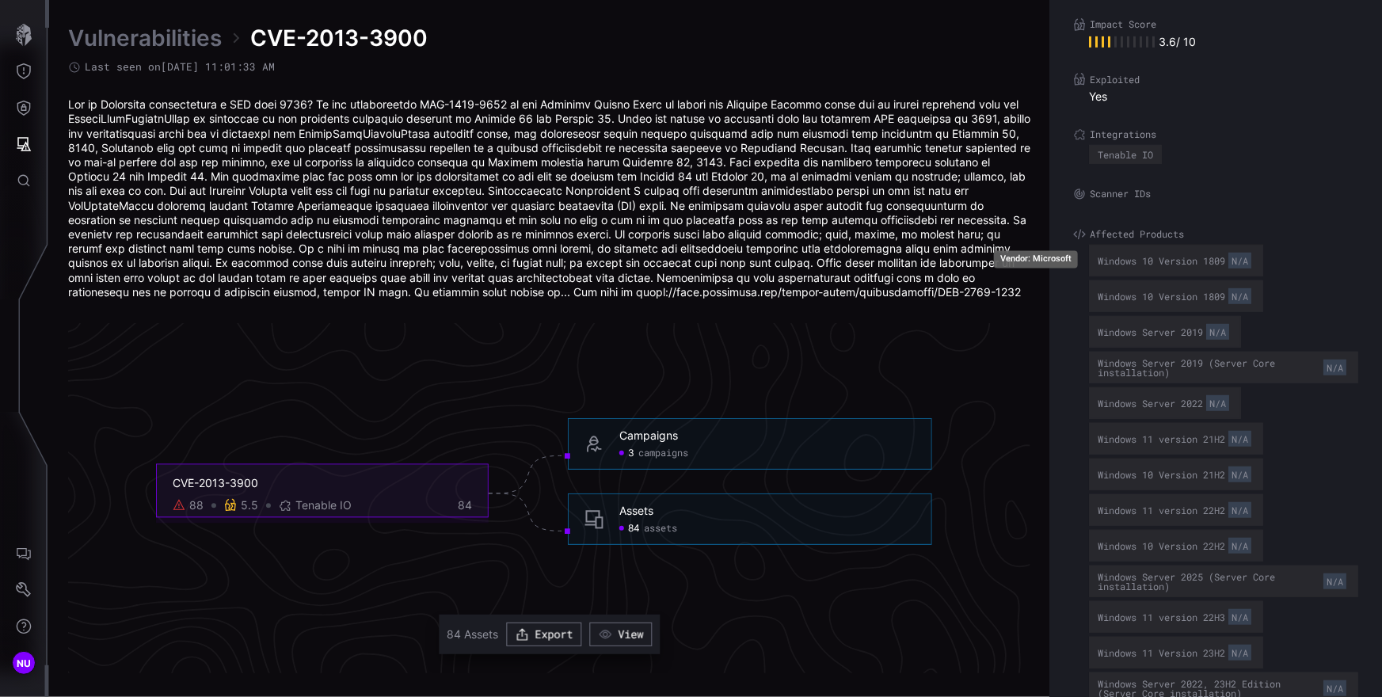
click at [1167, 261] on div "Windows 10 Version 1809 N/A" at bounding box center [1175, 260] width 157 height 22
click at [1128, 261] on div "Windows 10 Version 1809 N/A" at bounding box center [1175, 260] width 157 height 22
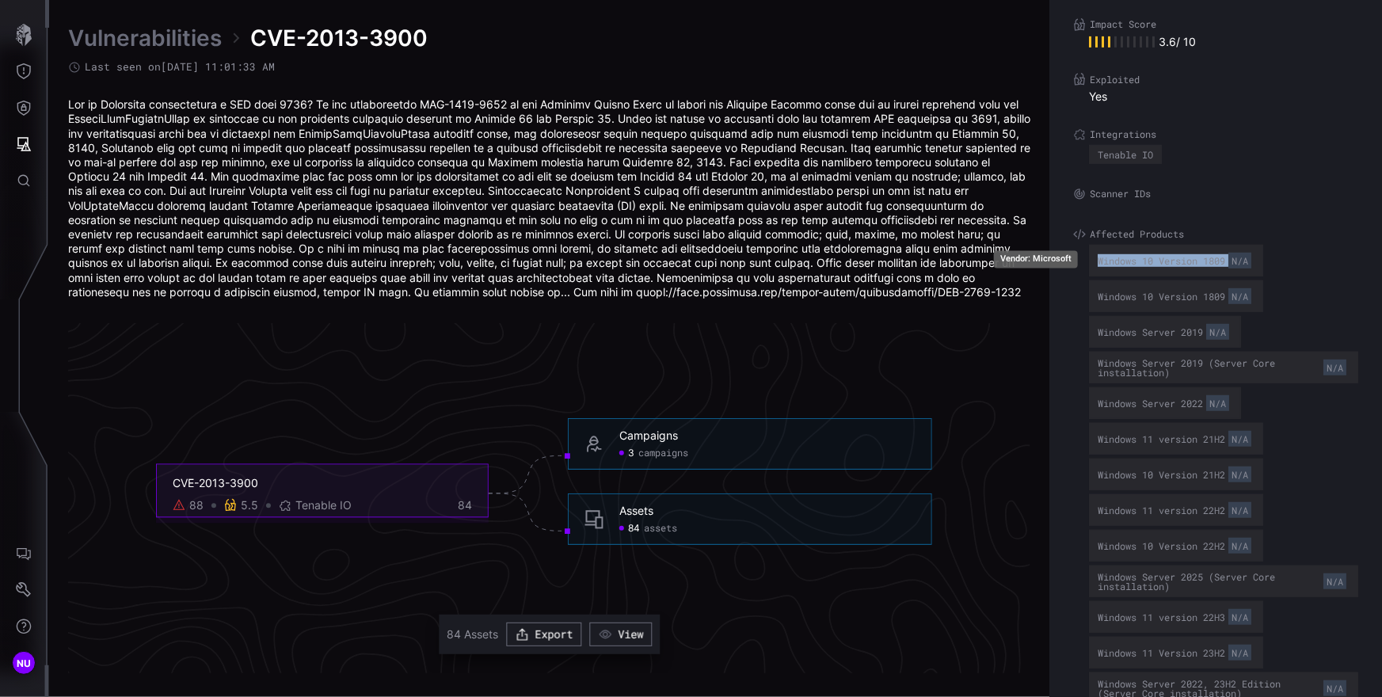
click at [1167, 258] on div "Windows 10 Version 1809 N/A" at bounding box center [1175, 260] width 157 height 22
click at [1207, 259] on div "Windows 10 Version 1809 N/A" at bounding box center [1175, 260] width 157 height 22
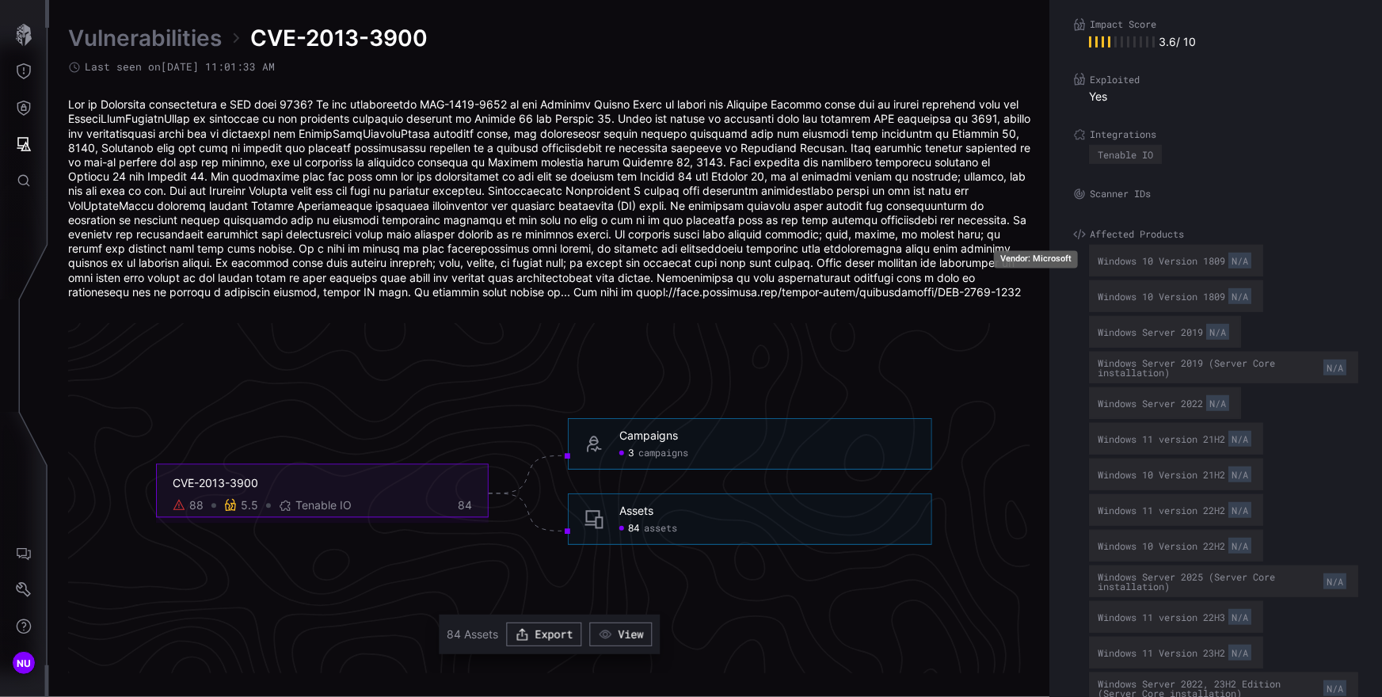
click at [1238, 261] on div "N/A" at bounding box center [1239, 261] width 23 height 16
click at [1261, 262] on div "Windows 10 Version 1809 N/A" at bounding box center [1176, 261] width 174 height 32
click at [1207, 272] on div "Windows 10 Version 1809 N/A" at bounding box center [1176, 261] width 174 height 32
click at [1204, 303] on div "Windows 10 Version 1809 N/A" at bounding box center [1175, 296] width 157 height 22
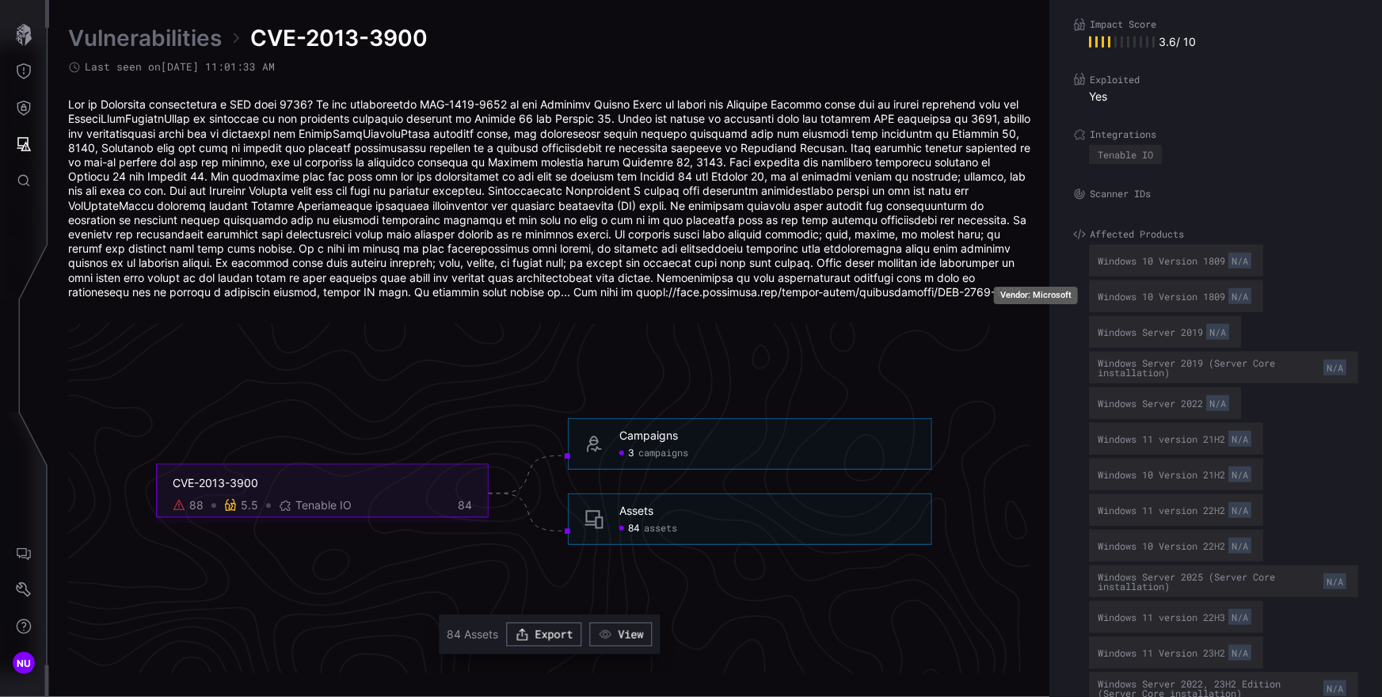
click at [1204, 303] on div "Windows 10 Version 1809 N/A" at bounding box center [1175, 296] width 157 height 22
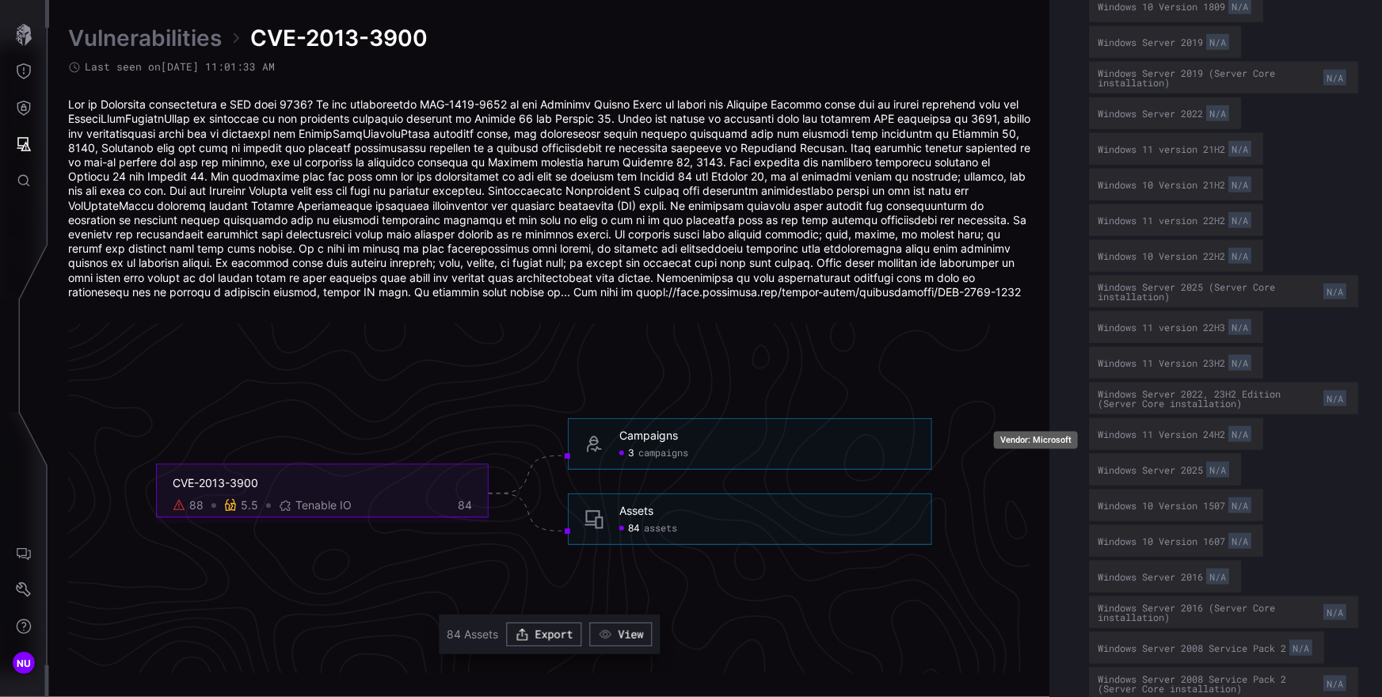
scroll to position [883, 0]
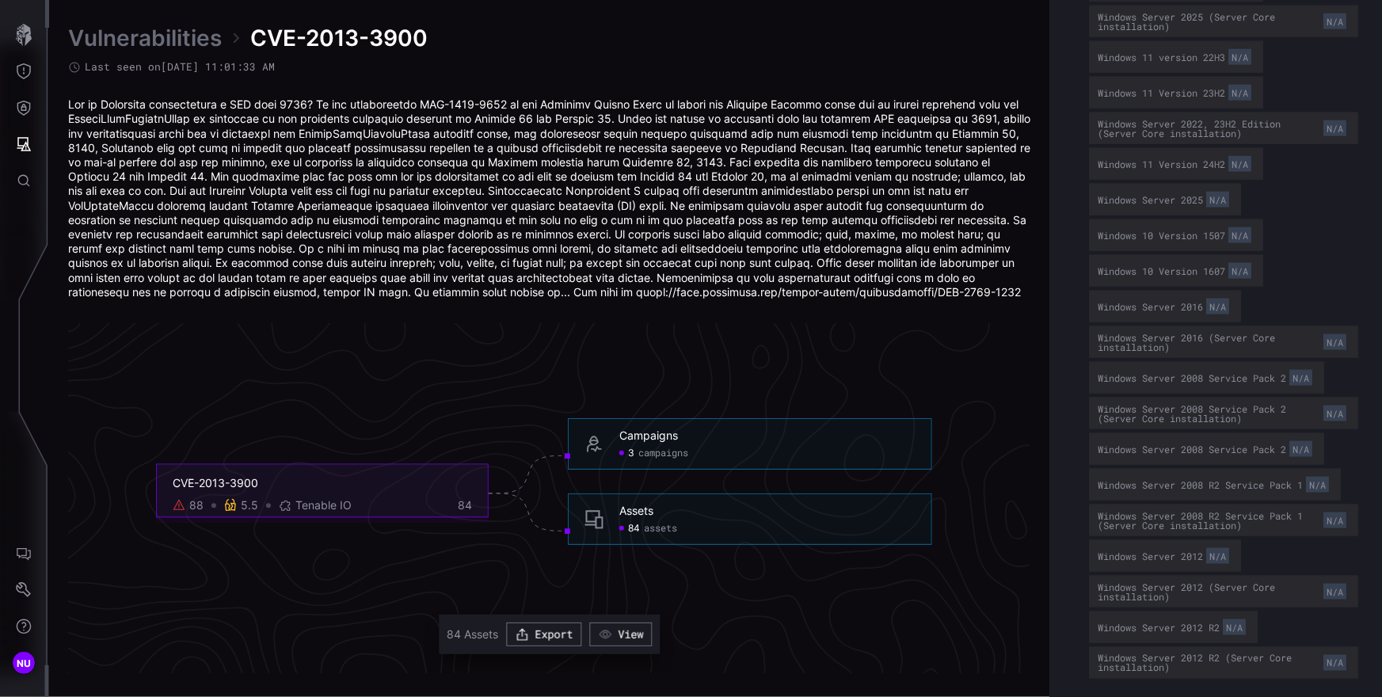
click at [193, 41] on link "Vulnerabilities" at bounding box center [145, 38] width 154 height 29
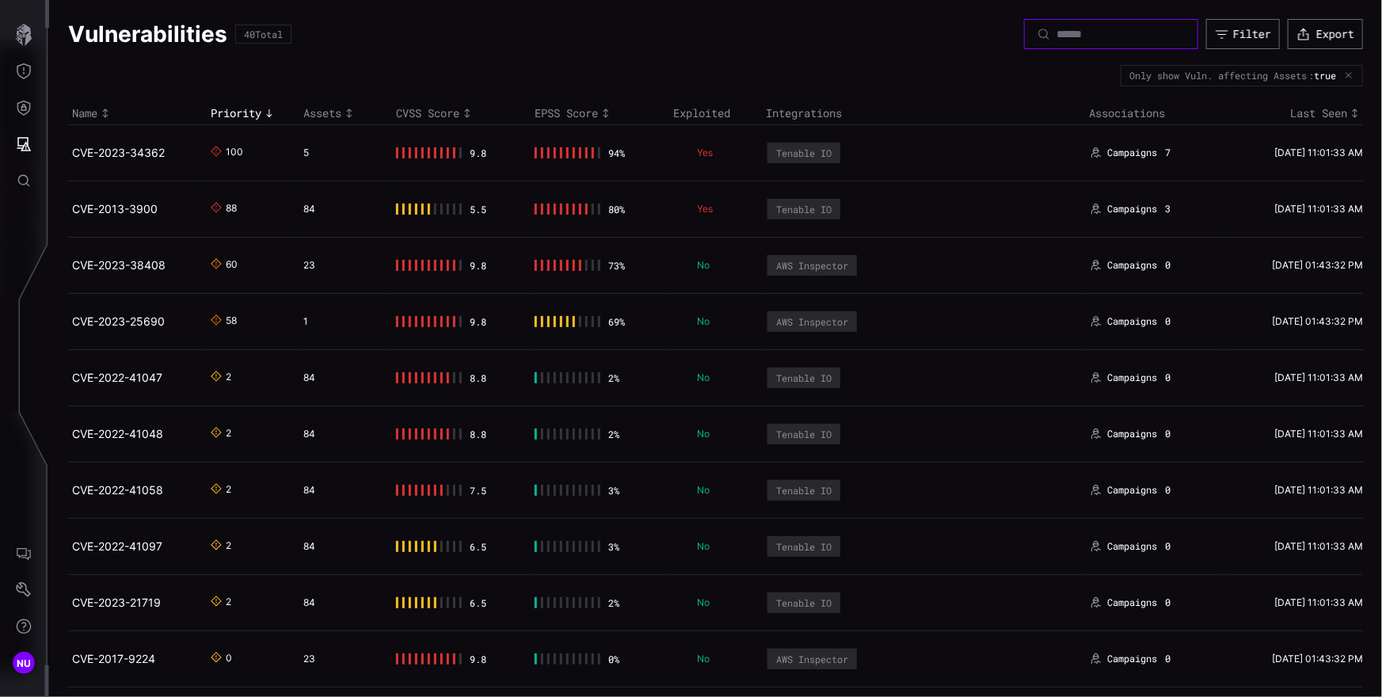
click at [1056, 34] on input at bounding box center [1111, 34] width 111 height 14
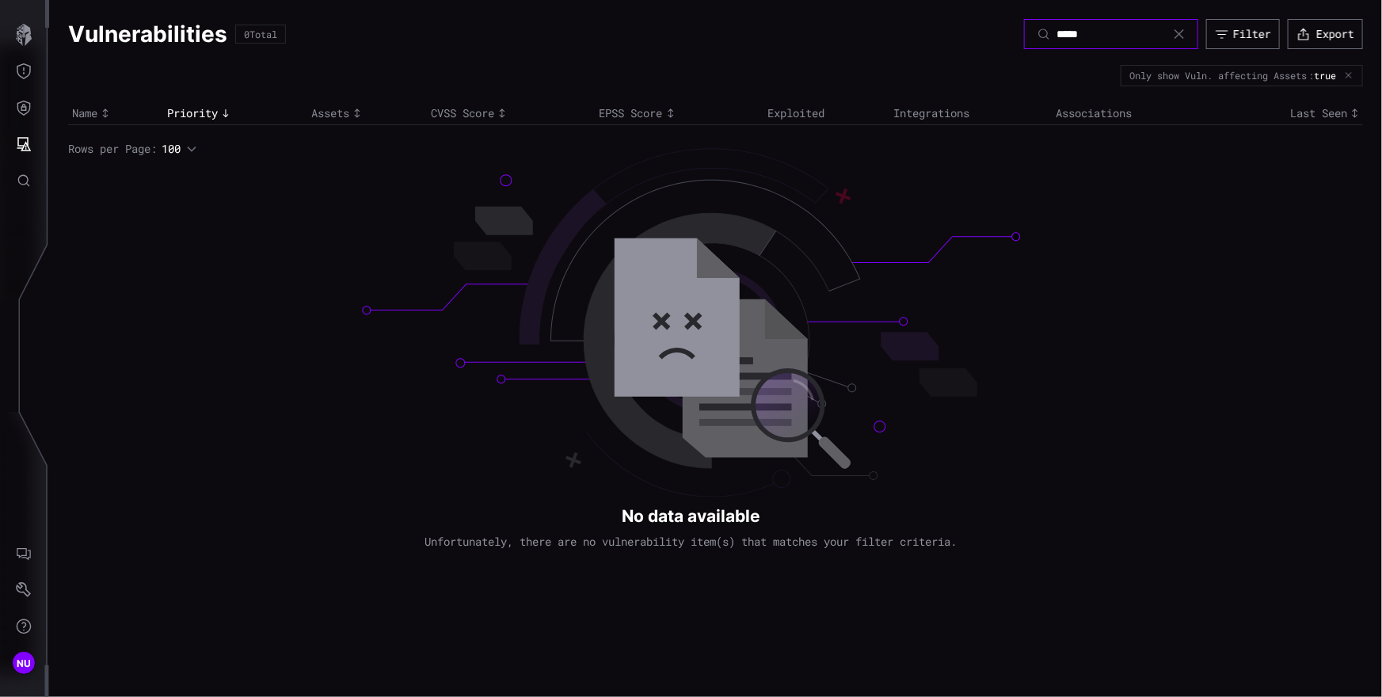
type input "*****"
click at [20, 146] on icon "Attack Surface" at bounding box center [24, 144] width 14 height 14
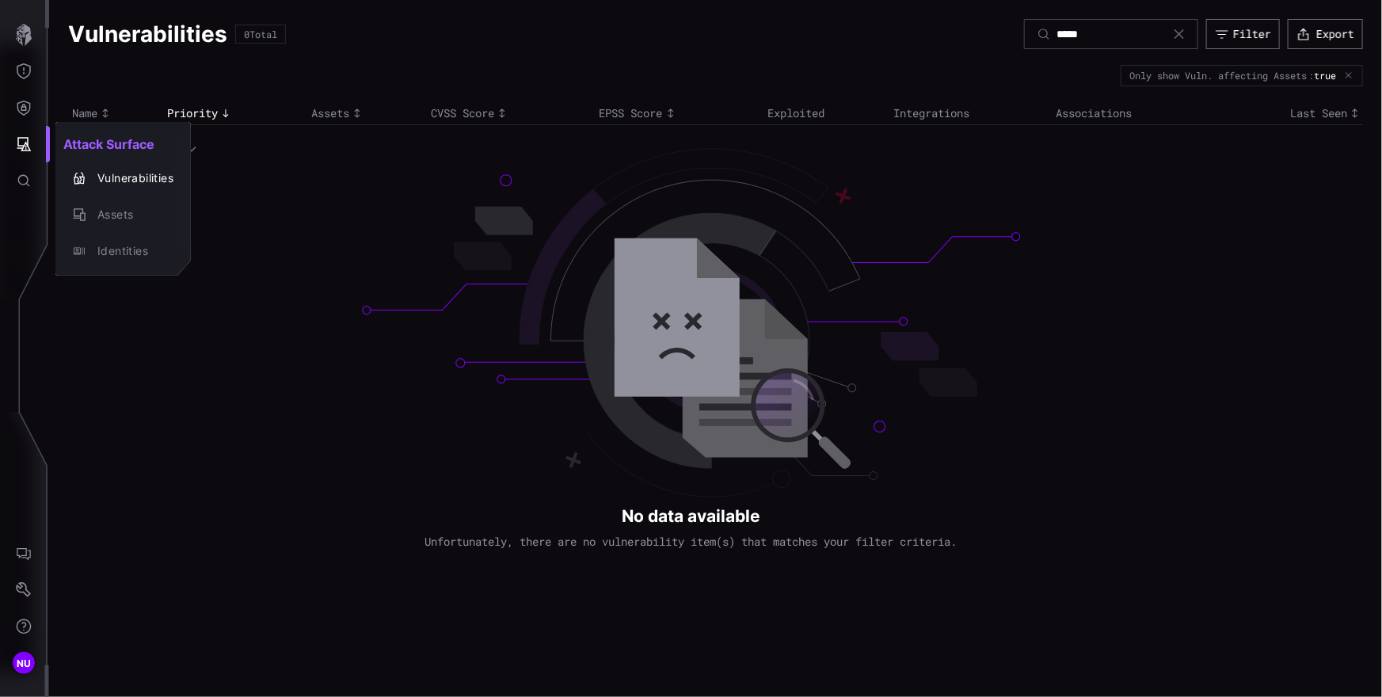
click at [21, 109] on div at bounding box center [691, 348] width 1382 height 697
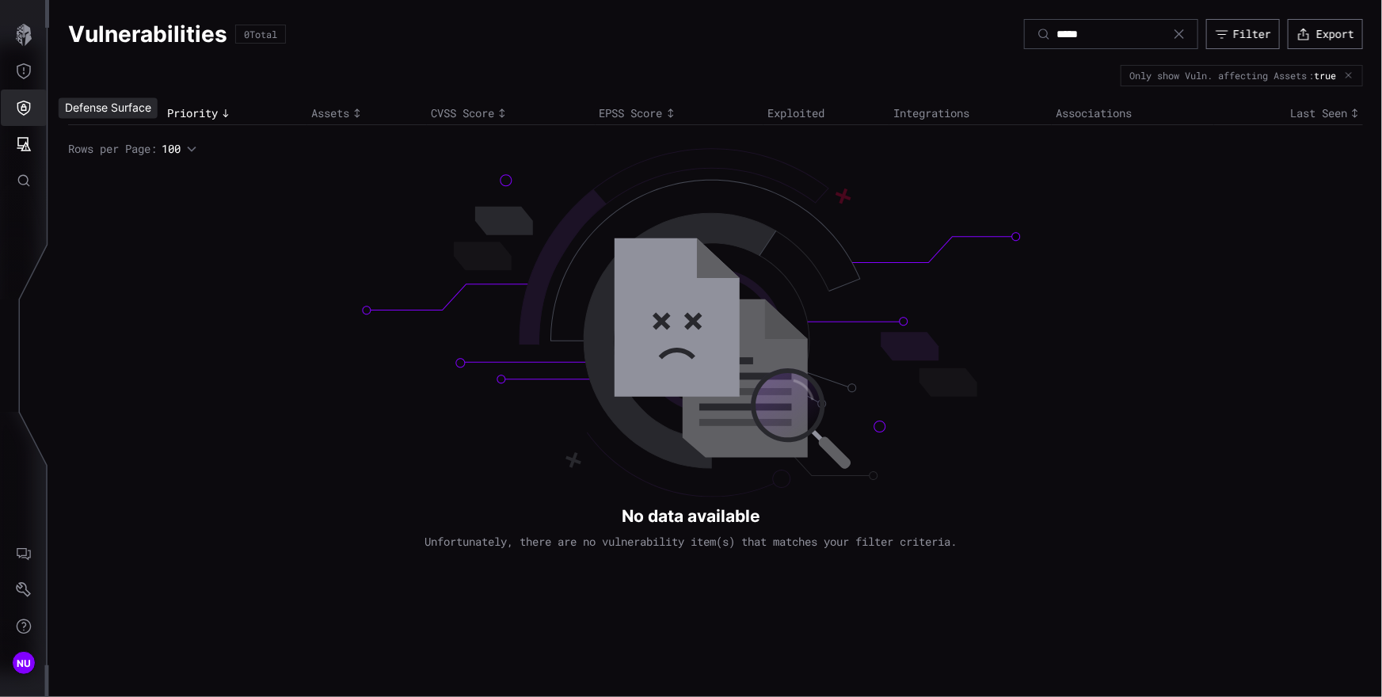
click at [22, 108] on icon "Defense Surface" at bounding box center [24, 108] width 16 height 16
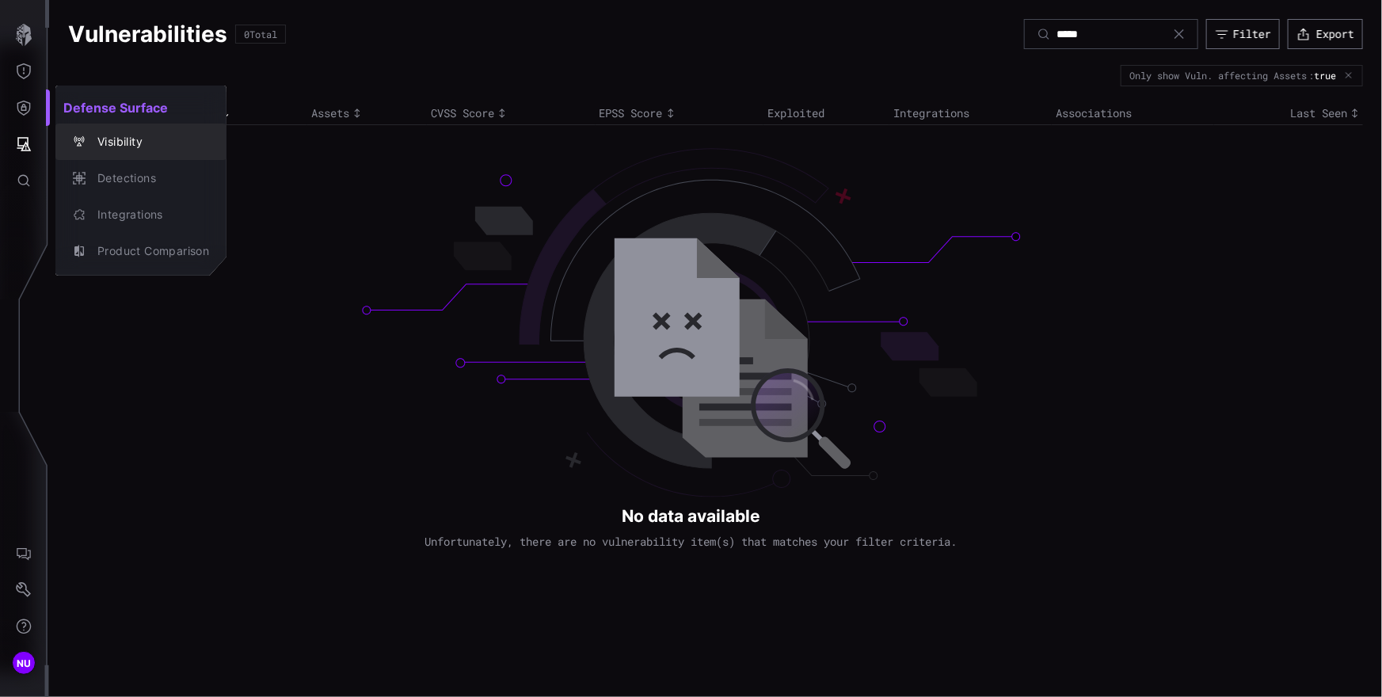
click at [87, 144] on div "button" at bounding box center [81, 141] width 17 height 13
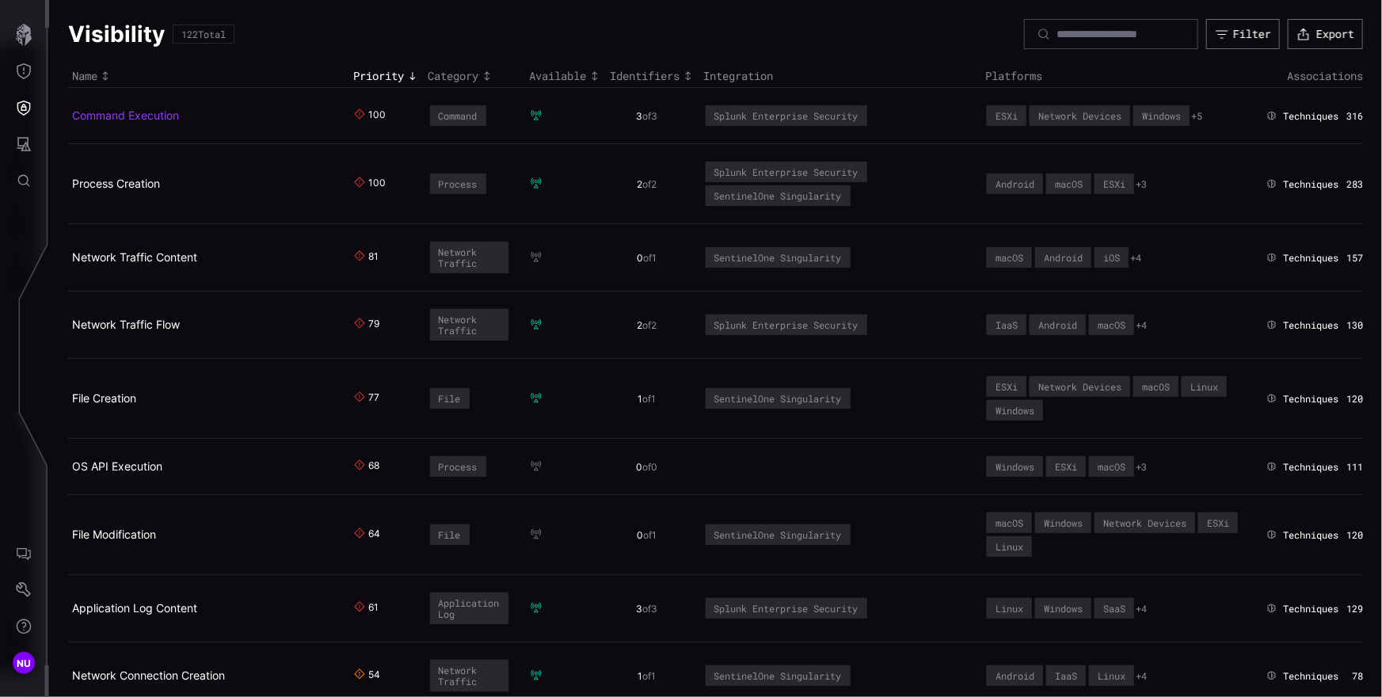
click at [154, 112] on link "Command Execution" at bounding box center [125, 114] width 107 height 13
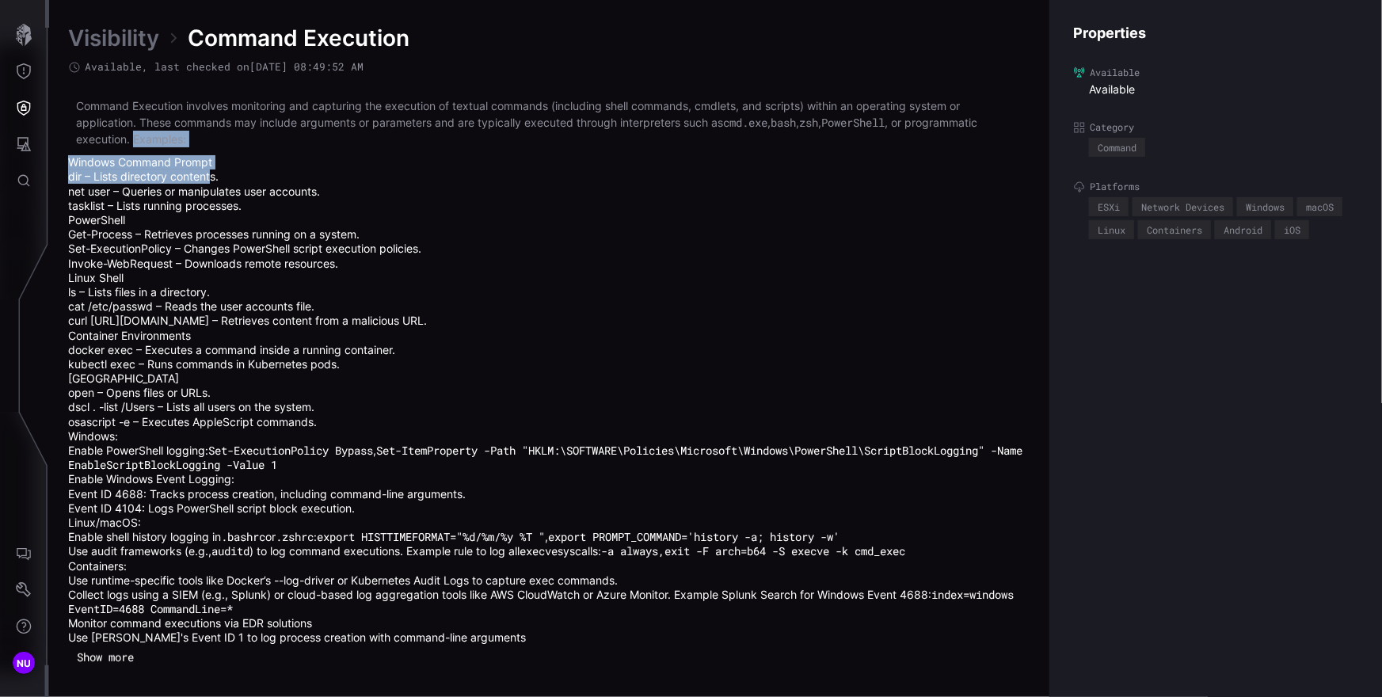
drag, startPoint x: 135, startPoint y: 142, endPoint x: 211, endPoint y: 178, distance: 84.3
click at [211, 178] on div "Command Execution involves monitoring and capturing the execution of textual co…" at bounding box center [549, 370] width 962 height 547
click at [115, 667] on button "Show more" at bounding box center [105, 657] width 74 height 24
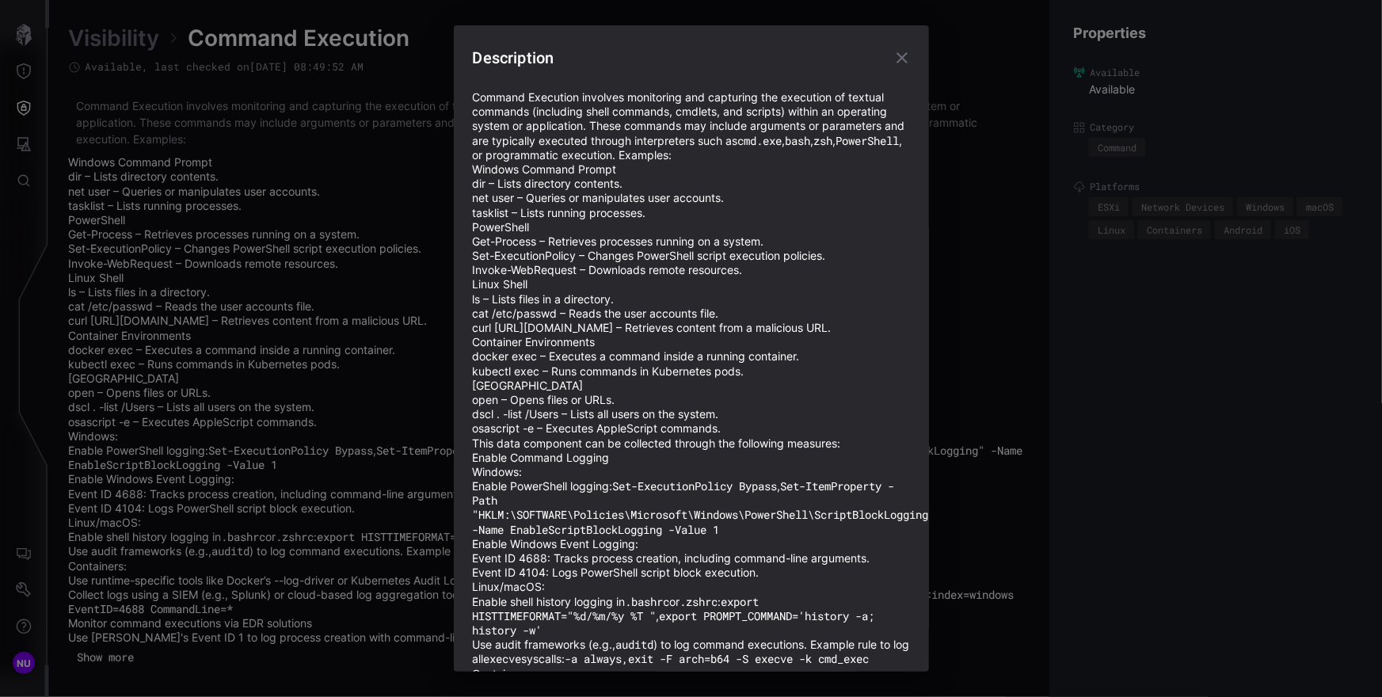
click at [310, 346] on div "Description Command Execution involves monitoring and capturing the execution o…" at bounding box center [691, 348] width 1382 height 697
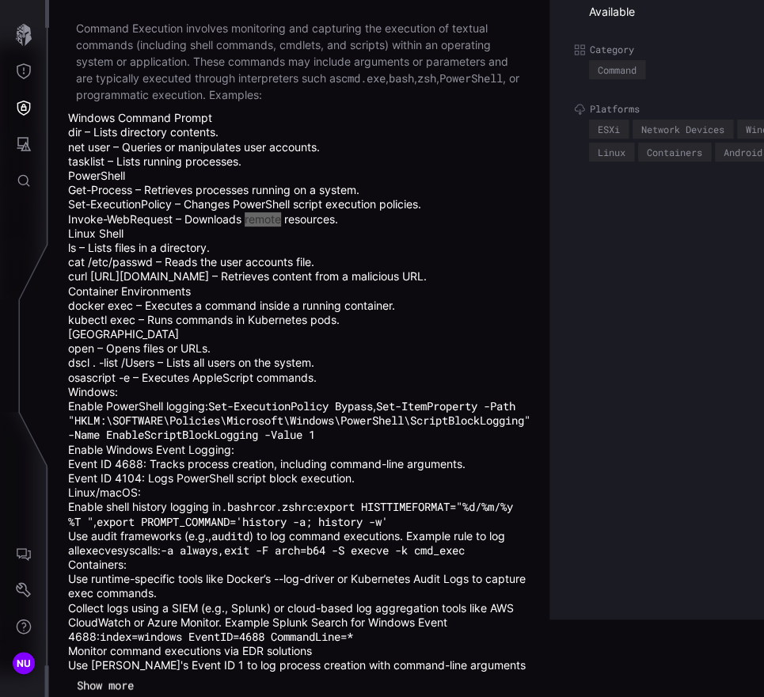
scroll to position [94, 0]
click at [116, 681] on button "Show more" at bounding box center [105, 685] width 74 height 24
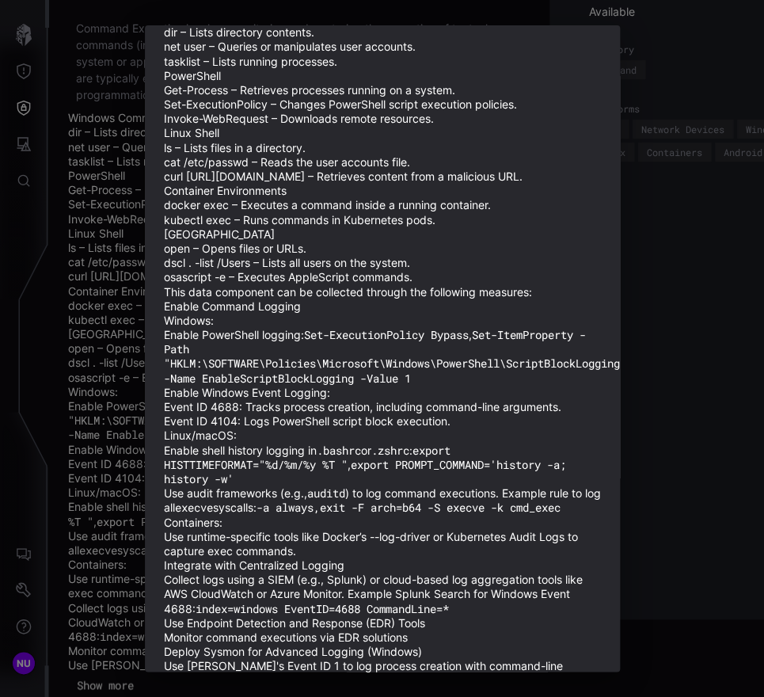
scroll to position [0, 0]
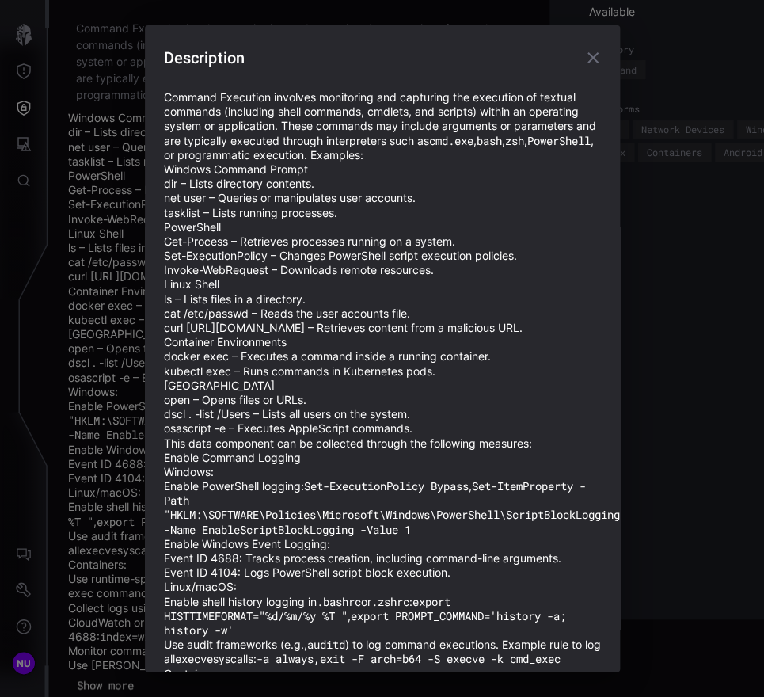
click at [124, 371] on div "Description Command Execution involves monitoring and capturing the execution o…" at bounding box center [382, 348] width 764 height 697
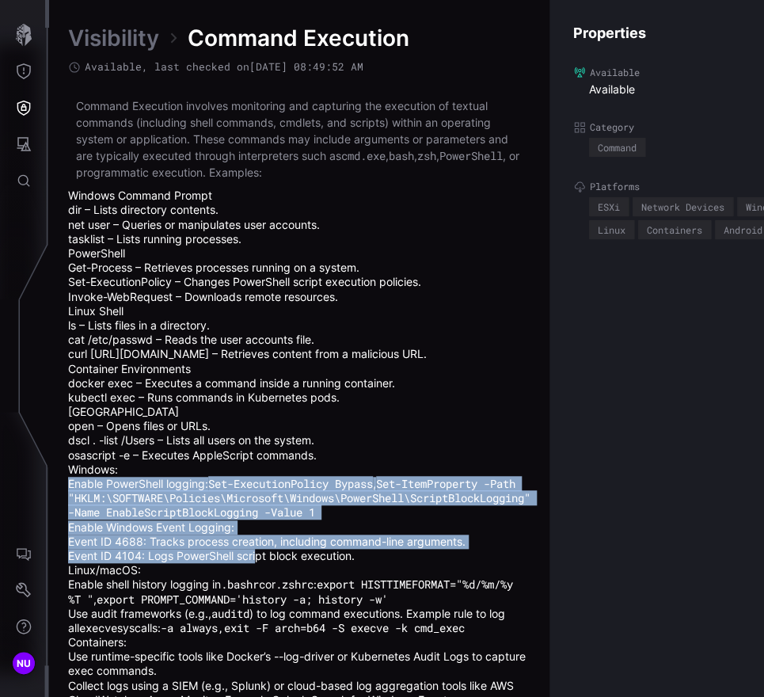
drag, startPoint x: 78, startPoint y: 490, endPoint x: 256, endPoint y: 553, distance: 188.8
click at [256, 553] on ul "Enable PowerShell logging: Set-ExecutionPolicy Bypass , Set-ItemProperty -Path …" at bounding box center [299, 520] width 462 height 86
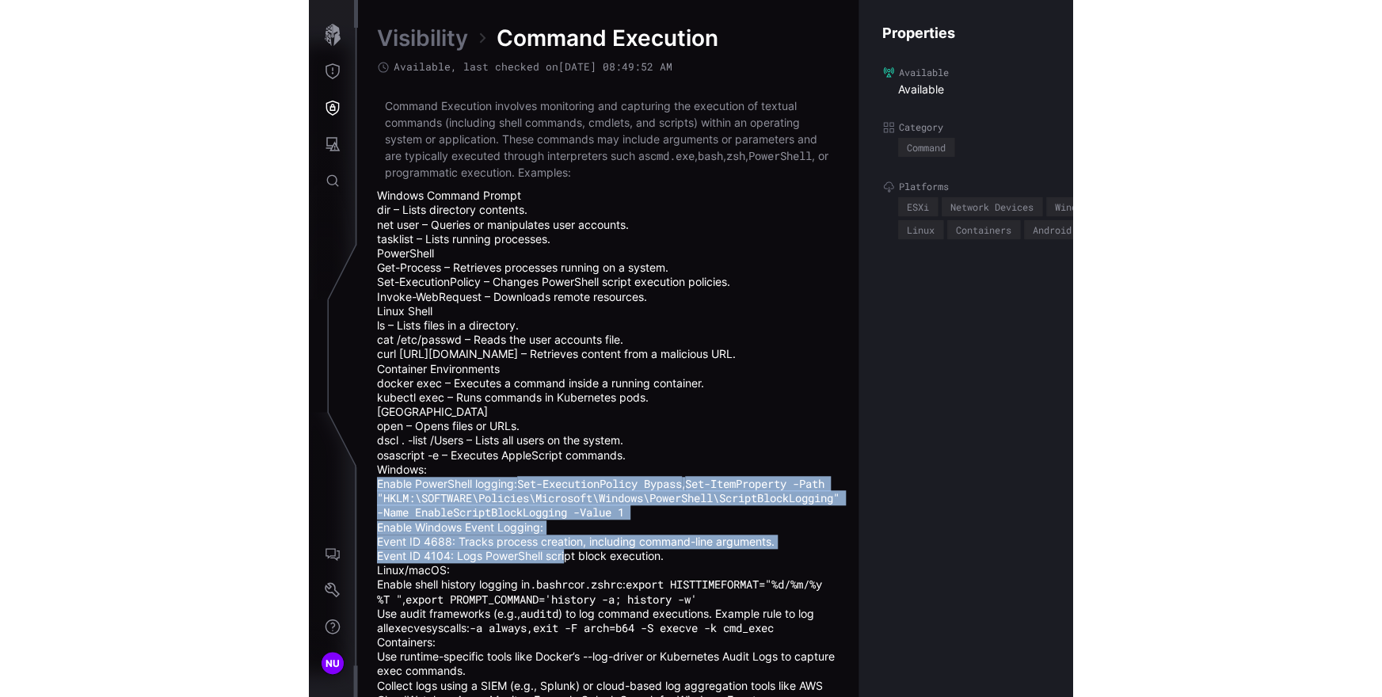
scroll to position [3563, 950]
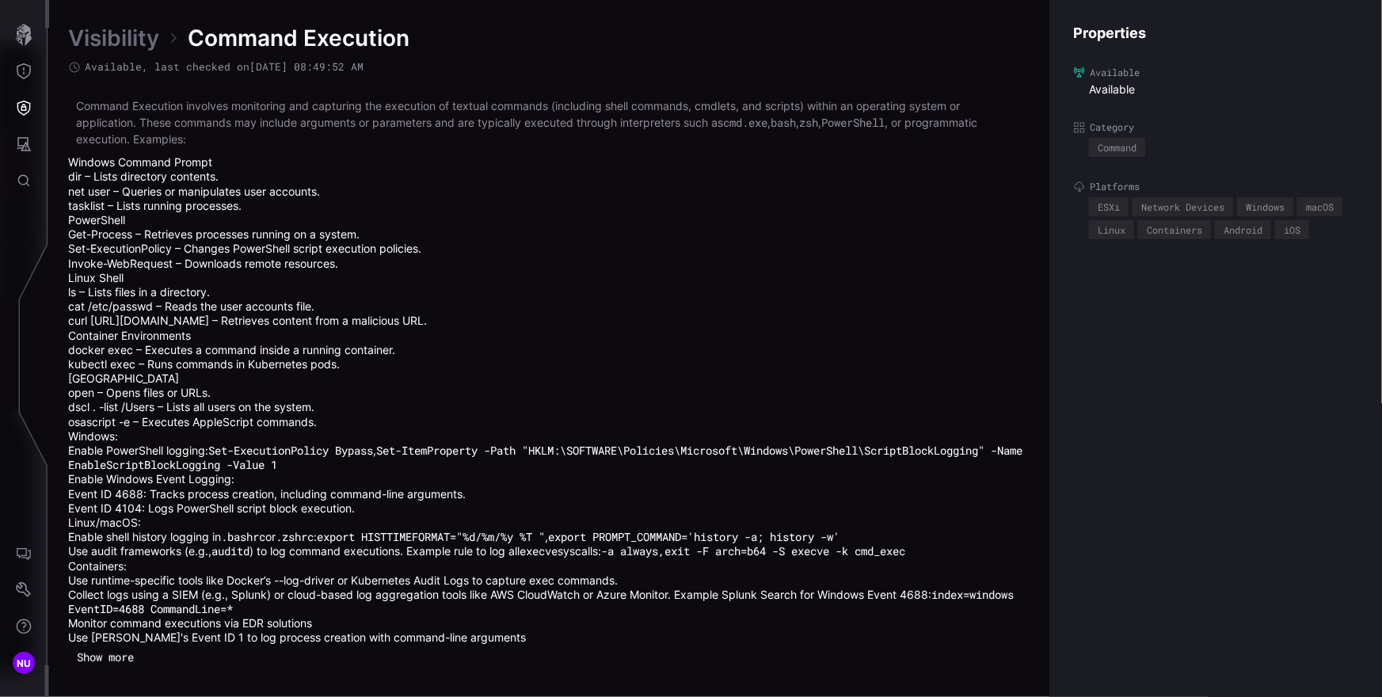
click at [884, 334] on li "Container Environments docker exec – Executes a command inside a running contai…" at bounding box center [549, 351] width 962 height 44
click at [342, 407] on li "dscl . -list /Users – Lists all users on the system." at bounding box center [549, 407] width 962 height 14
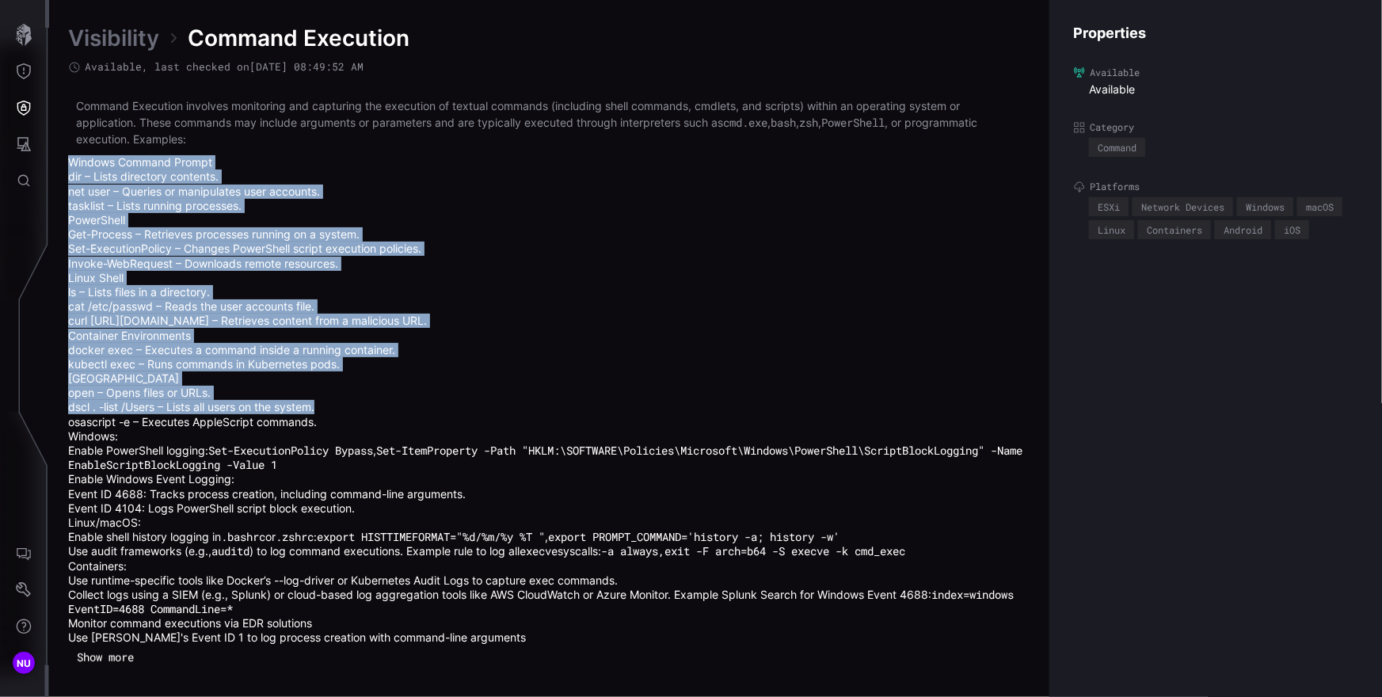
drag, startPoint x: 168, startPoint y: 150, endPoint x: 531, endPoint y: 413, distance: 447.9
click at [531, 413] on div "Command Execution involves monitoring and capturing the execution of textual co…" at bounding box center [549, 370] width 962 height 547
click at [117, 33] on link "Visibility" at bounding box center [113, 38] width 91 height 29
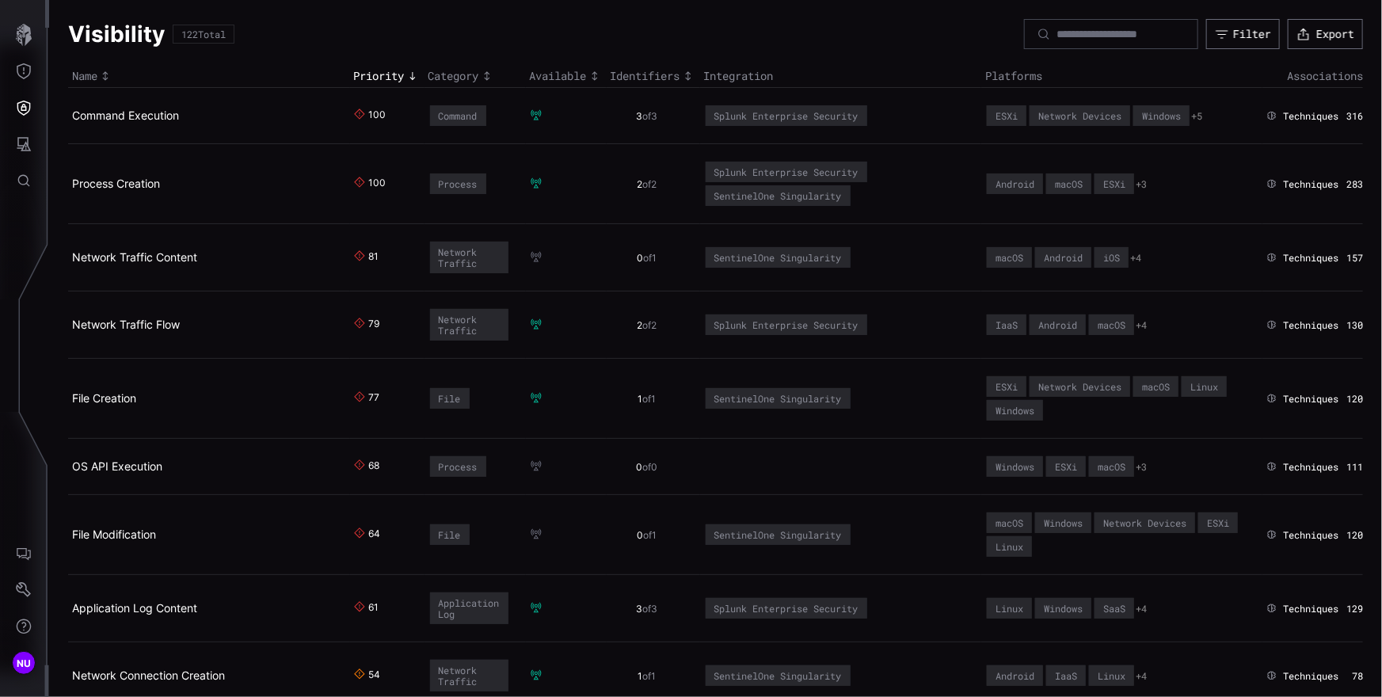
click at [120, 186] on link "Process Creation" at bounding box center [116, 183] width 88 height 13
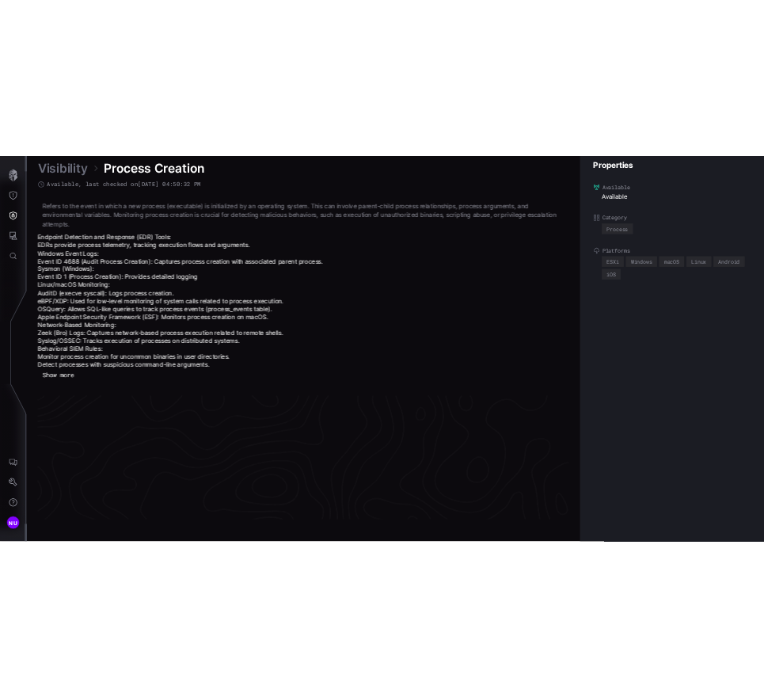
scroll to position [3455, 712]
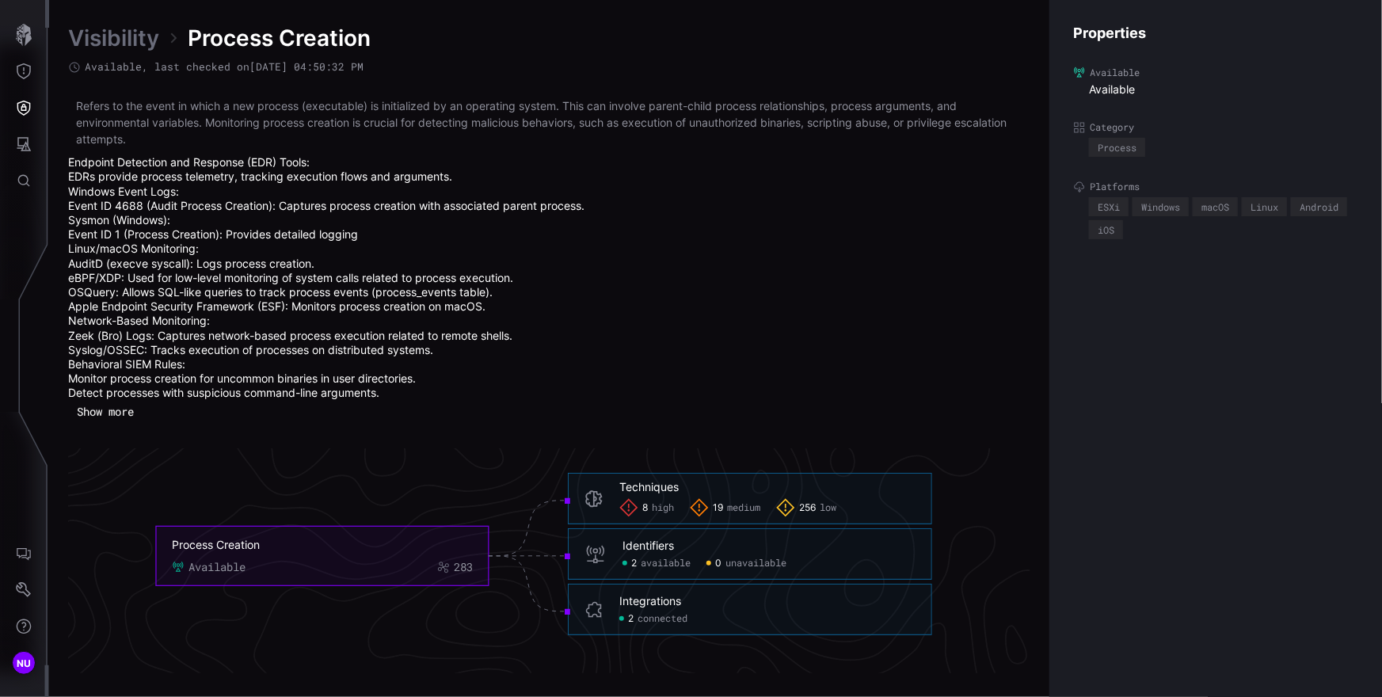
click at [240, 275] on li "eBPF/XDP: Used for low-level monitoring of system calls related to process exec…" at bounding box center [549, 278] width 962 height 14
click at [116, 20] on div "Visibility Process Creation Available , last checked on [DATE] 04:50:32 PM Refe…" at bounding box center [715, 348] width 1333 height 697
click at [123, 45] on link "Visibility" at bounding box center [113, 38] width 91 height 29
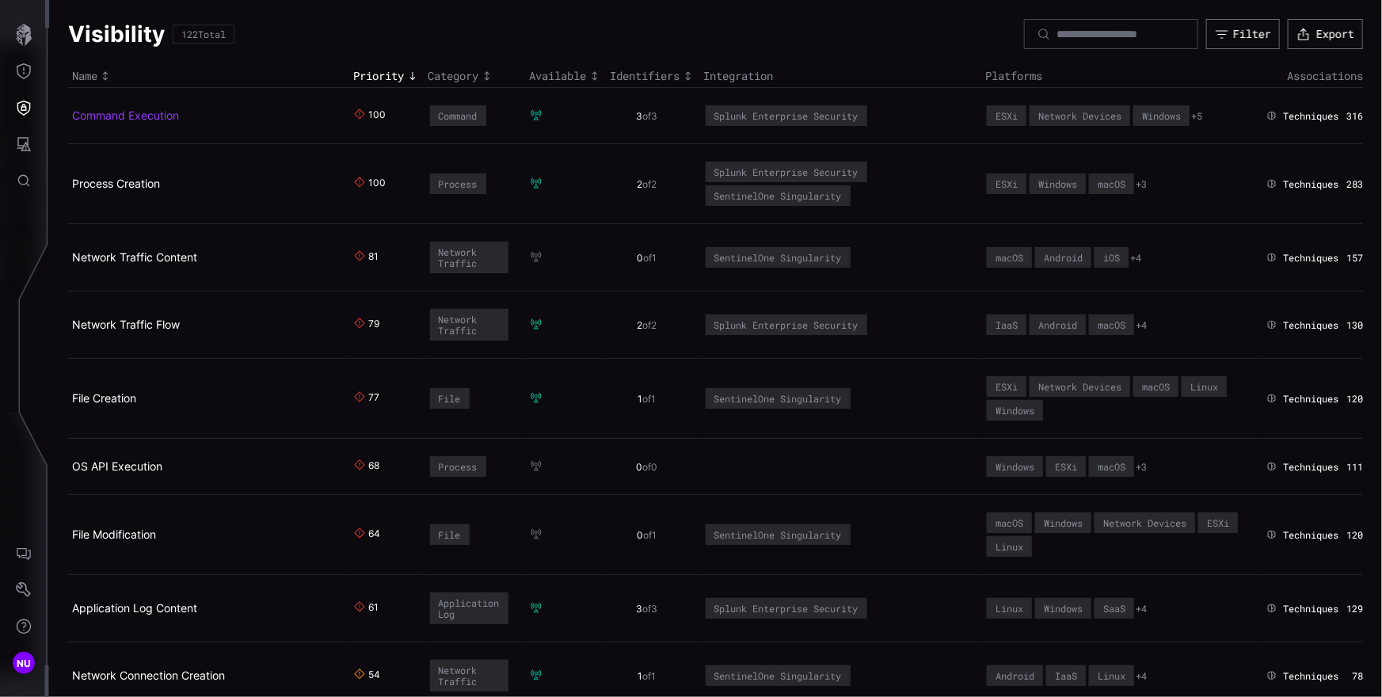
click at [137, 118] on link "Command Execution" at bounding box center [125, 114] width 107 height 13
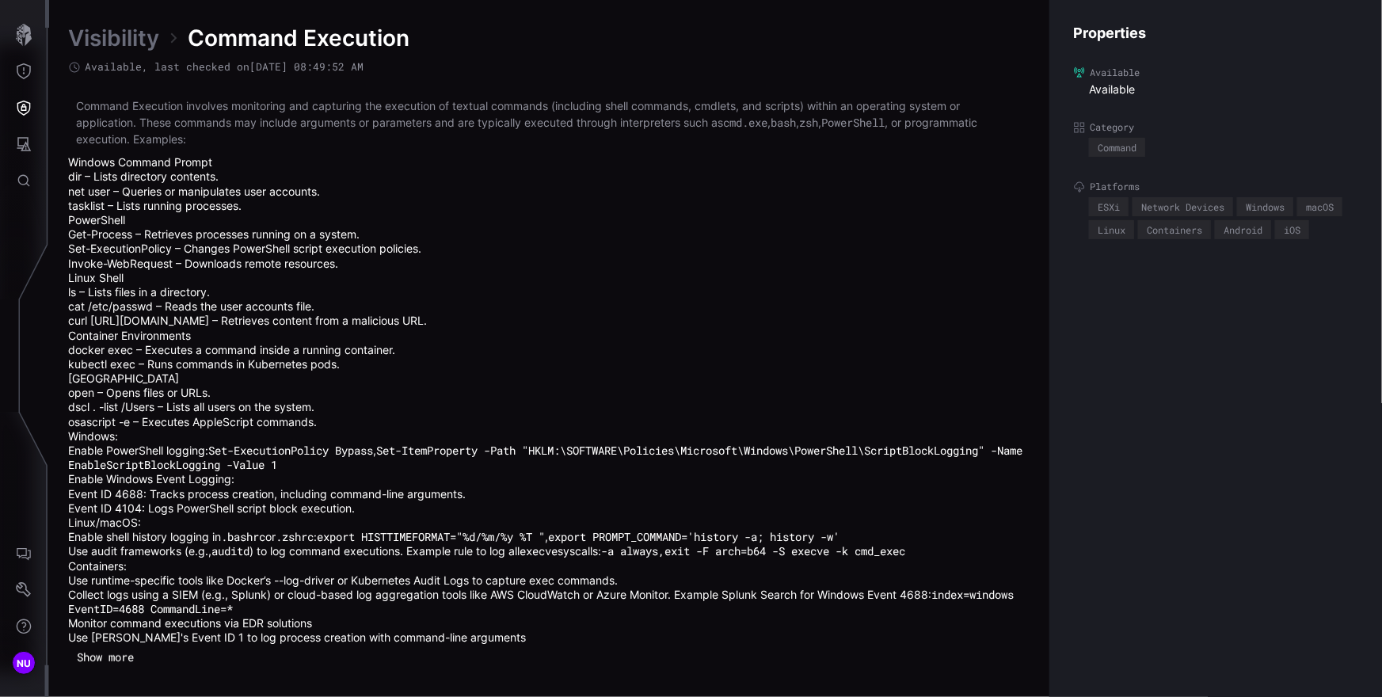
click at [640, 431] on li "Windows: Enable PowerShell logging: Set-ExecutionPolicy Bypass , Set-ItemProper…" at bounding box center [549, 472] width 962 height 86
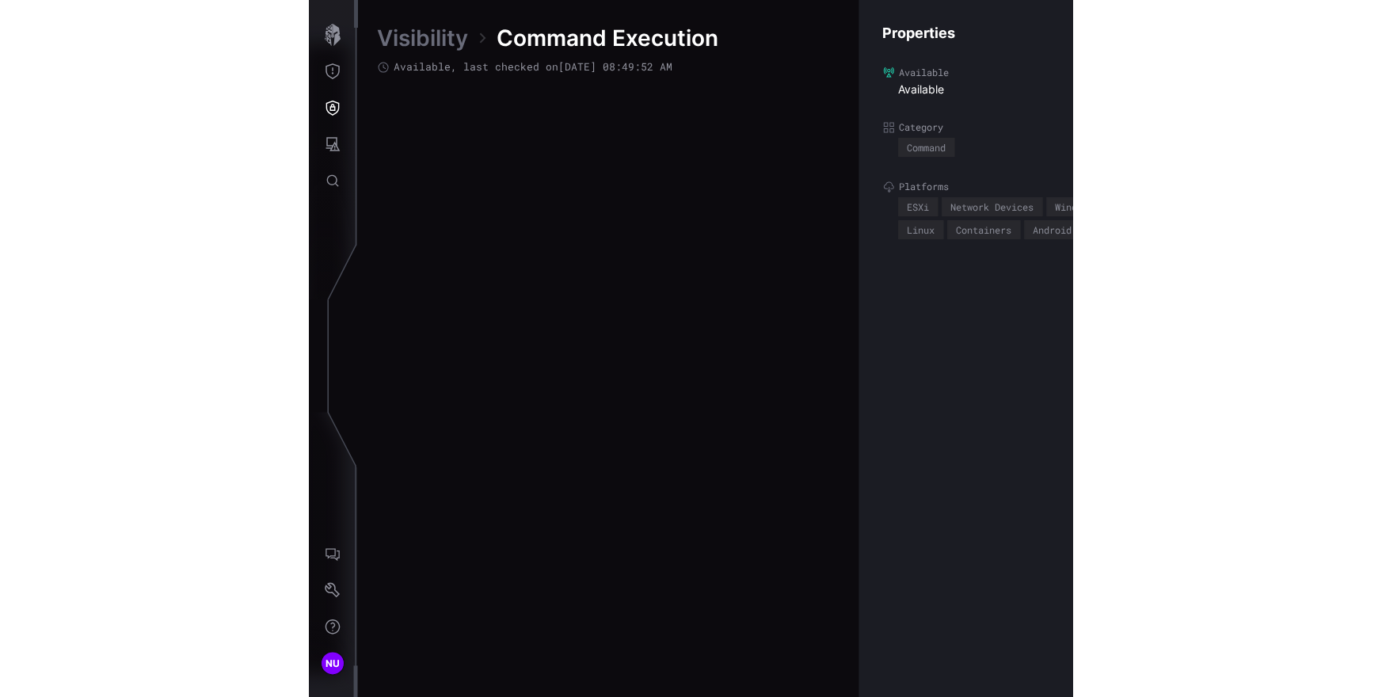
scroll to position [3563, 950]
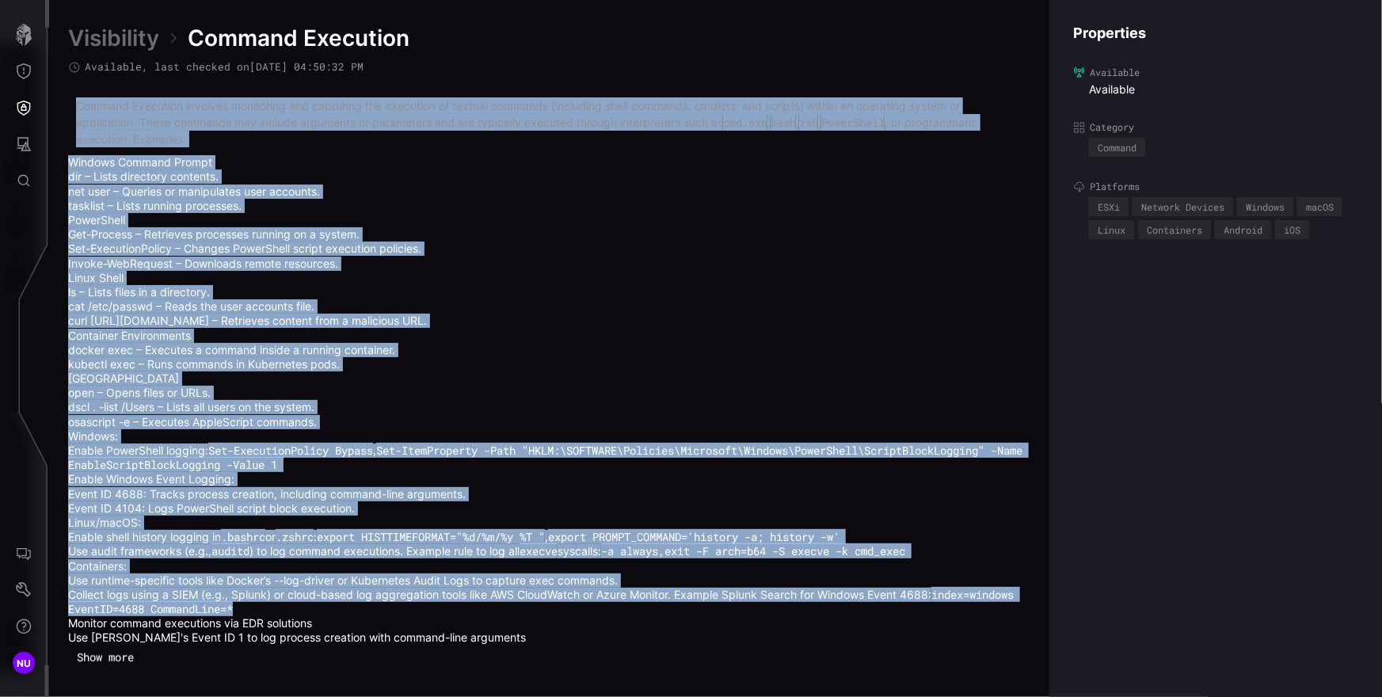
drag, startPoint x: 77, startPoint y: 107, endPoint x: 605, endPoint y: 608, distance: 728.1
click at [606, 608] on div "Command Execution involves monitoring and capturing the execution of textual co…" at bounding box center [549, 370] width 962 height 547
click at [123, 668] on button "Show more" at bounding box center [105, 656] width 73 height 23
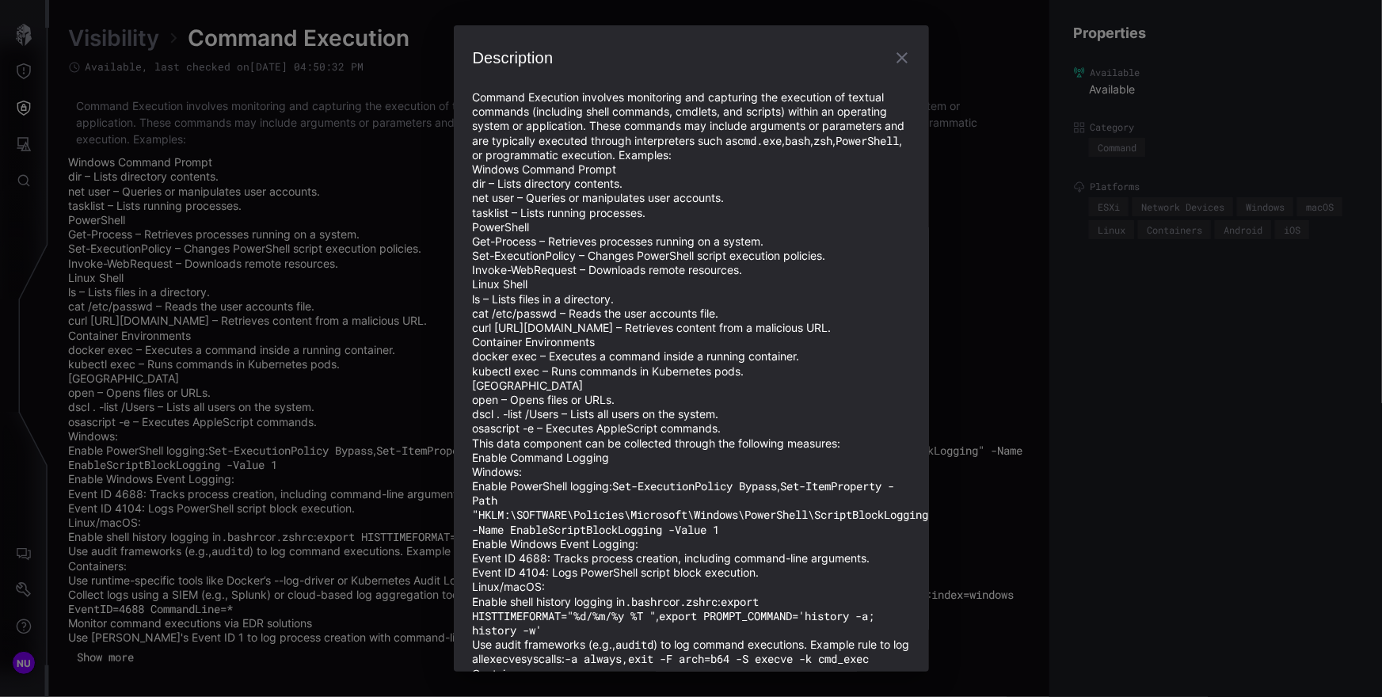
click at [305, 449] on div "Description Command Execution involves monitoring and capturing the execution o…" at bounding box center [691, 348] width 1382 height 697
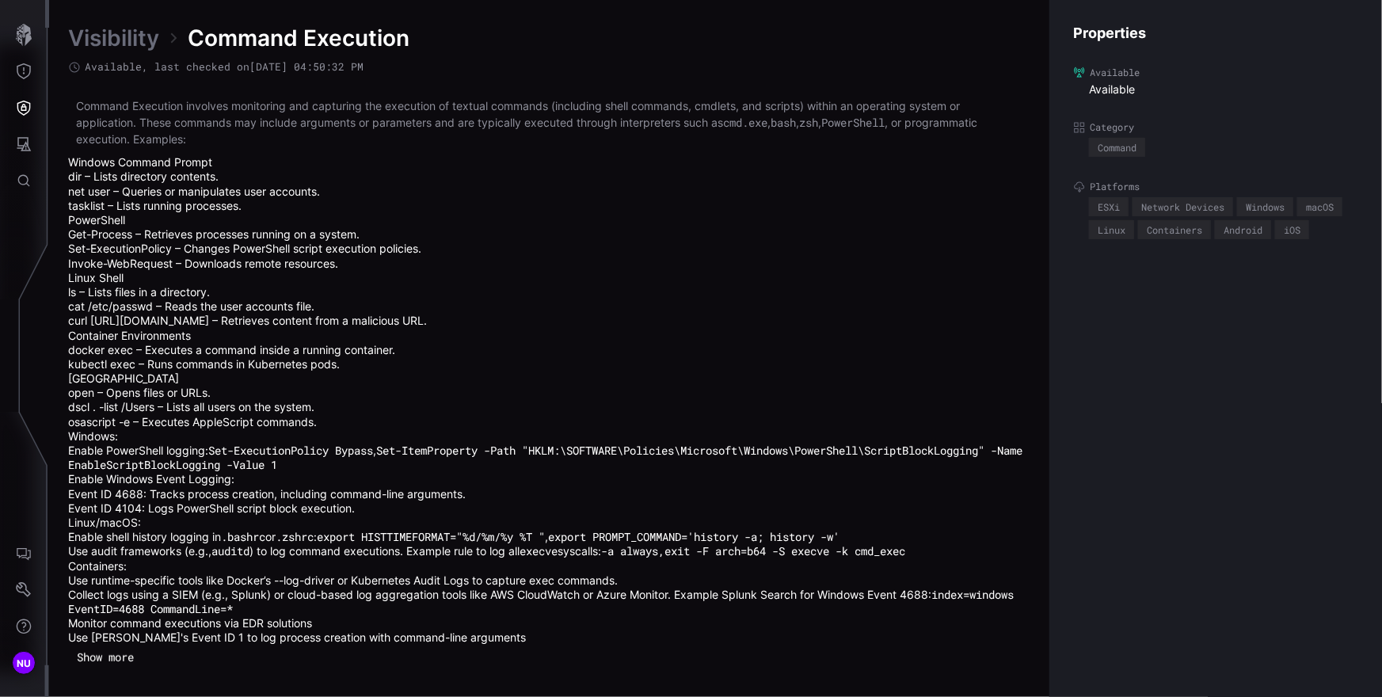
click at [478, 397] on li "open – Opens files or URLs." at bounding box center [549, 393] width 962 height 14
click at [529, 192] on li "net user – Queries or manipulates user accounts." at bounding box center [549, 191] width 962 height 14
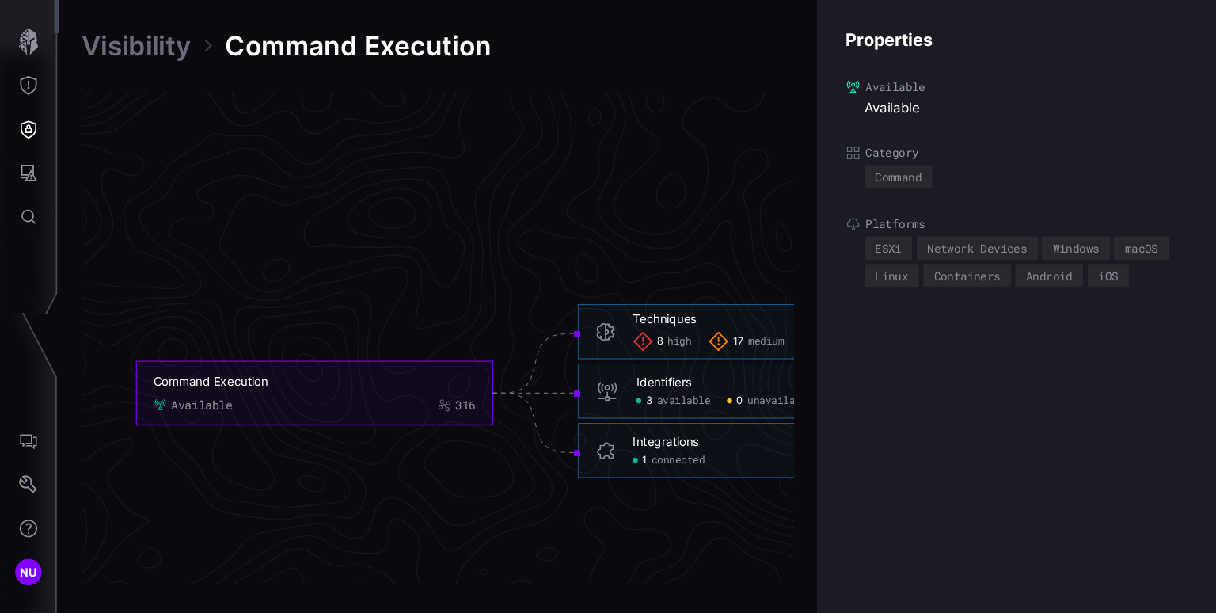
scroll to position [3361, 895]
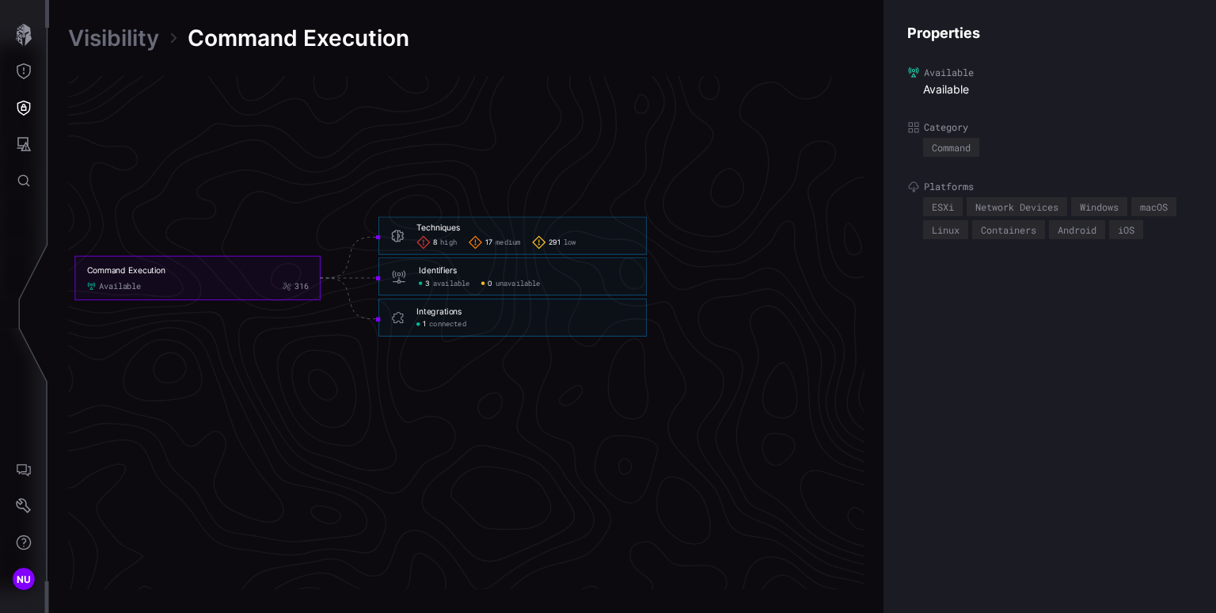
click at [584, 387] on icon "Command Execution Available 316 Techniques 8 high 17 medium 291 low Techniques …" at bounding box center [360, 278] width 2375 height 7126
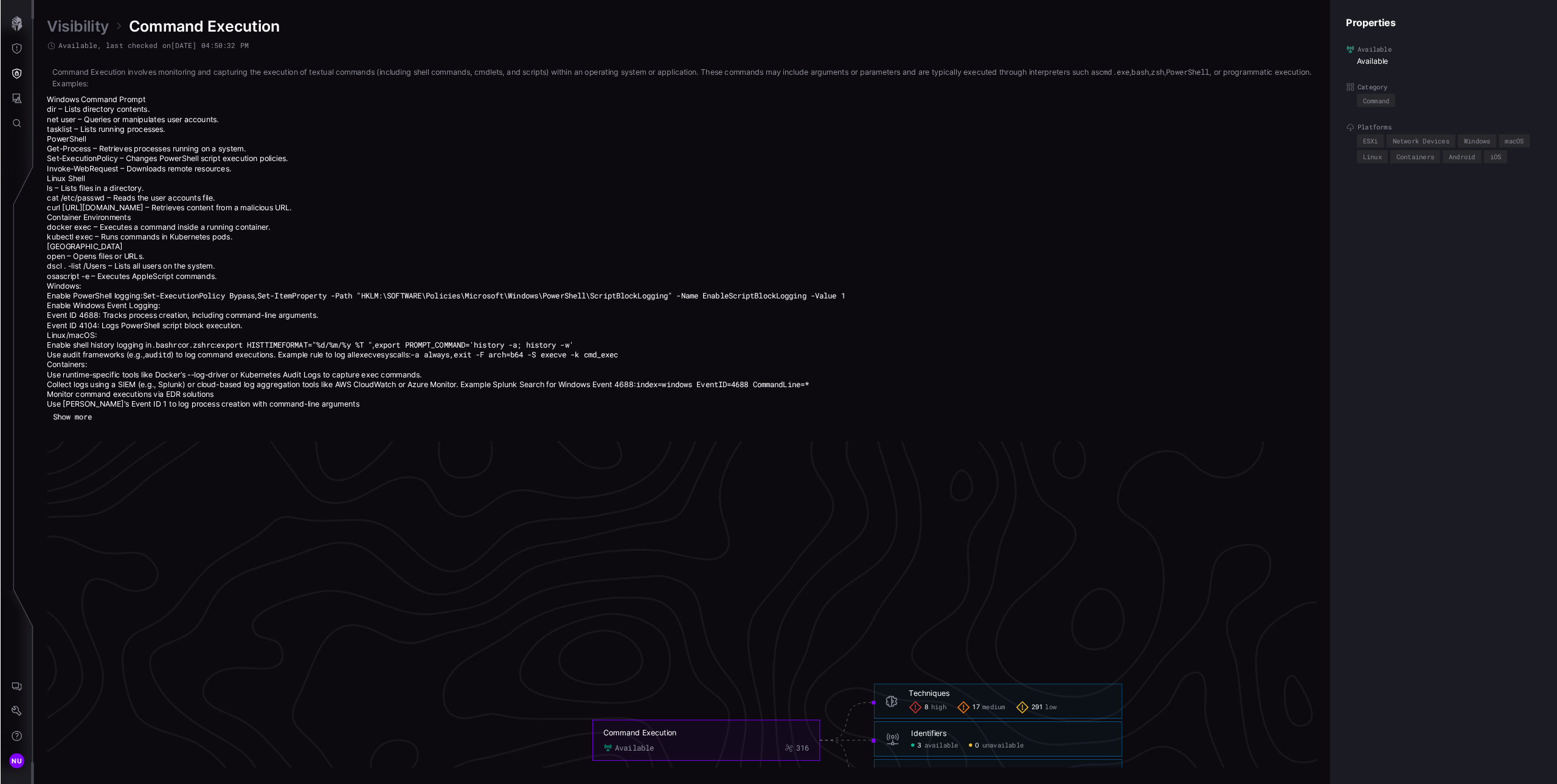
scroll to position [2559, 204]
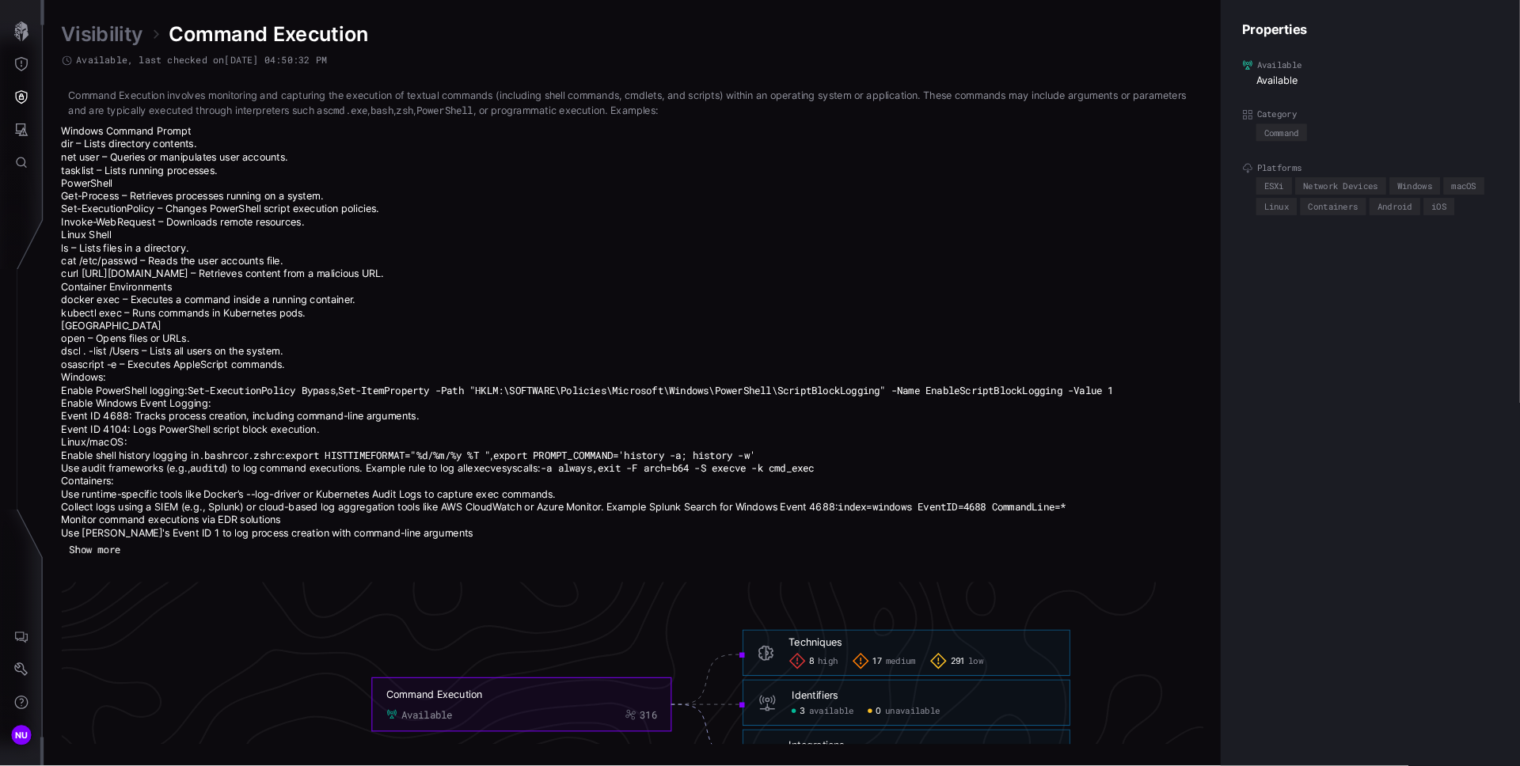
scroll to position [3482, 560]
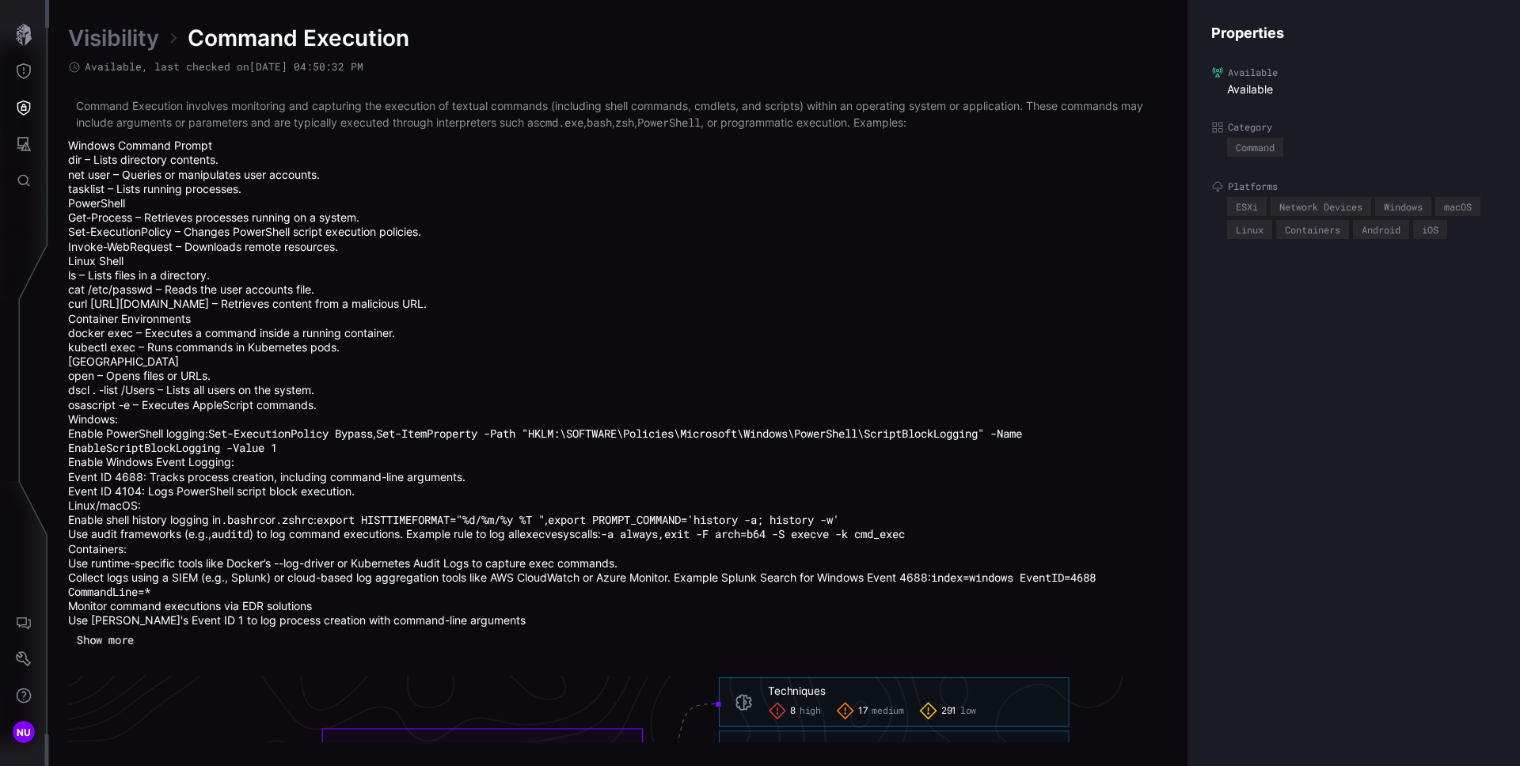
click at [121, 40] on link "Visibility" at bounding box center [113, 38] width 91 height 29
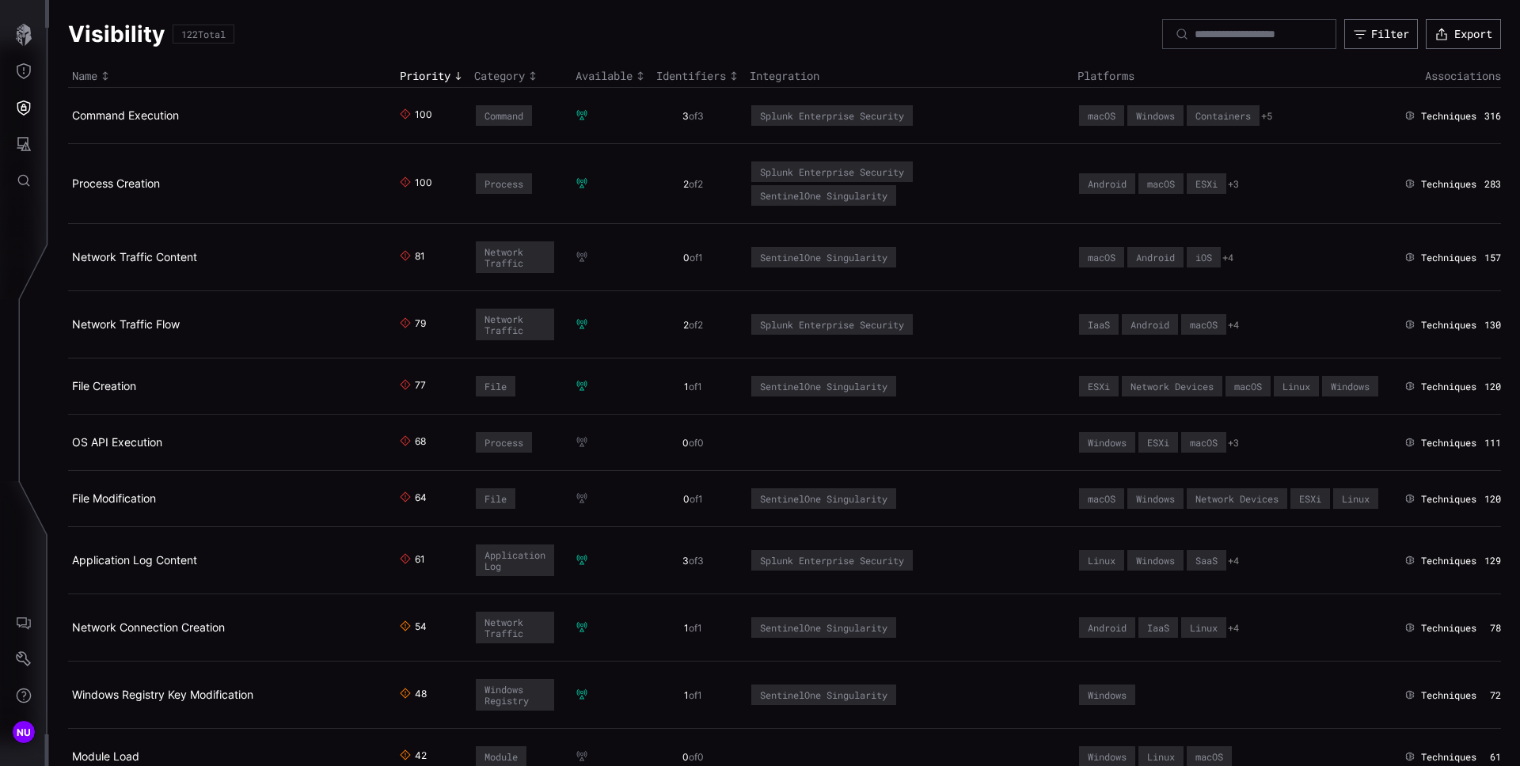
click at [144, 104] on td "Command Execution" at bounding box center [232, 116] width 328 height 56
click at [138, 112] on link "Command Execution" at bounding box center [125, 114] width 107 height 13
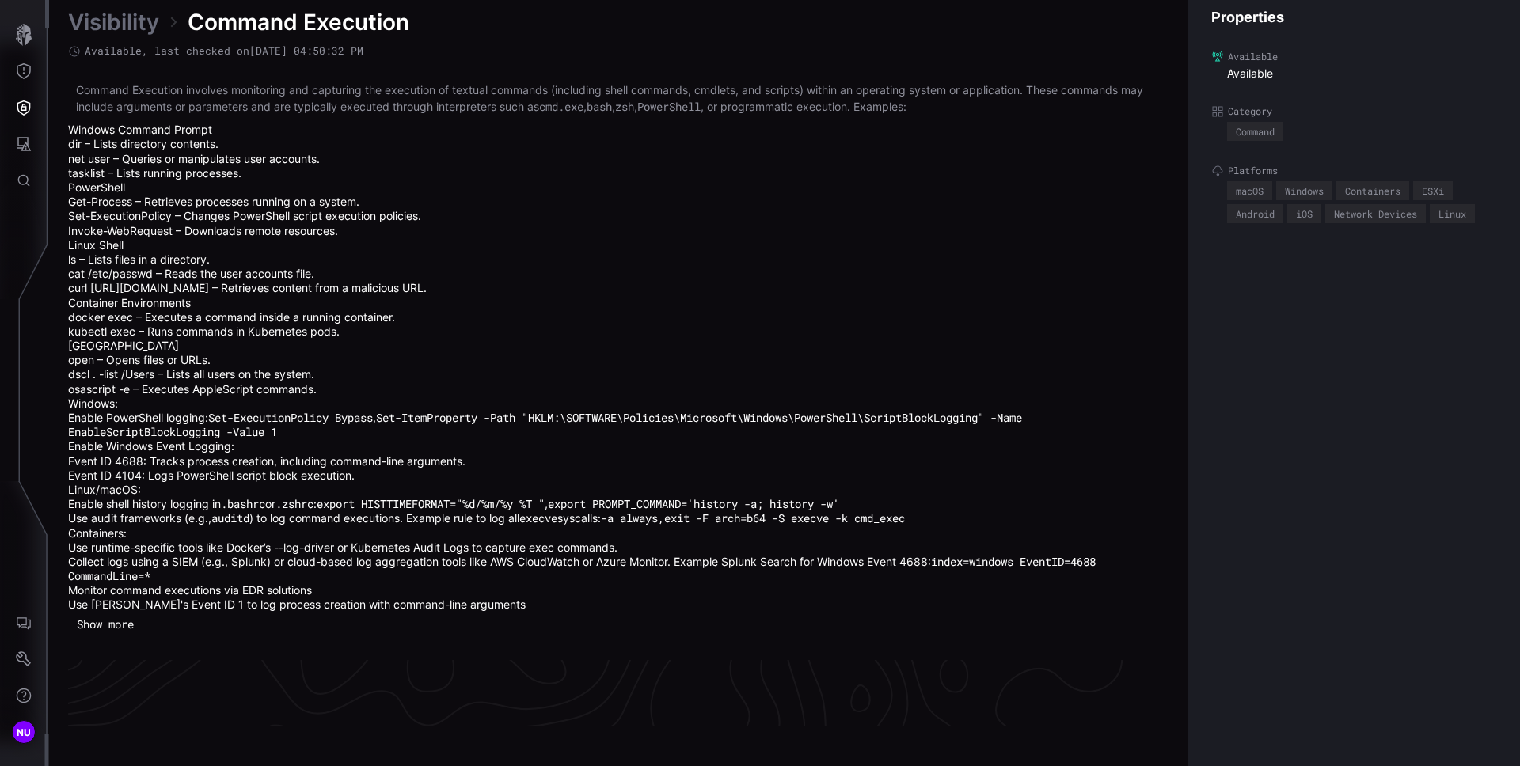
scroll to position [3535, 644]
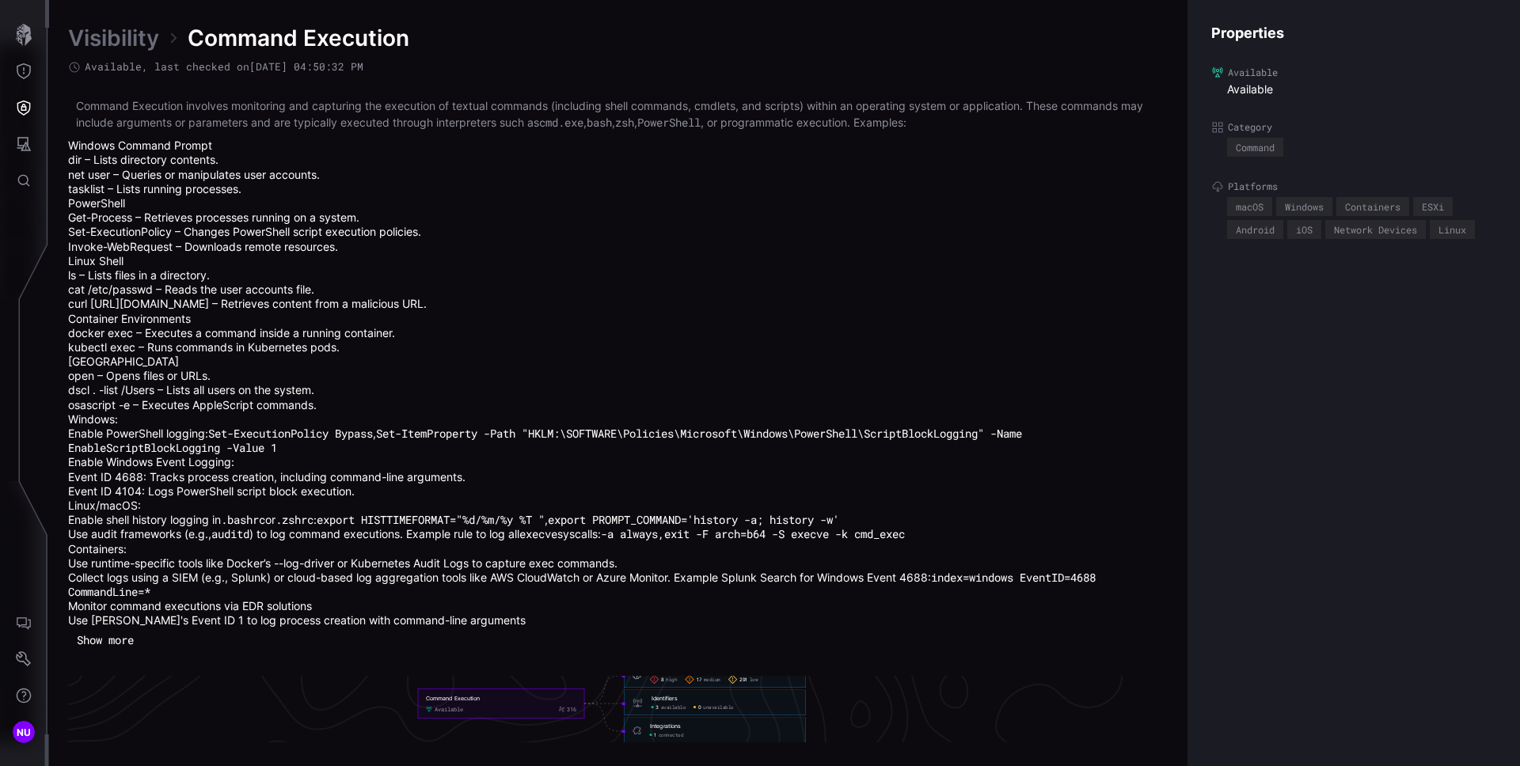
drag, startPoint x: 682, startPoint y: 724, endPoint x: 672, endPoint y: 727, distance: 10.0
click at [681, 724] on h6 "Integrations" at bounding box center [724, 726] width 148 height 7
click at [664, 706] on span "connected" at bounding box center [671, 705] width 25 height 6
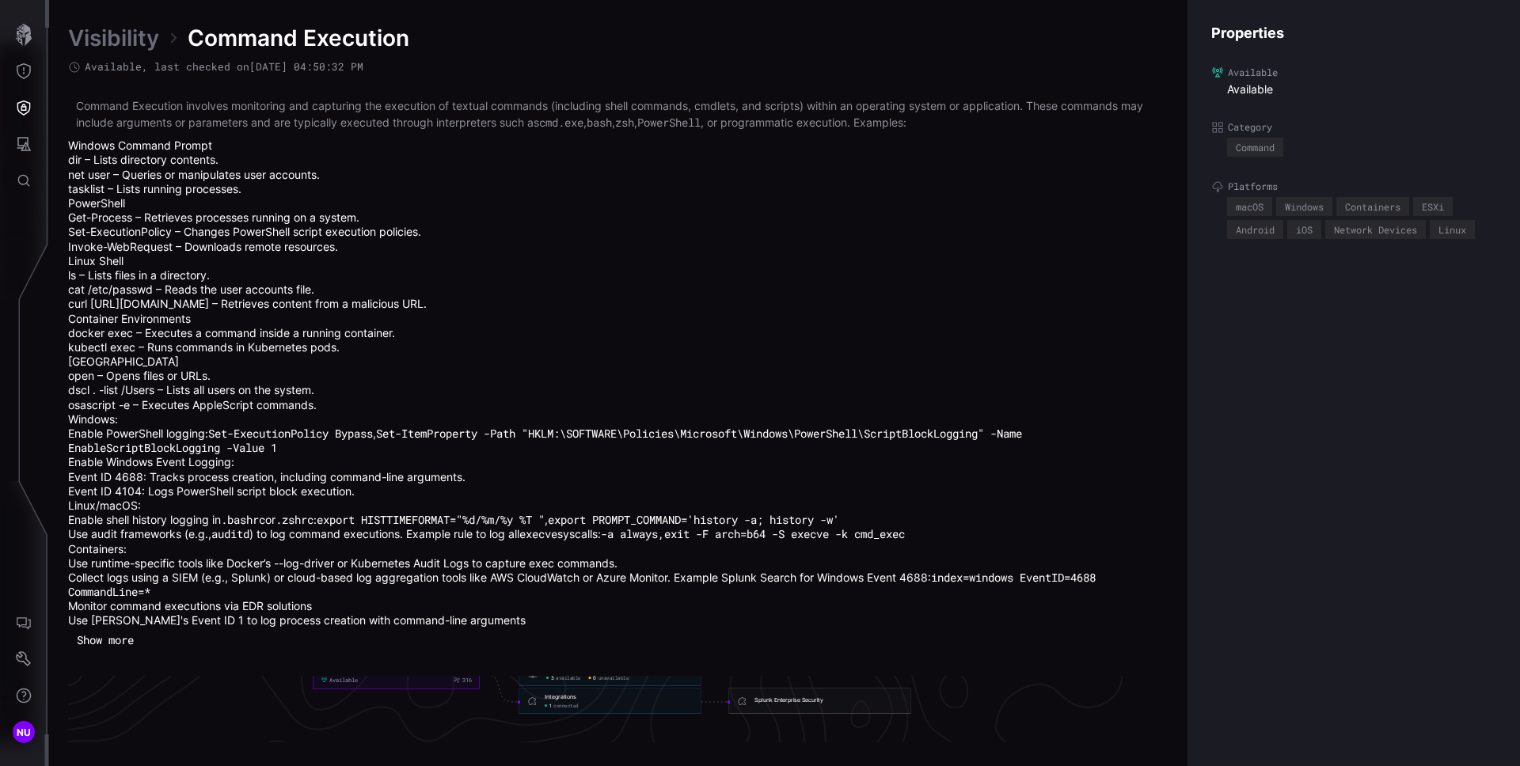
click at [755, 698] on div "Splunk Enterprise Security" at bounding box center [789, 700] width 69 height 7
click at [673, 695] on div "Integrations 1 connected" at bounding box center [715, 688] width 182 height 26
click at [670, 688] on div "Integrations 1 connected" at bounding box center [724, 687] width 148 height 15
click at [670, 691] on span "connected" at bounding box center [671, 692] width 25 height 6
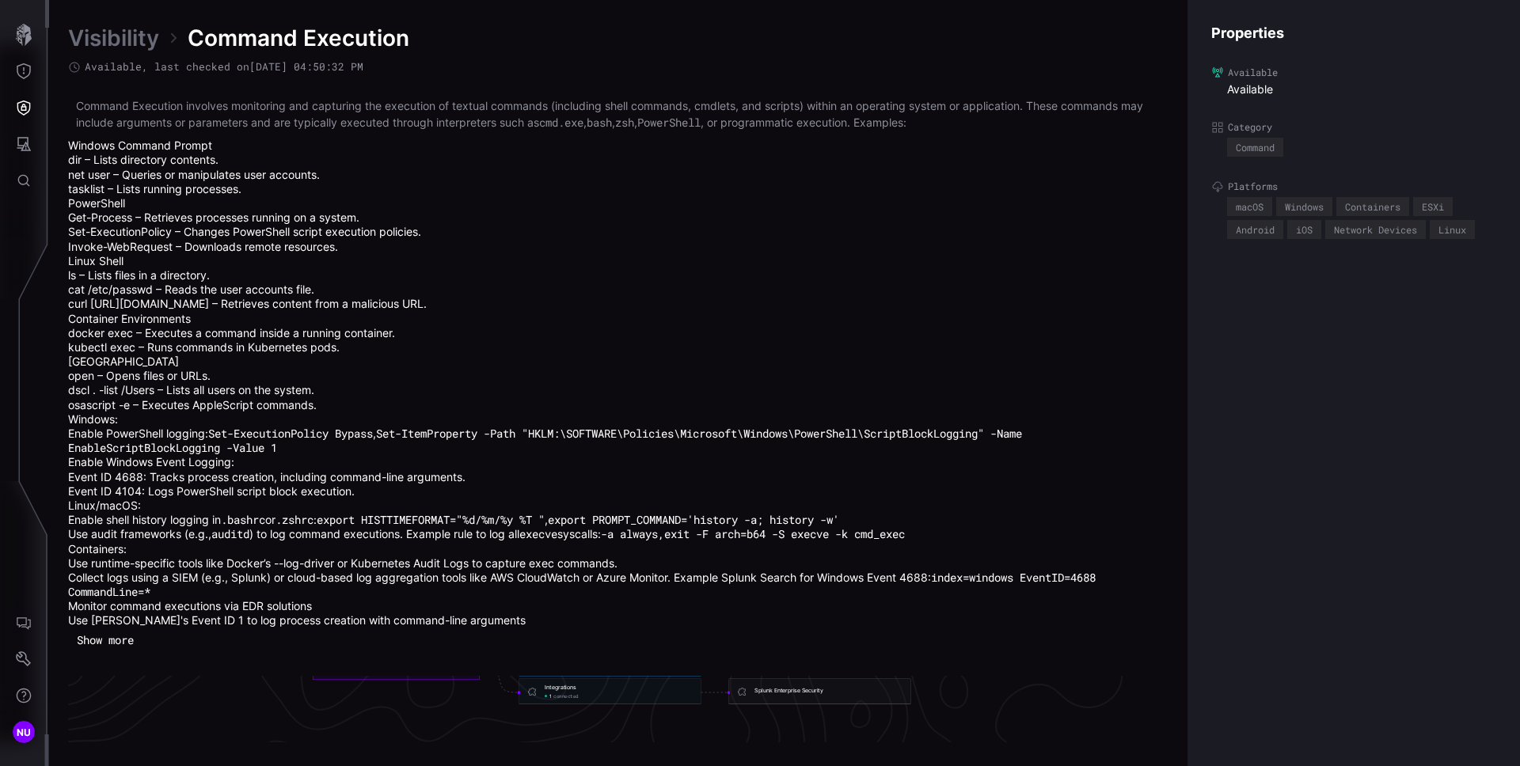
scroll to position [3563, 644]
click at [19, 114] on icon "Defense Surface" at bounding box center [24, 108] width 16 height 16
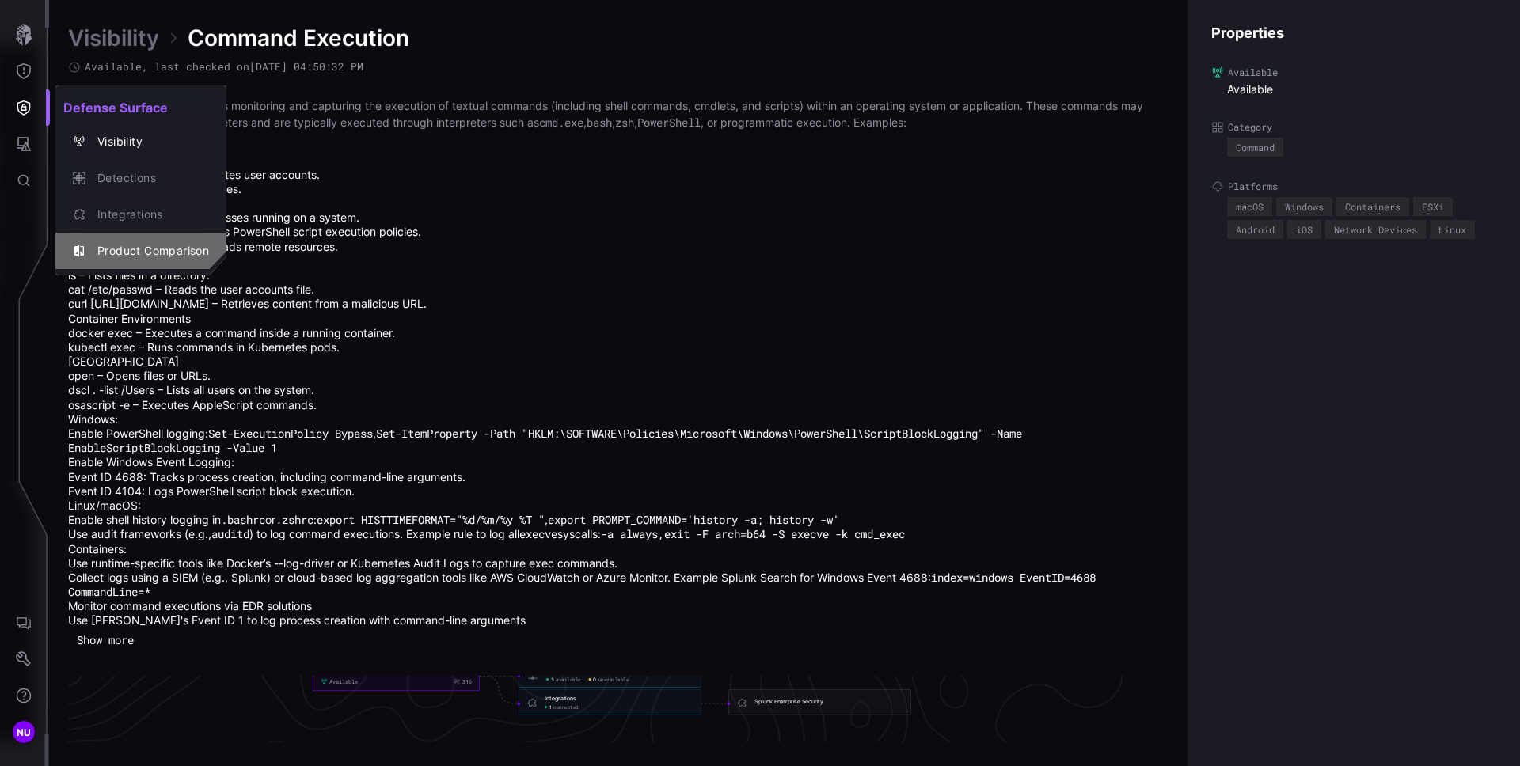
click at [163, 250] on div "Product Comparison" at bounding box center [149, 251] width 120 height 20
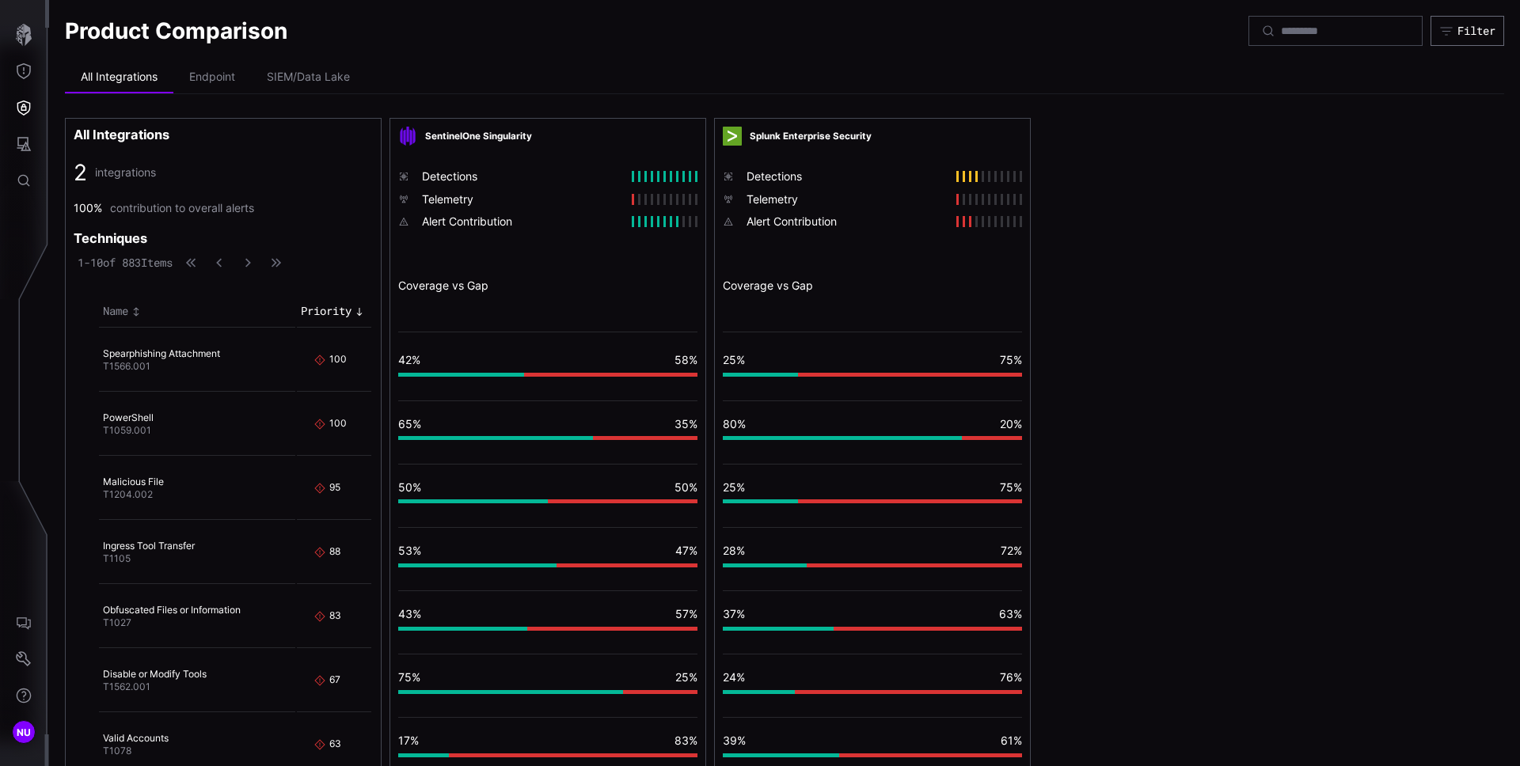
click at [1300, 345] on div "All Integrations 2 integrations 100% contribution to overall alerts Techniques …" at bounding box center [784, 553] width 1439 height 871
click at [25, 621] on icon "AI Chat" at bounding box center [24, 623] width 16 height 16
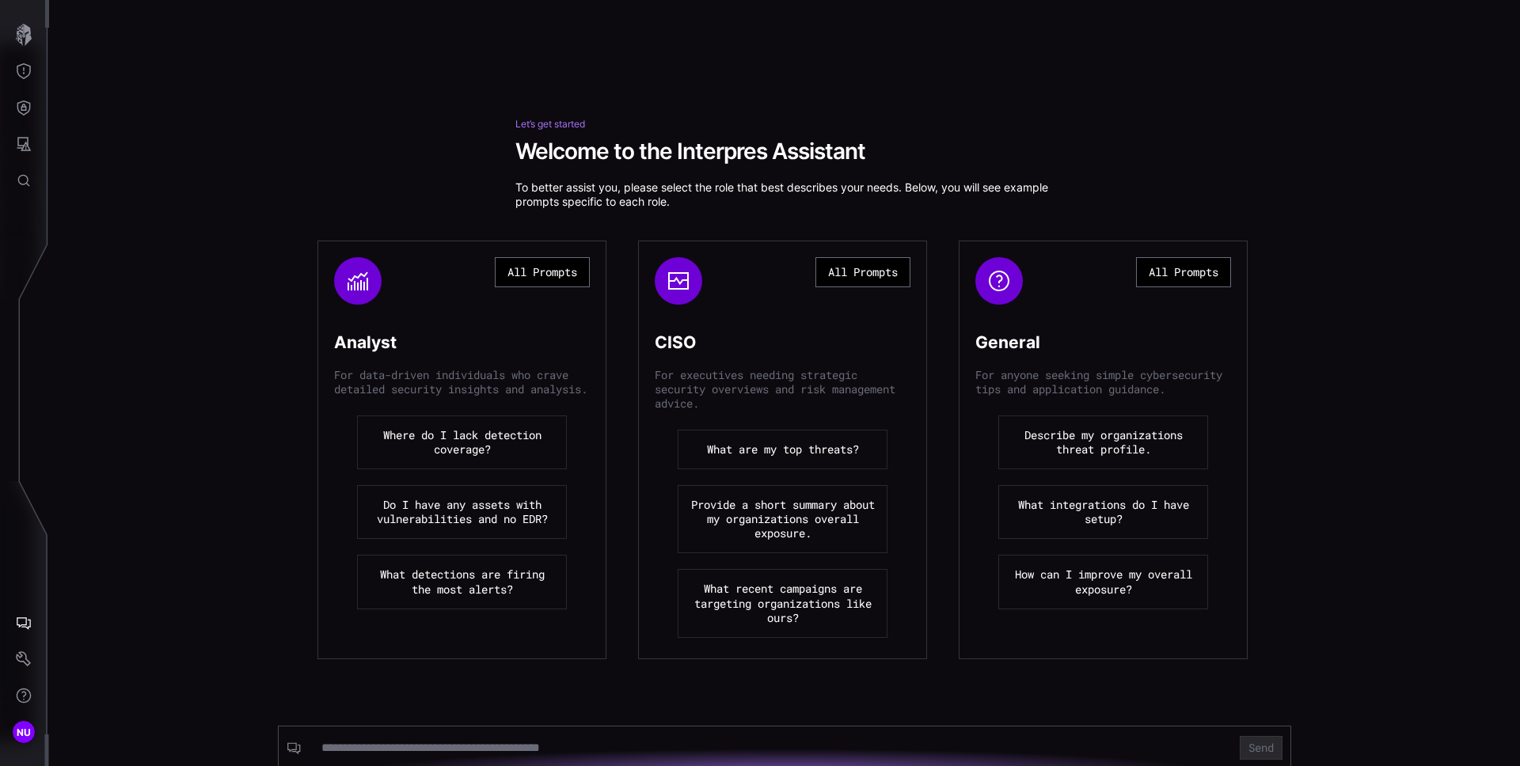
click at [531, 277] on button "All Prompts" at bounding box center [542, 272] width 95 height 30
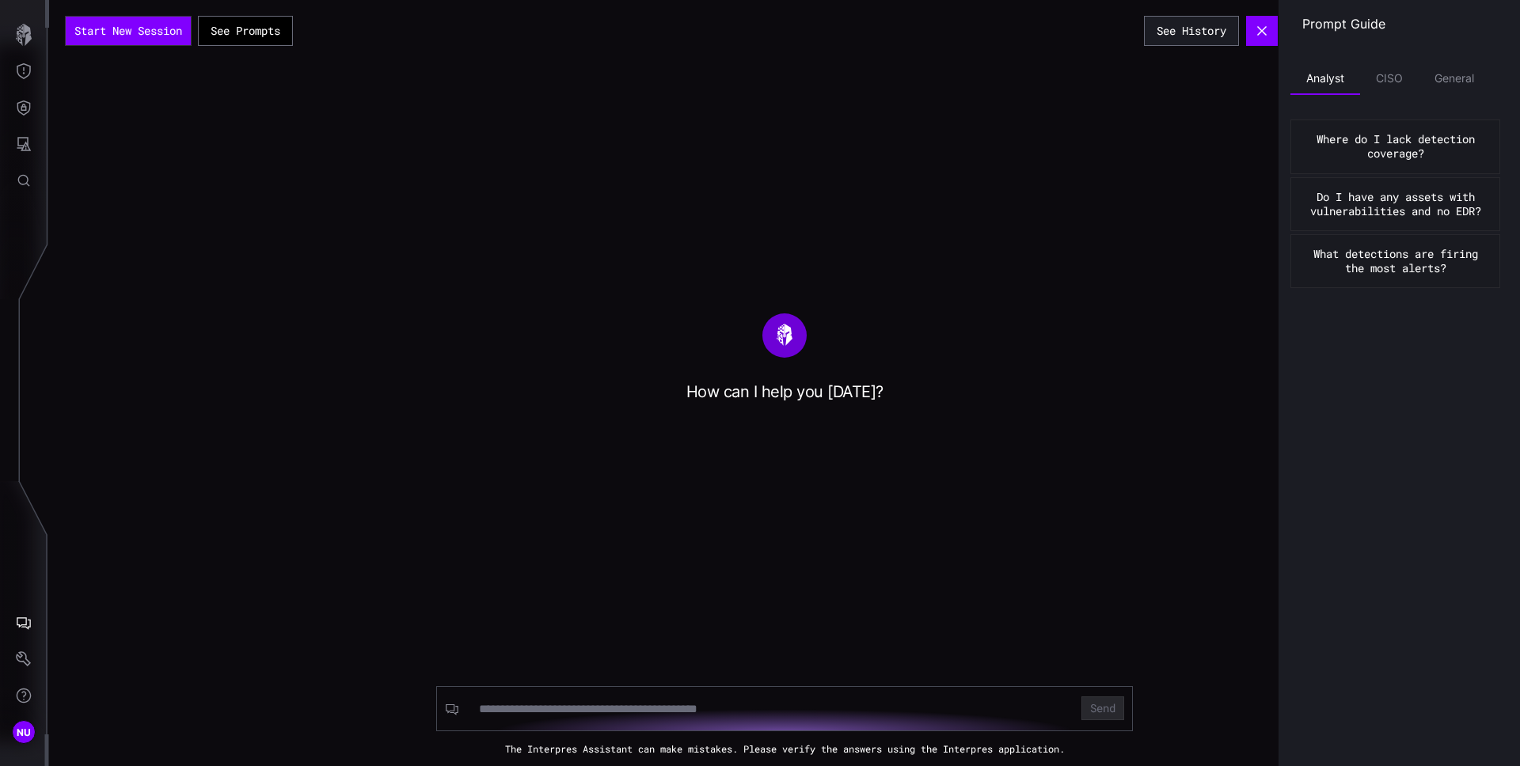
click at [1372, 196] on button "Do I have any assets with vulnerabilities and no EDR?" at bounding box center [1396, 204] width 210 height 54
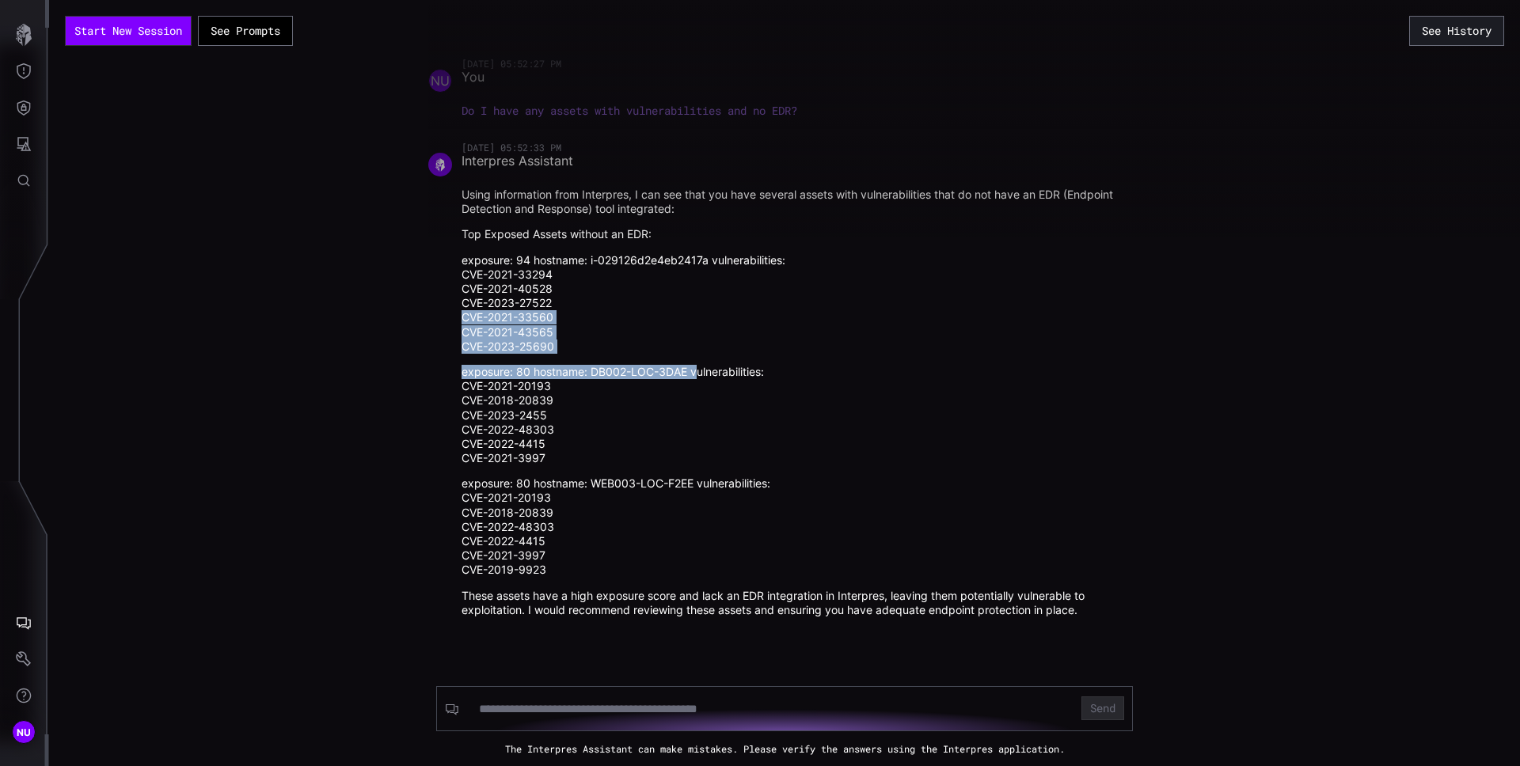
drag, startPoint x: 691, startPoint y: 389, endPoint x: 686, endPoint y: 298, distance: 91.2
click at [686, 298] on ul "exposure: 94 hostname: i-029126d2e4eb2417a vulnerabilities: CVE-2021-33294 CVE-…" at bounding box center [794, 415] width 664 height 325
click at [230, 39] on button "See Prompts" at bounding box center [245, 31] width 95 height 30
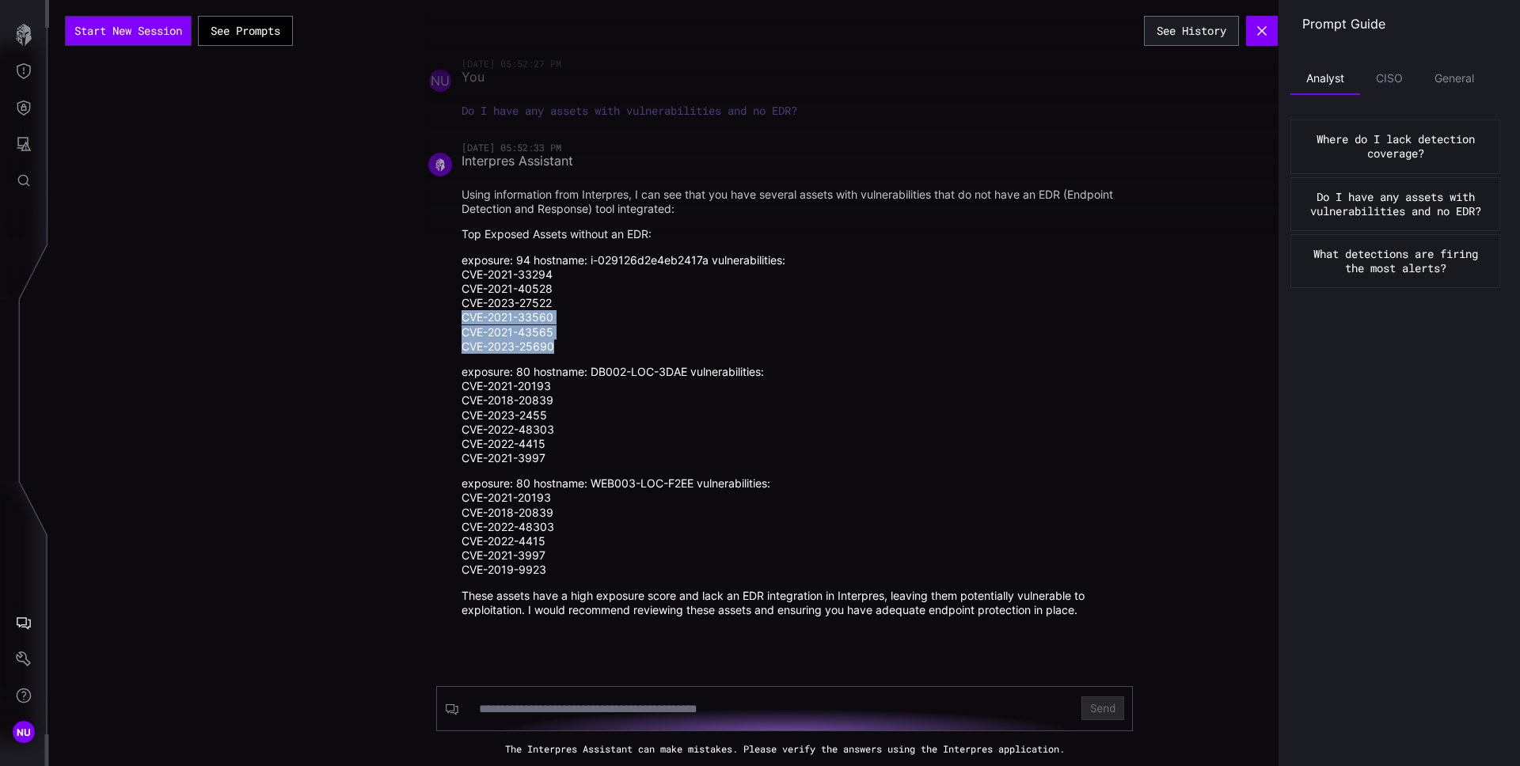
click at [1386, 257] on button "What detections are firing the most alerts?" at bounding box center [1396, 261] width 210 height 54
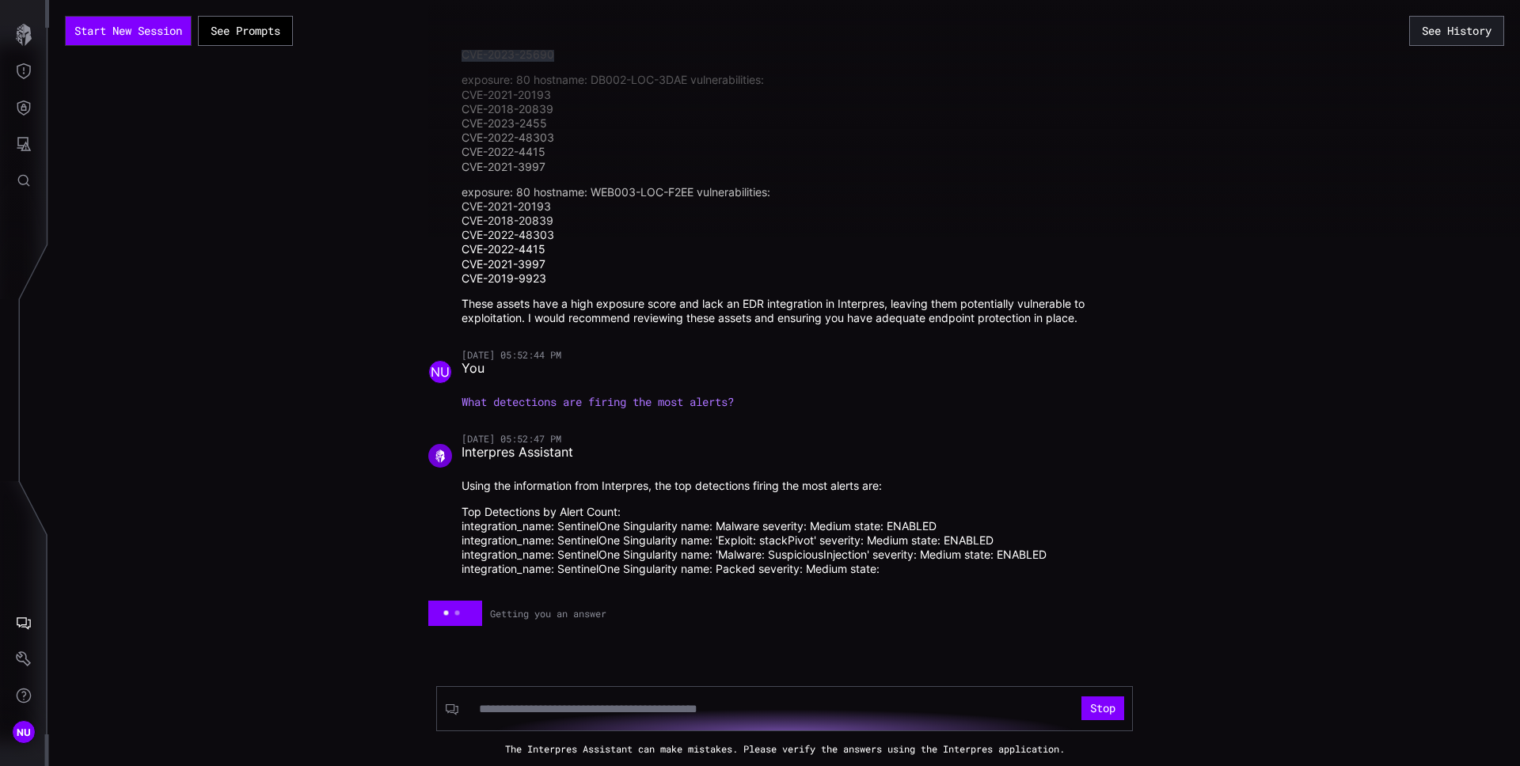
scroll to position [249, 0]
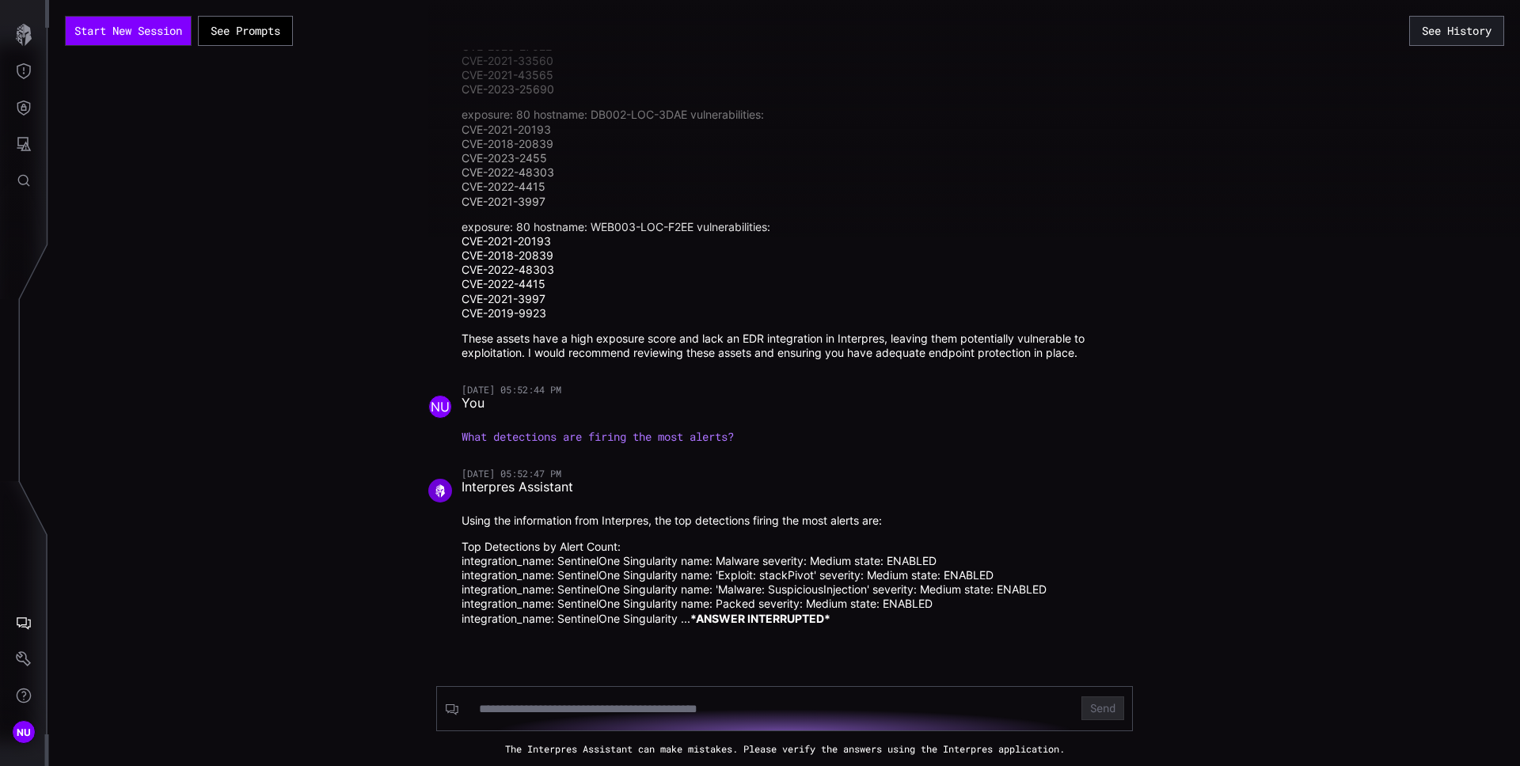
click at [1293, 443] on div "Start New Session See Prompts See History 09/05/25 05:52:27 PM NU You Do I have…" at bounding box center [784, 383] width 1471 height 766
